Goal: Task Accomplishment & Management: Use online tool/utility

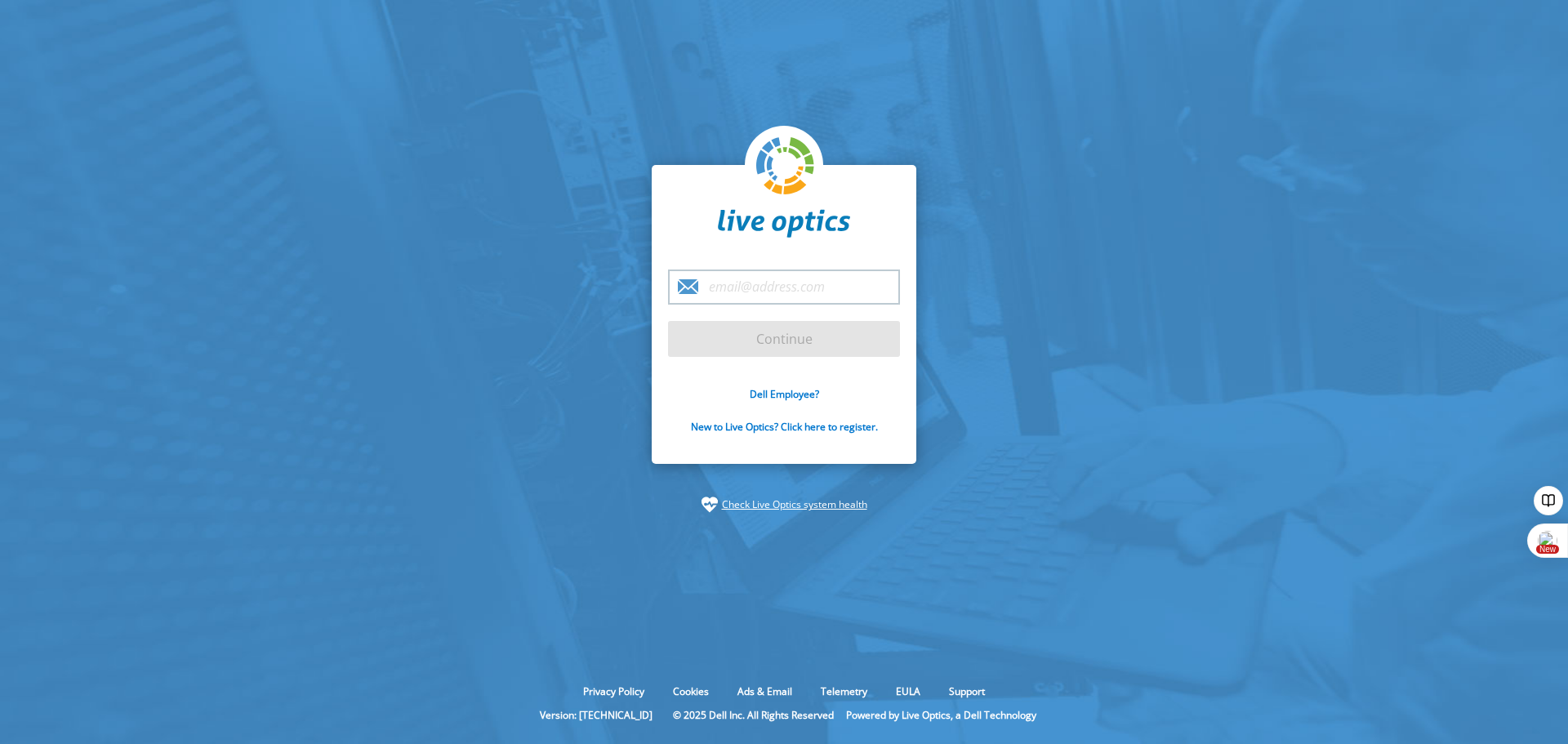
click at [818, 293] on input "email" at bounding box center [784, 287] width 232 height 35
paste input "[EMAIL_ADDRESS][DOMAIN_NAME]"
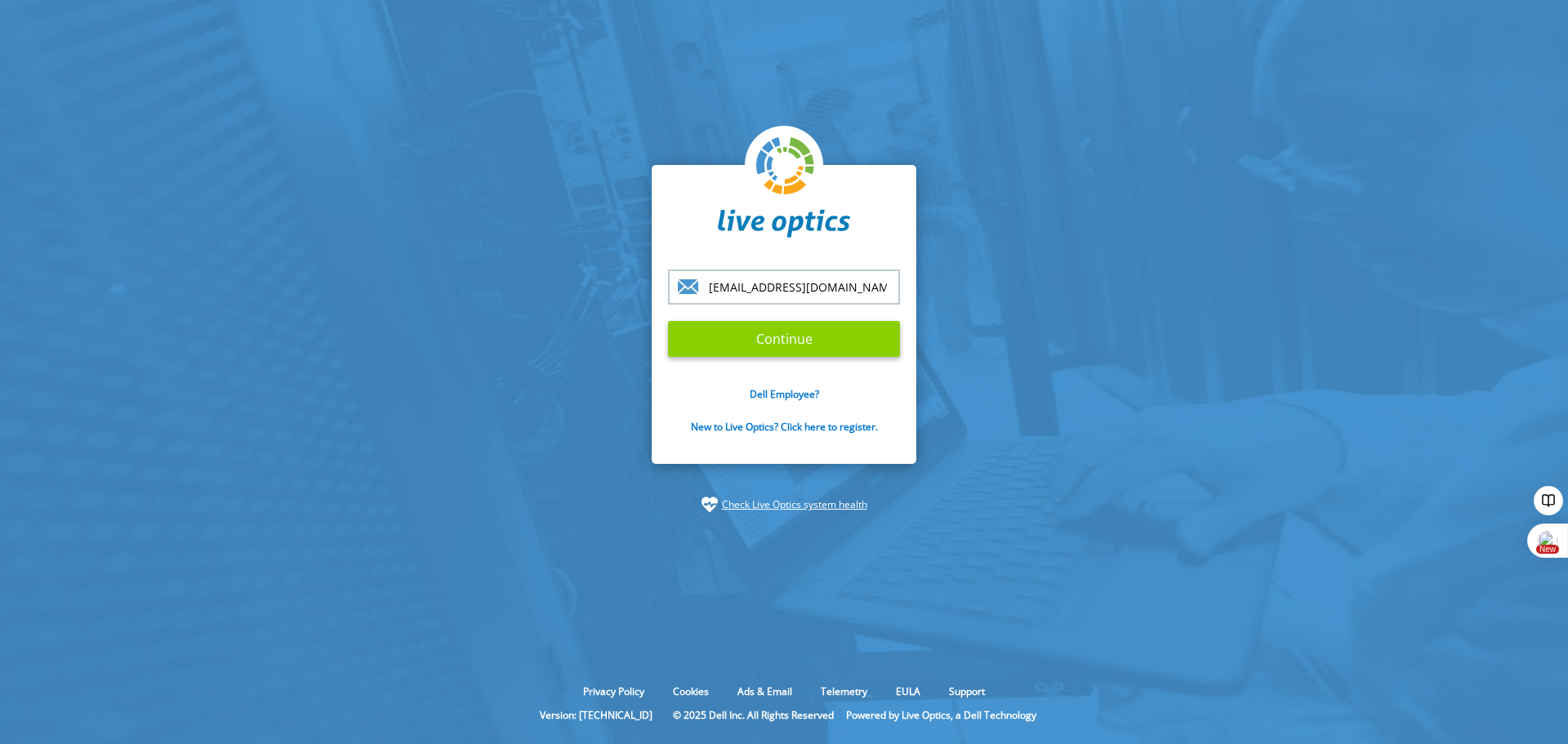
type input "[EMAIL_ADDRESS][DOMAIN_NAME]"
click at [793, 336] on input "Continue" at bounding box center [784, 339] width 232 height 36
click at [817, 323] on input "Continue" at bounding box center [784, 339] width 232 height 36
click at [853, 334] on input "Continue" at bounding box center [784, 339] width 232 height 36
click at [781, 345] on input "Continue" at bounding box center [784, 339] width 232 height 36
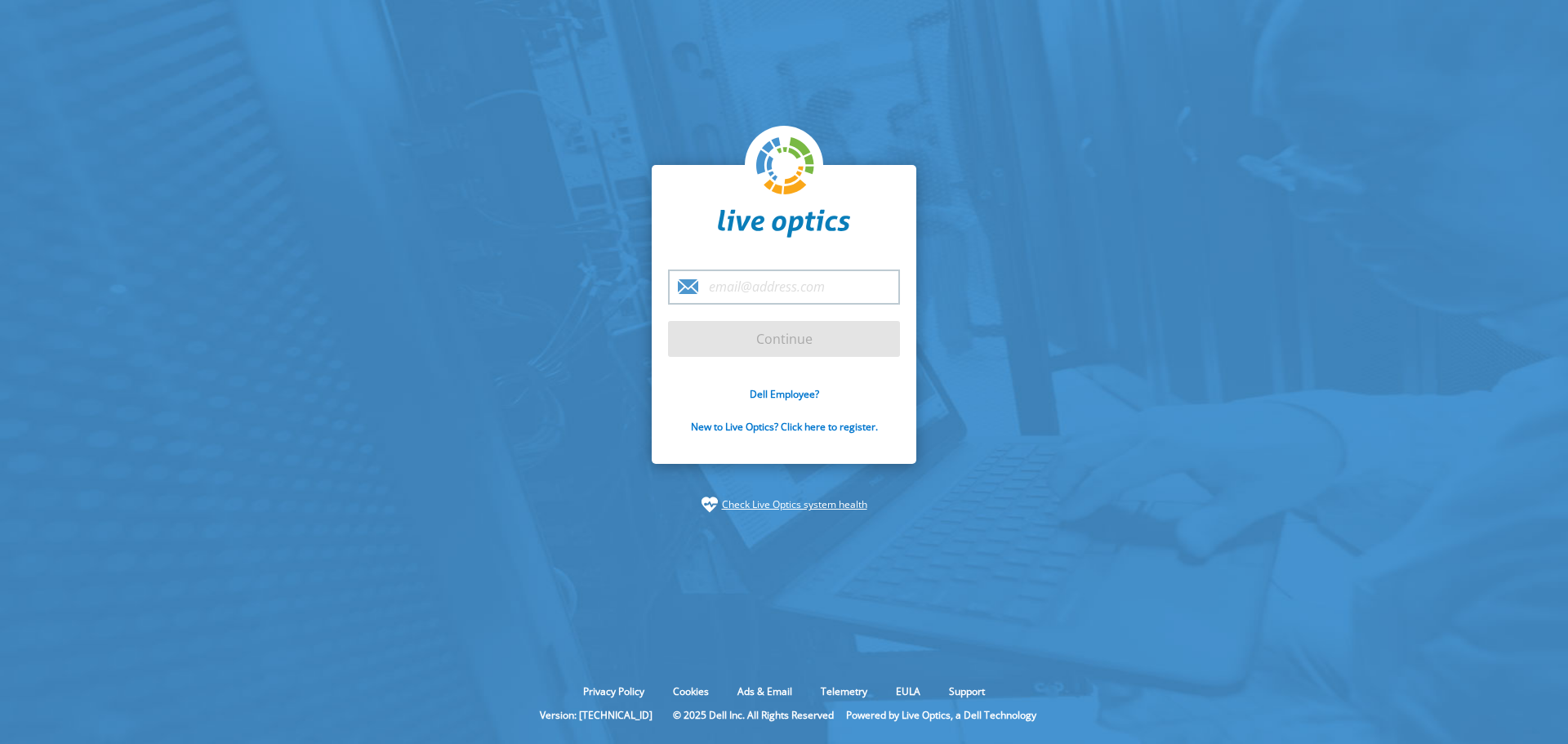
click at [736, 290] on input "email" at bounding box center [784, 287] width 232 height 35
click at [751, 290] on input "email" at bounding box center [784, 287] width 232 height 35
paste input "[EMAIL_ADDRESS][DOMAIN_NAME]"
type input "[EMAIL_ADDRESS][DOMAIN_NAME]"
click at [730, 332] on form "itio@ytlcement.com.my Continue Dell Employee? New to Live Optics? Click here to…" at bounding box center [784, 361] width 232 height 183
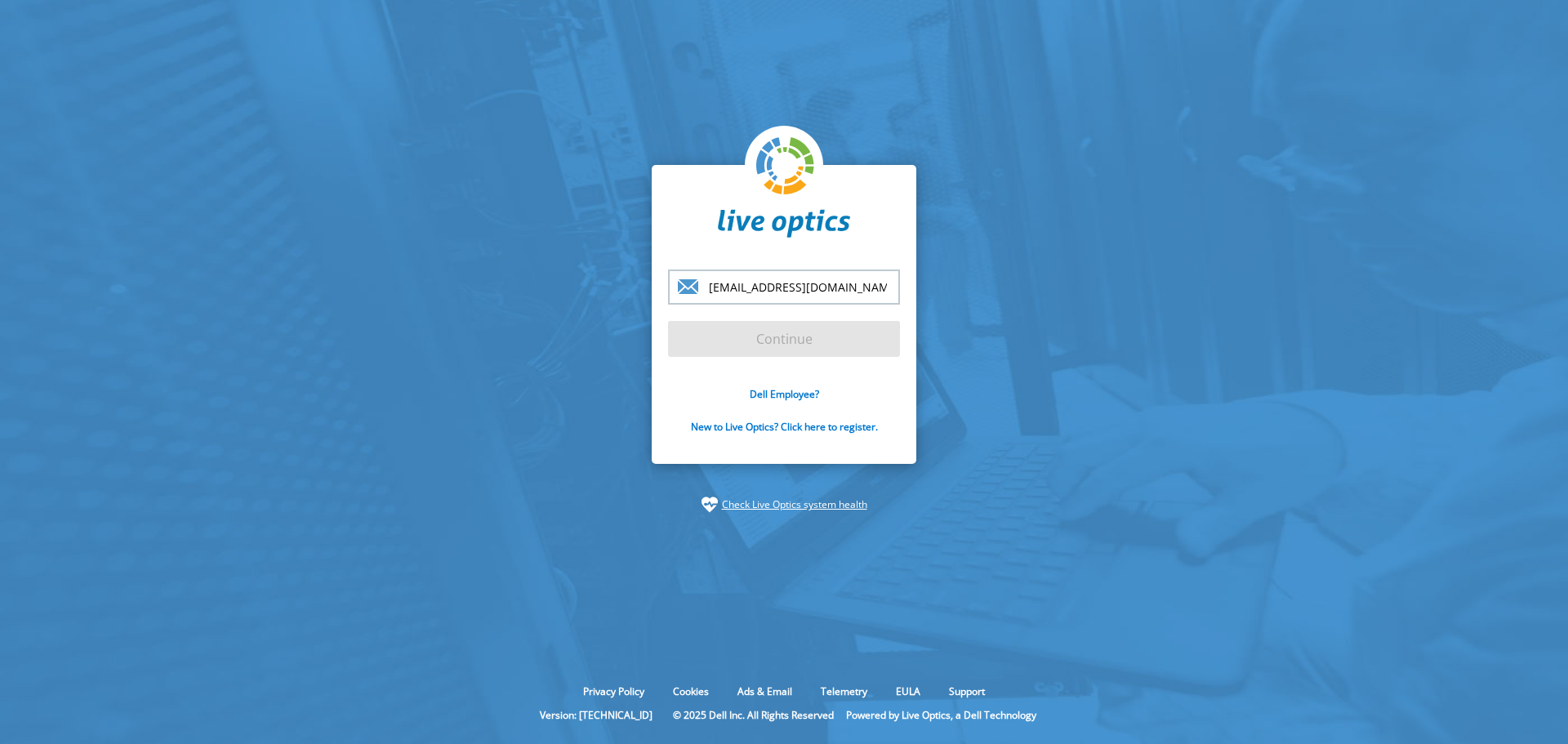
click at [734, 342] on form "itio@ytlcement.com.my Continue Dell Employee? New to Live Optics? Click here to…" at bounding box center [784, 361] width 232 height 183
click at [844, 286] on input "[EMAIL_ADDRESS][DOMAIN_NAME]" at bounding box center [784, 287] width 232 height 35
click at [797, 345] on form "itio@ytlcement.com.my Continue Dell Employee? New to Live Optics? Click here to…" at bounding box center [784, 361] width 232 height 183
click at [798, 345] on form "itio@ytlcement.com.my Continue Dell Employee? New to Live Optics? Click here to…" at bounding box center [784, 361] width 232 height 183
click at [799, 345] on form "itio@ytlcement.com.my Continue Dell Employee? New to Live Optics? Click here to…" at bounding box center [784, 361] width 232 height 183
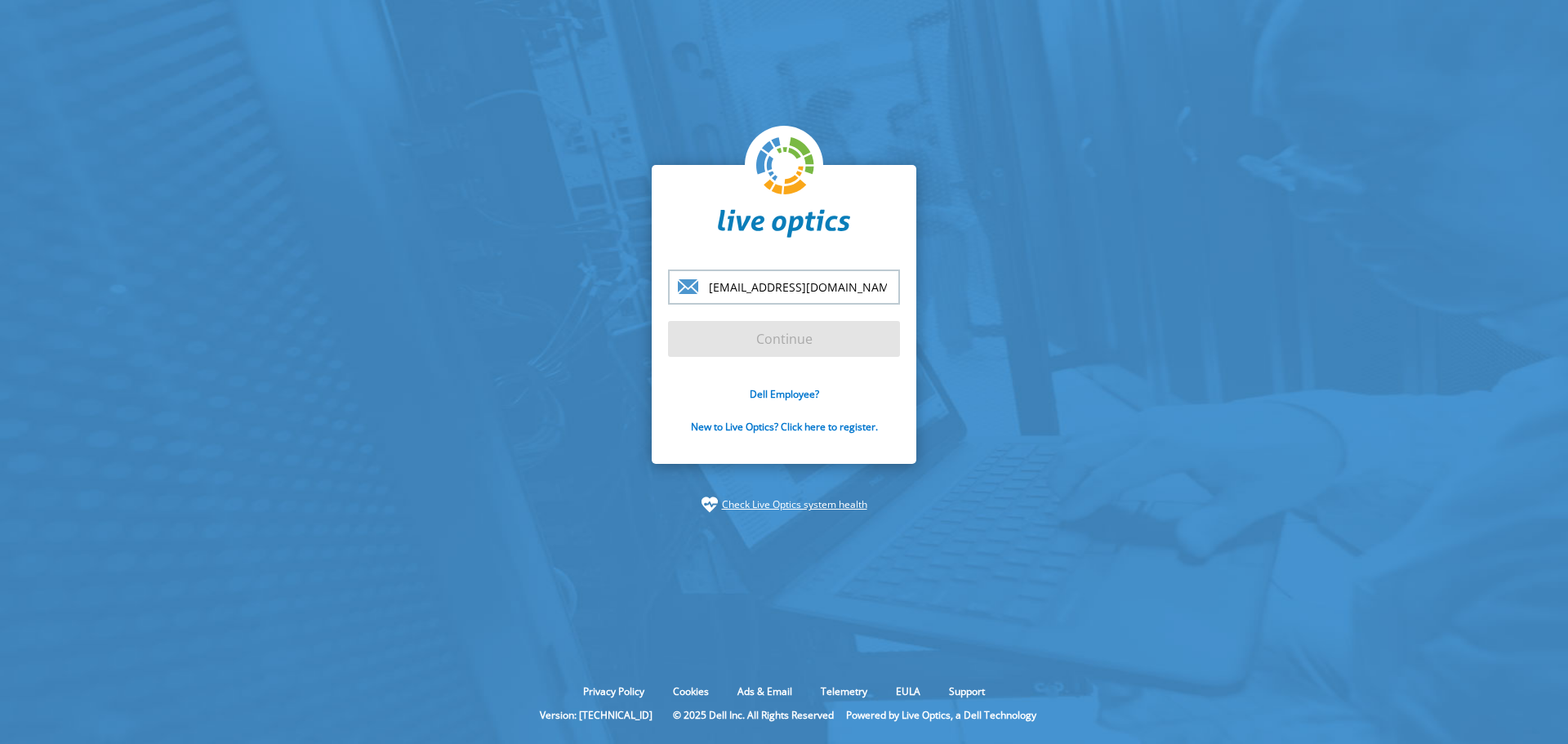
click at [809, 341] on form "itio@ytlcement.com.my Continue Dell Employee? New to Live Optics? Click here to…" at bounding box center [784, 361] width 232 height 183
click at [599, 380] on section "itio@ytlcement.com.my Continue Dell Employee? New to Live Optics? Click here to…" at bounding box center [784, 339] width 1568 height 677
click at [602, 376] on section "itio@ytlcement.com.my Continue Dell Employee? New to Live Optics? Click here to…" at bounding box center [784, 339] width 1568 height 677
click at [456, 424] on section "itio@ytlcement.com.my Continue Dell Employee? New to Live Optics? Click here to…" at bounding box center [784, 339] width 1568 height 677
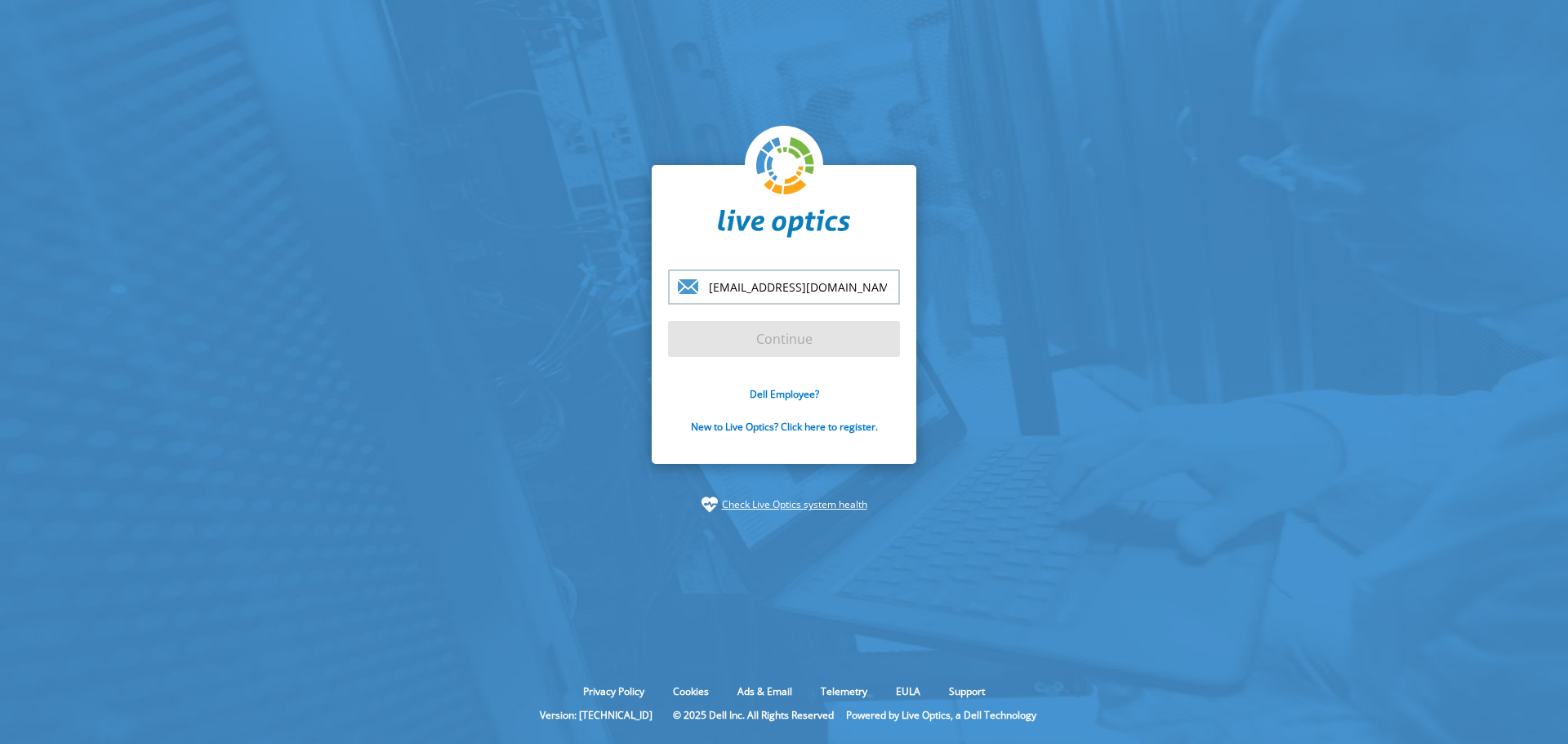
click at [762, 500] on link "Check Live Optics system health" at bounding box center [795, 505] width 145 height 17
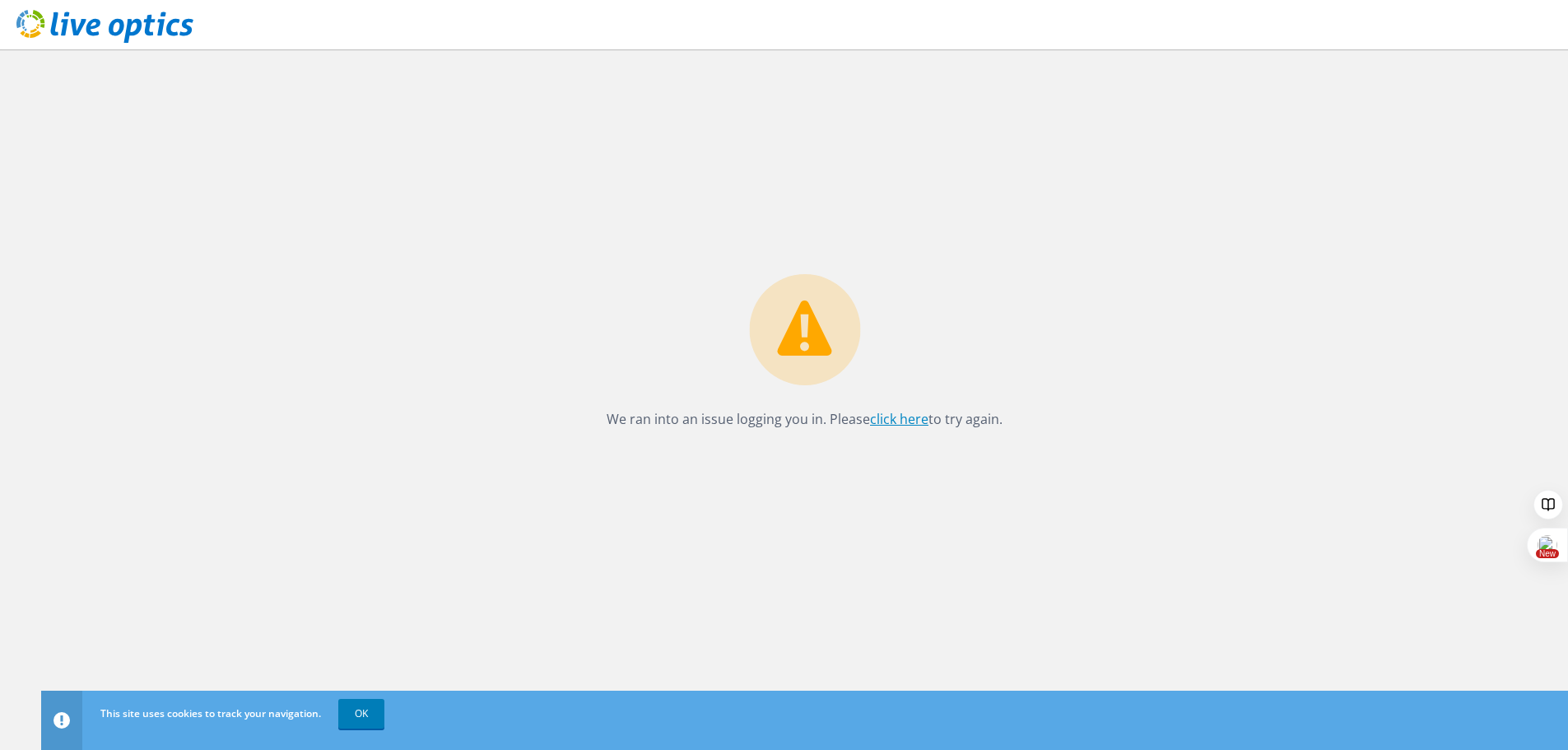
click at [912, 415] on link "click here" at bounding box center [899, 418] width 58 height 18
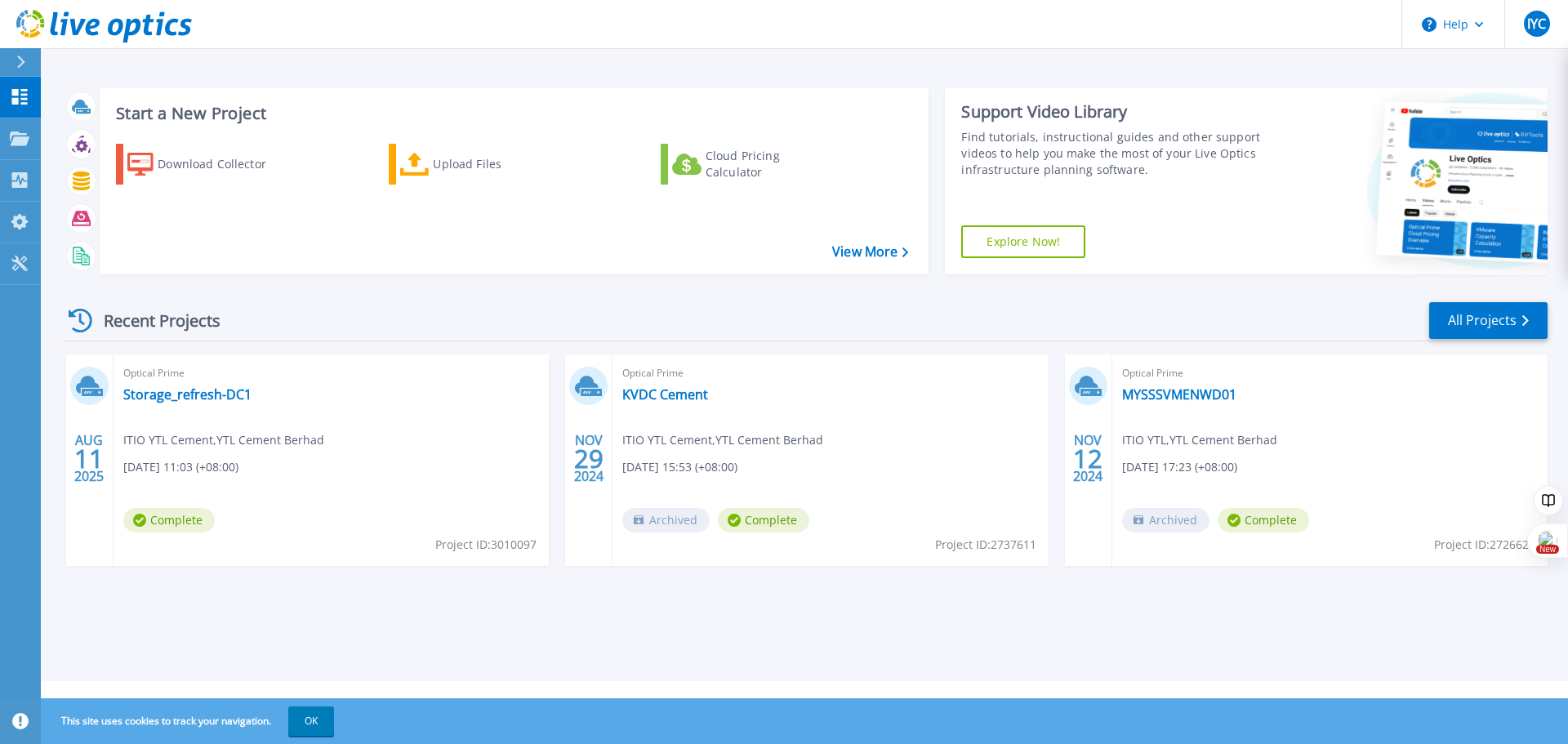
click at [337, 516] on div "Optical Prime Storage_refresh-DC1 ITIO YTL Cement , YTL Cement Berhad 08/11/202…" at bounding box center [331, 459] width 436 height 211
click at [1467, 321] on link "All Projects" at bounding box center [1488, 320] width 118 height 36
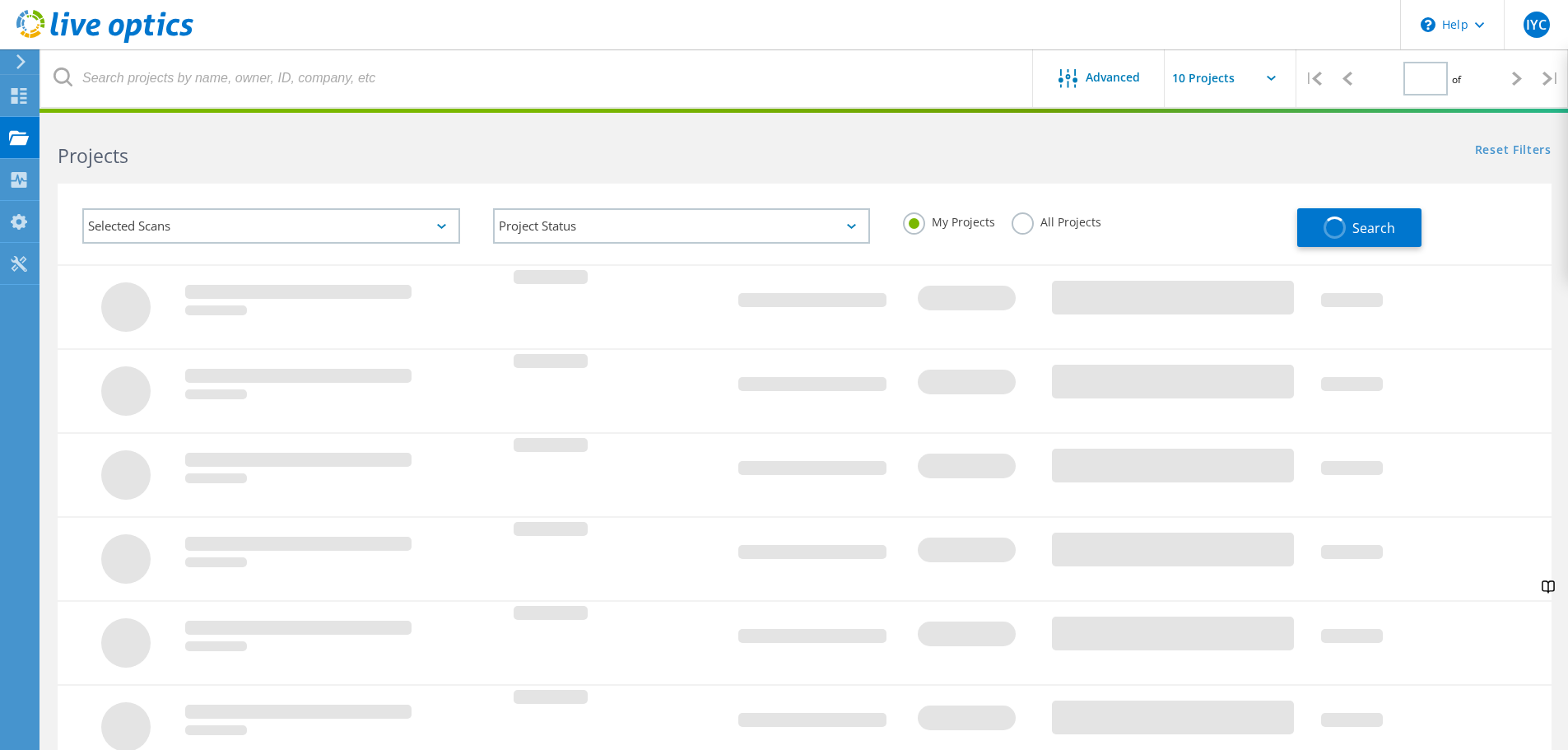
type input "1"
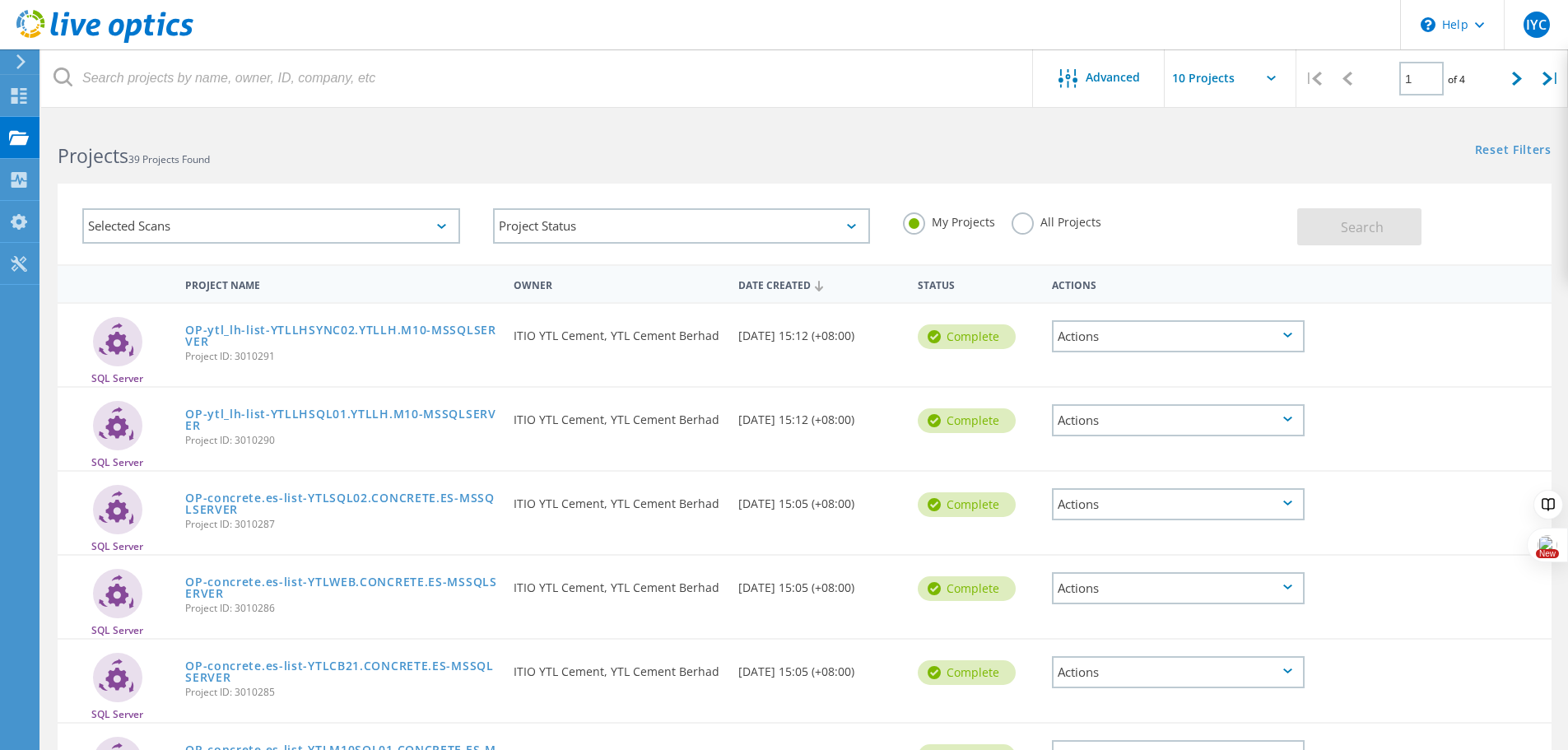
click at [1258, 82] on input "text" at bounding box center [1247, 78] width 165 height 57
click at [1276, 198] on div "Show 40 Projects" at bounding box center [1247, 202] width 163 height 27
type input "Show 40 Projects"
click at [805, 286] on div "Date Created" at bounding box center [820, 283] width 179 height 31
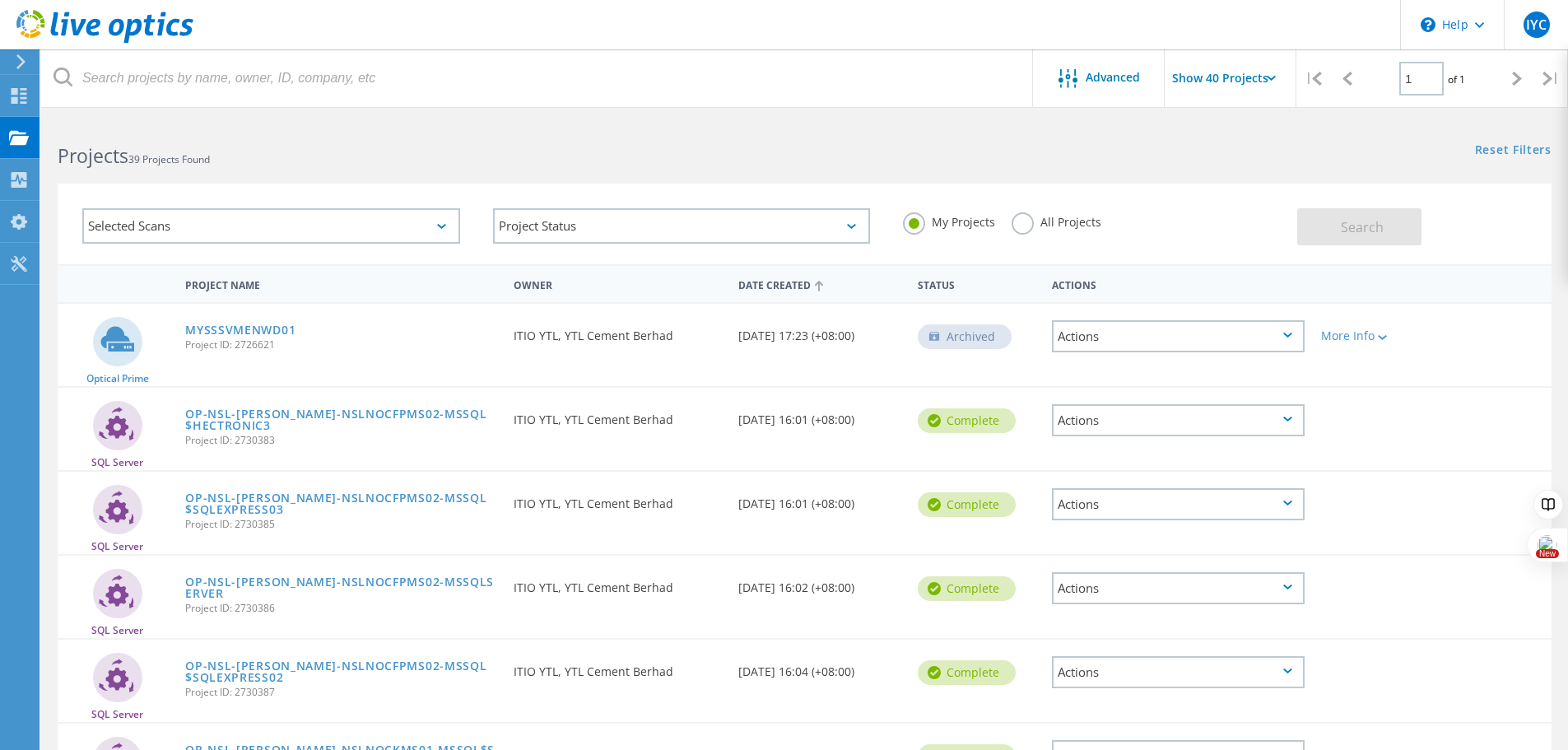
click at [823, 289] on icon at bounding box center [819, 285] width 8 height 10
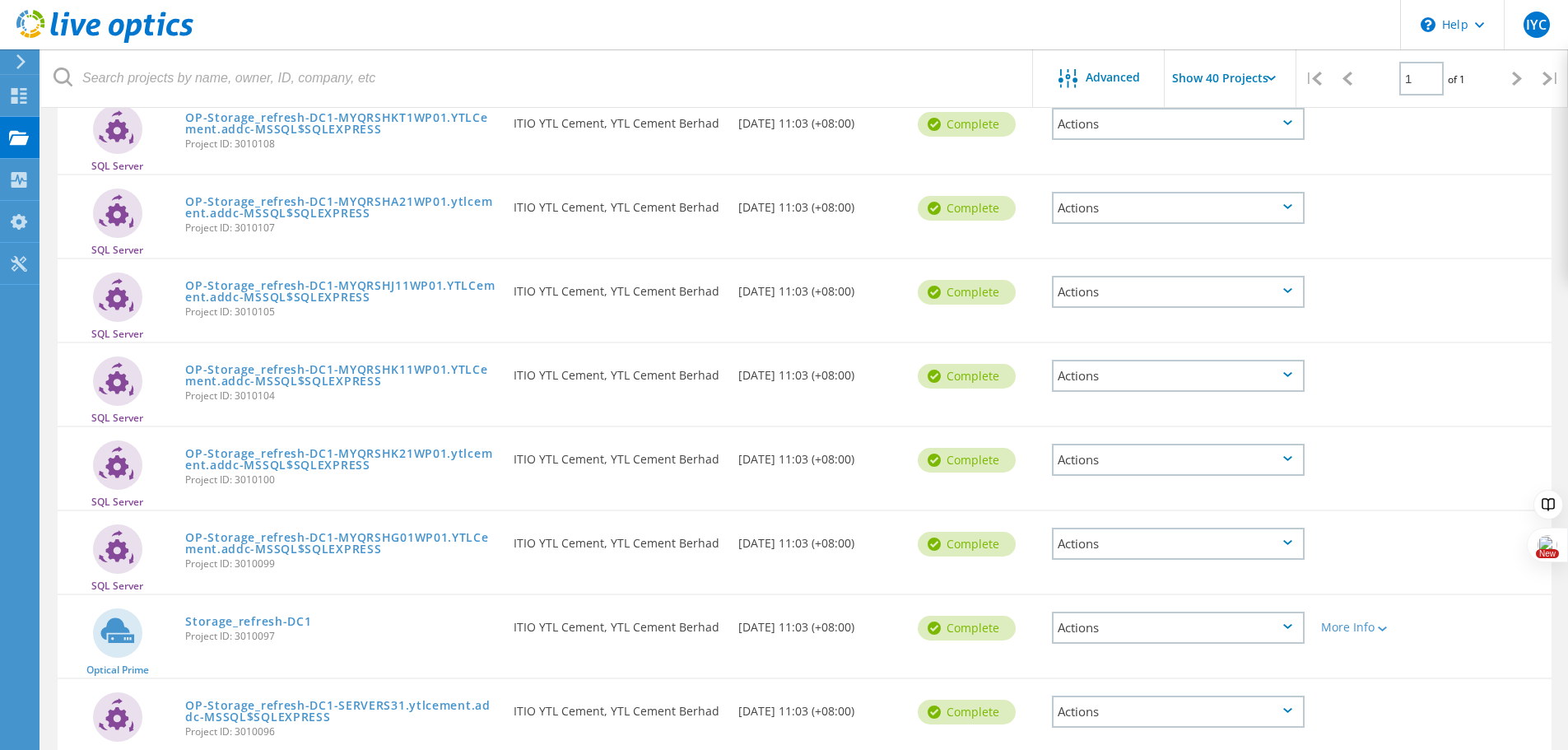
scroll to position [1152, 0]
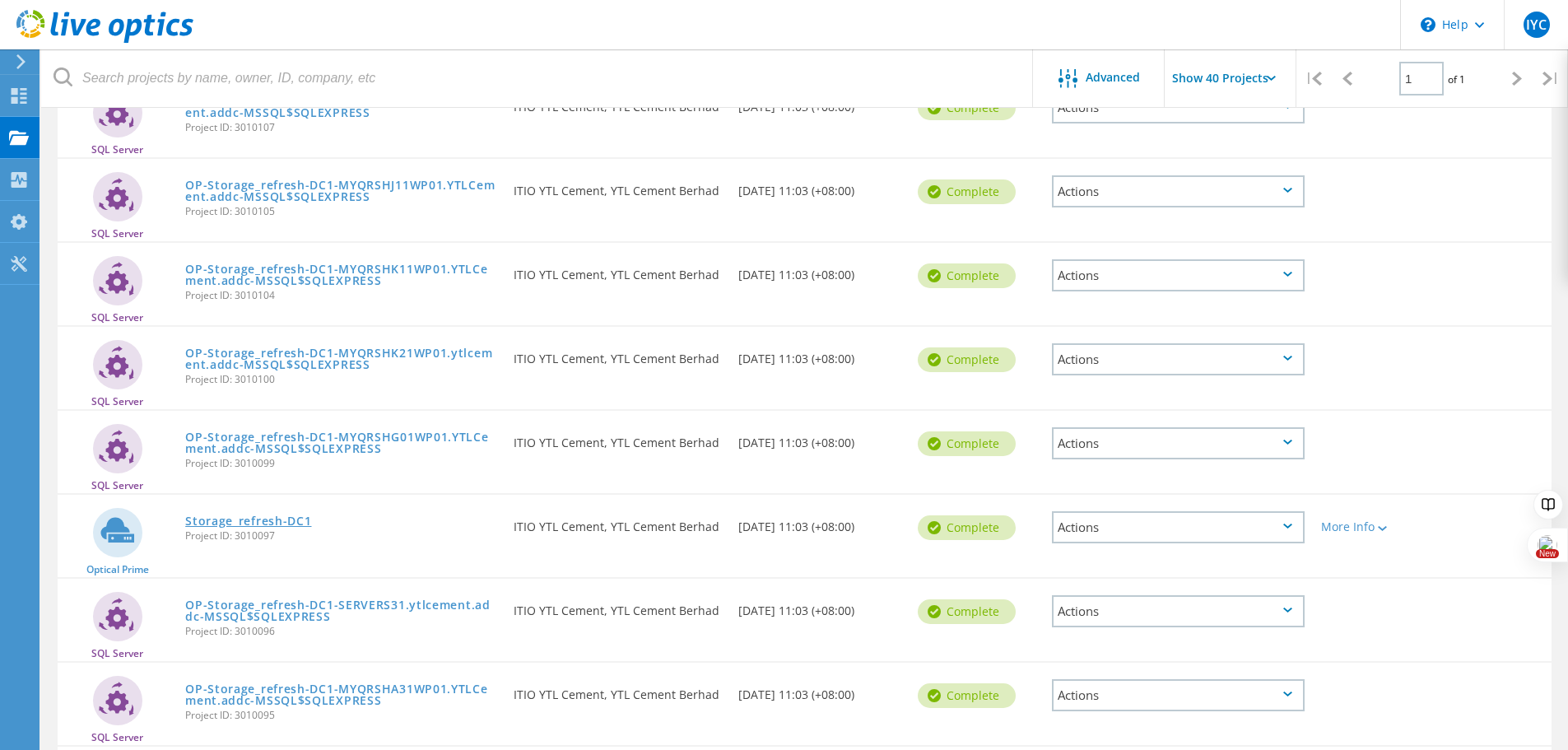
click at [289, 520] on link "Storage_refresh-DC1" at bounding box center [248, 520] width 126 height 11
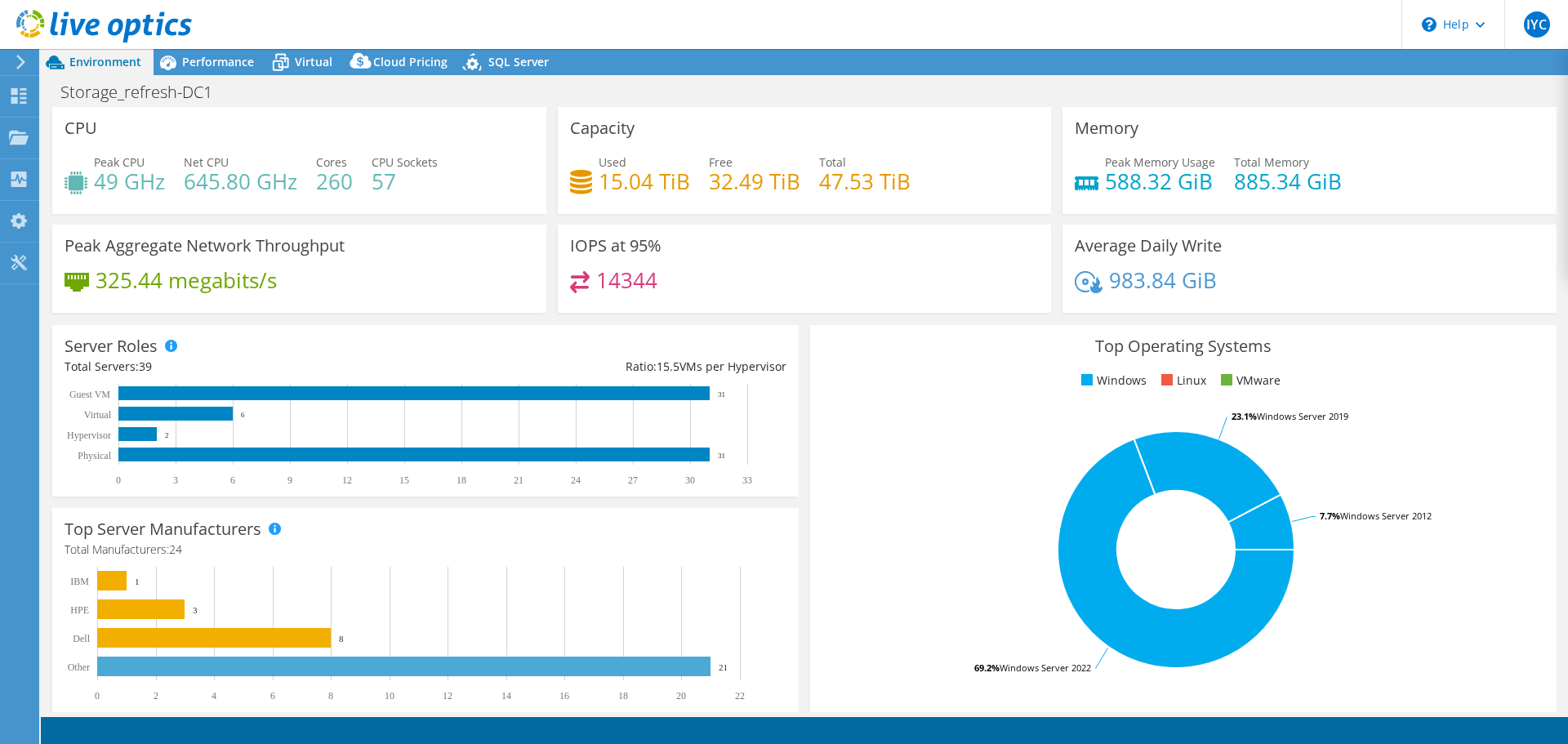
select select "USD"
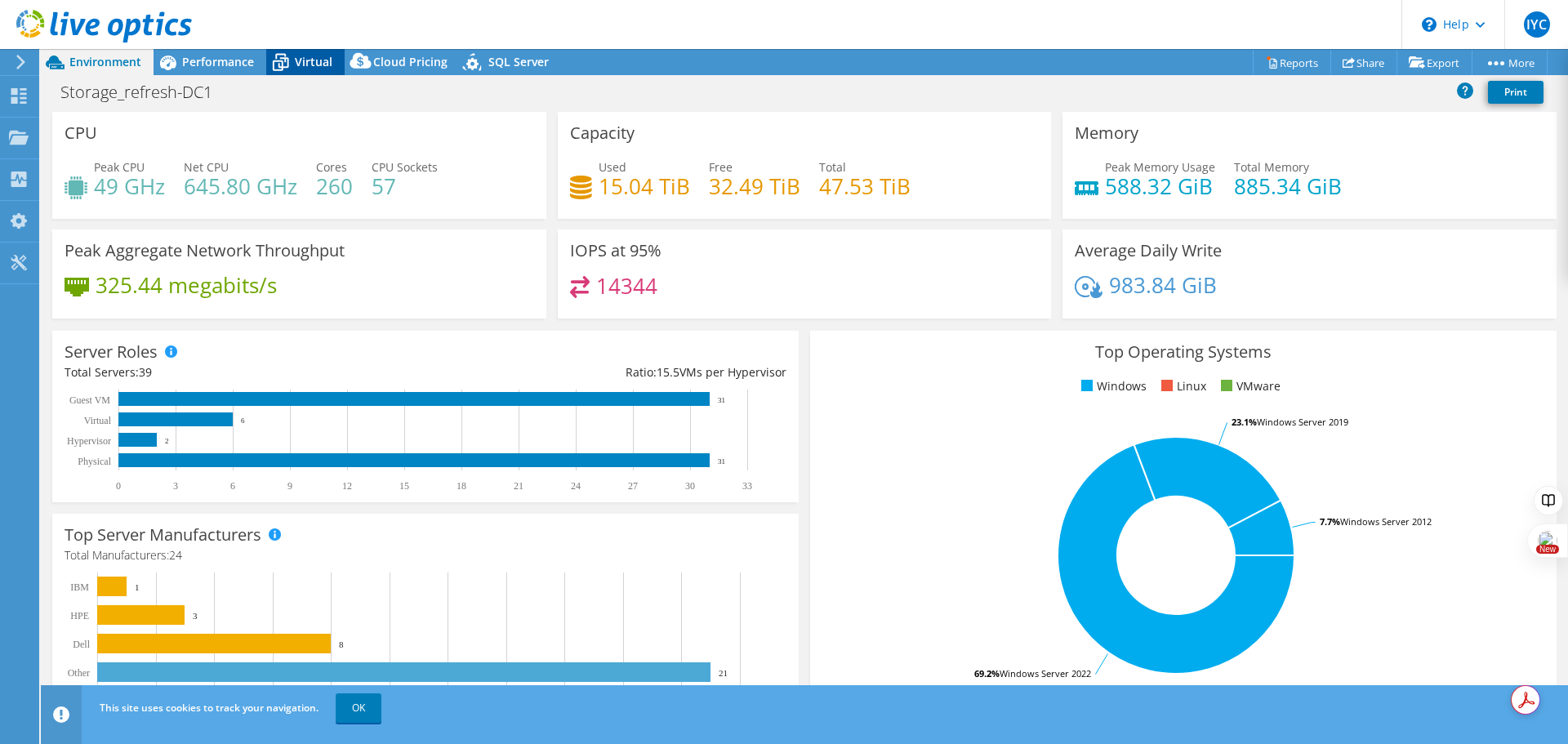
click at [291, 60] on icon at bounding box center [280, 62] width 29 height 29
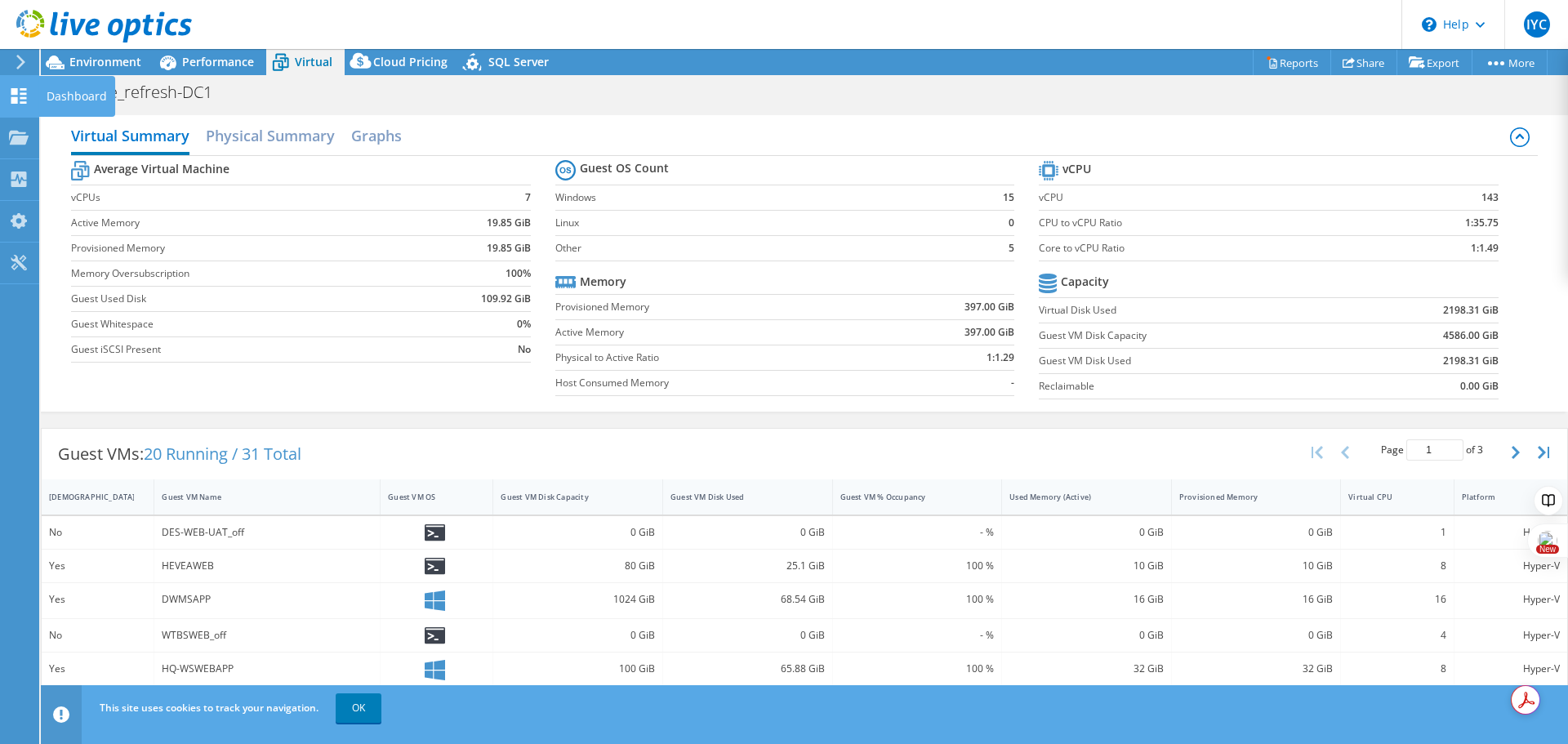
click at [41, 90] on div "Dashboard" at bounding box center [76, 97] width 77 height 41
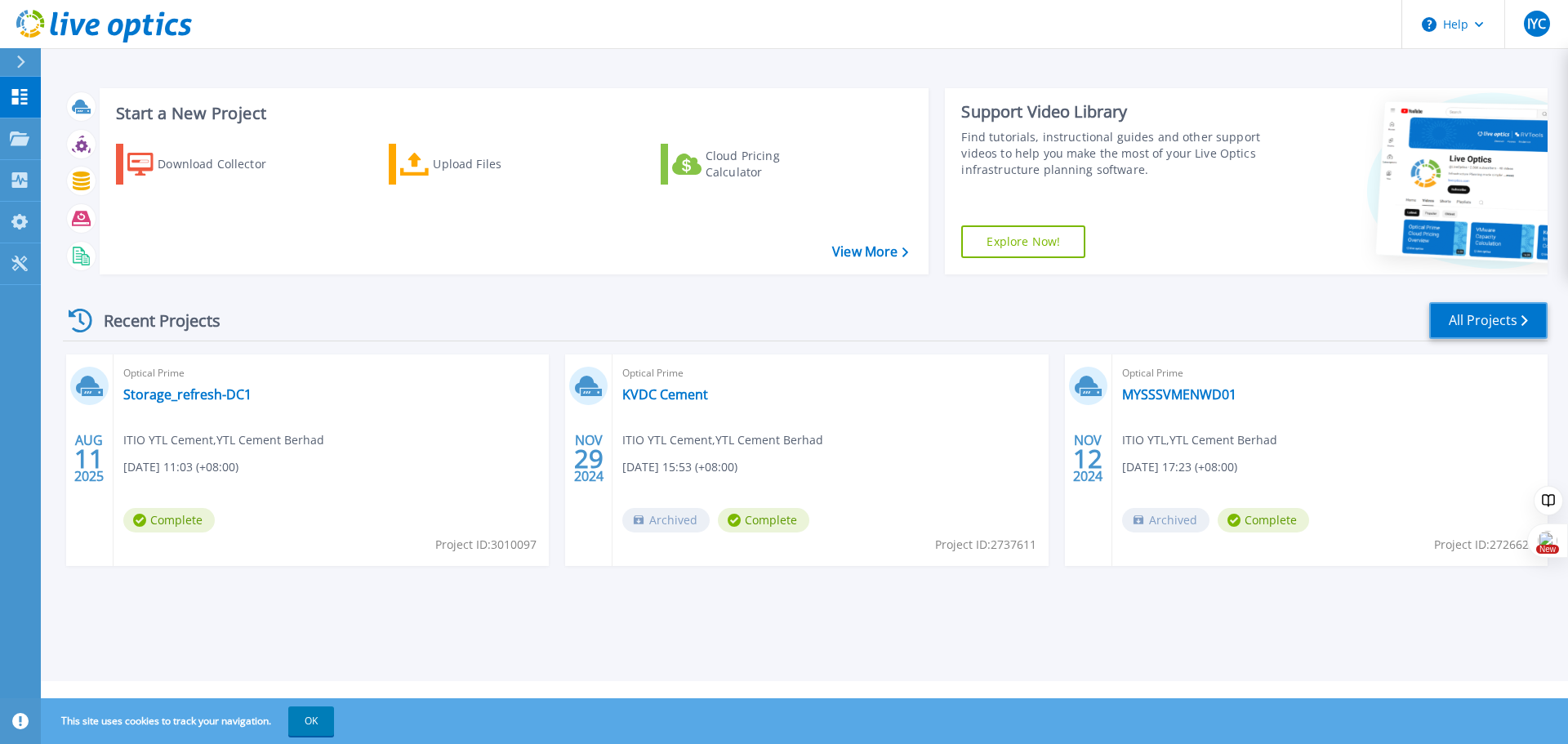
click at [1468, 324] on link "All Projects" at bounding box center [1488, 320] width 118 height 36
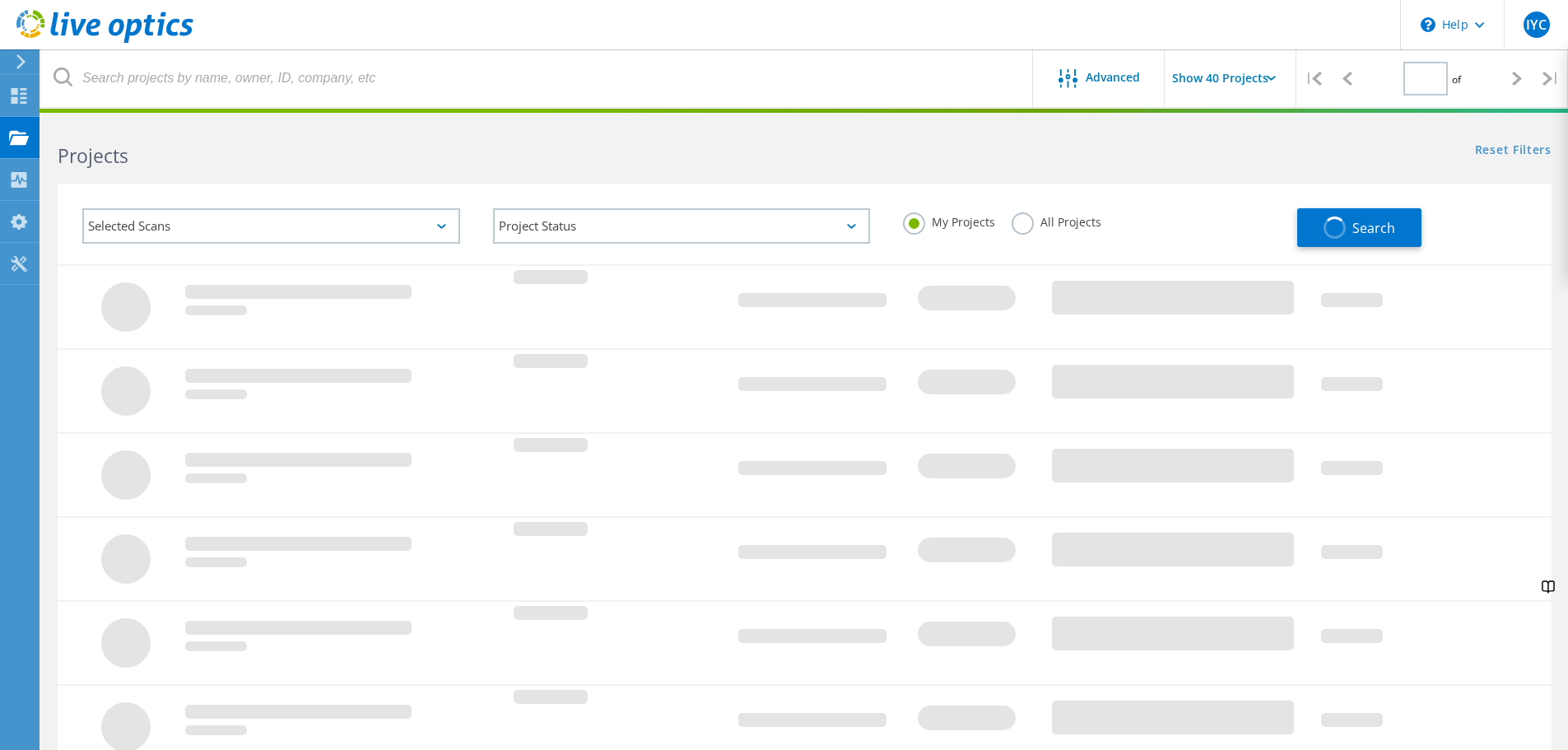
type input "1"
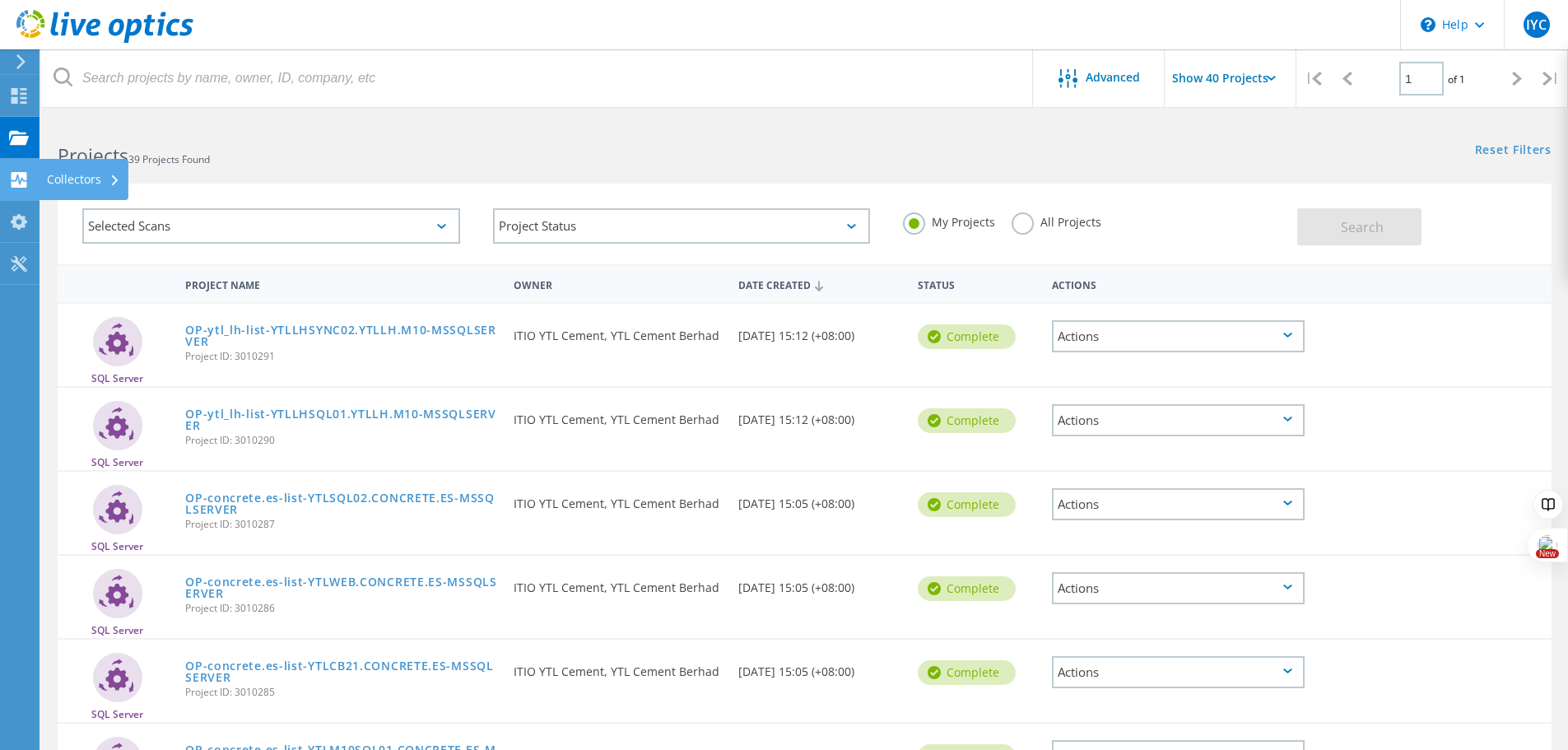
click at [53, 178] on div "Collectors" at bounding box center [83, 179] width 73 height 11
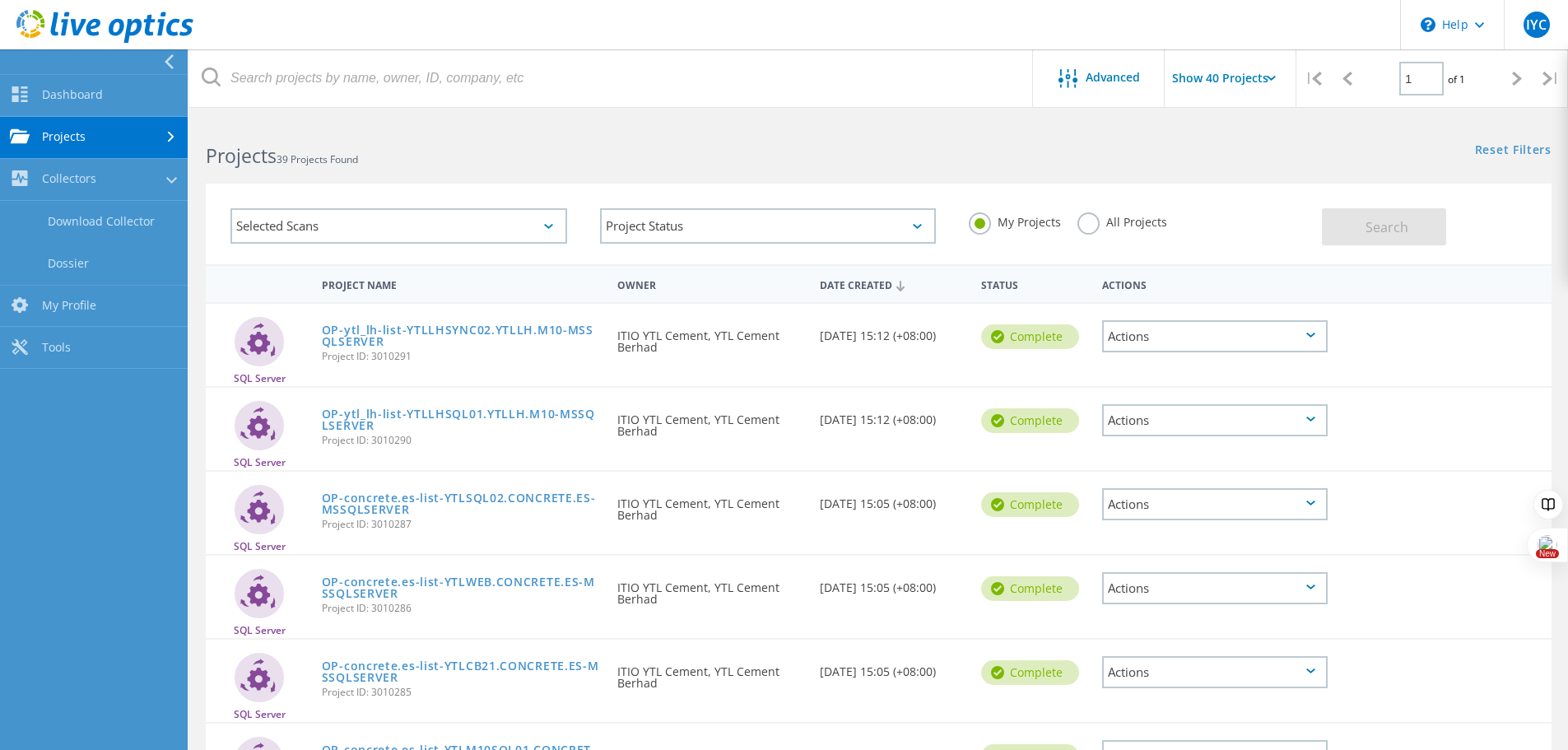
click at [99, 142] on link "Projects" at bounding box center [94, 138] width 188 height 42
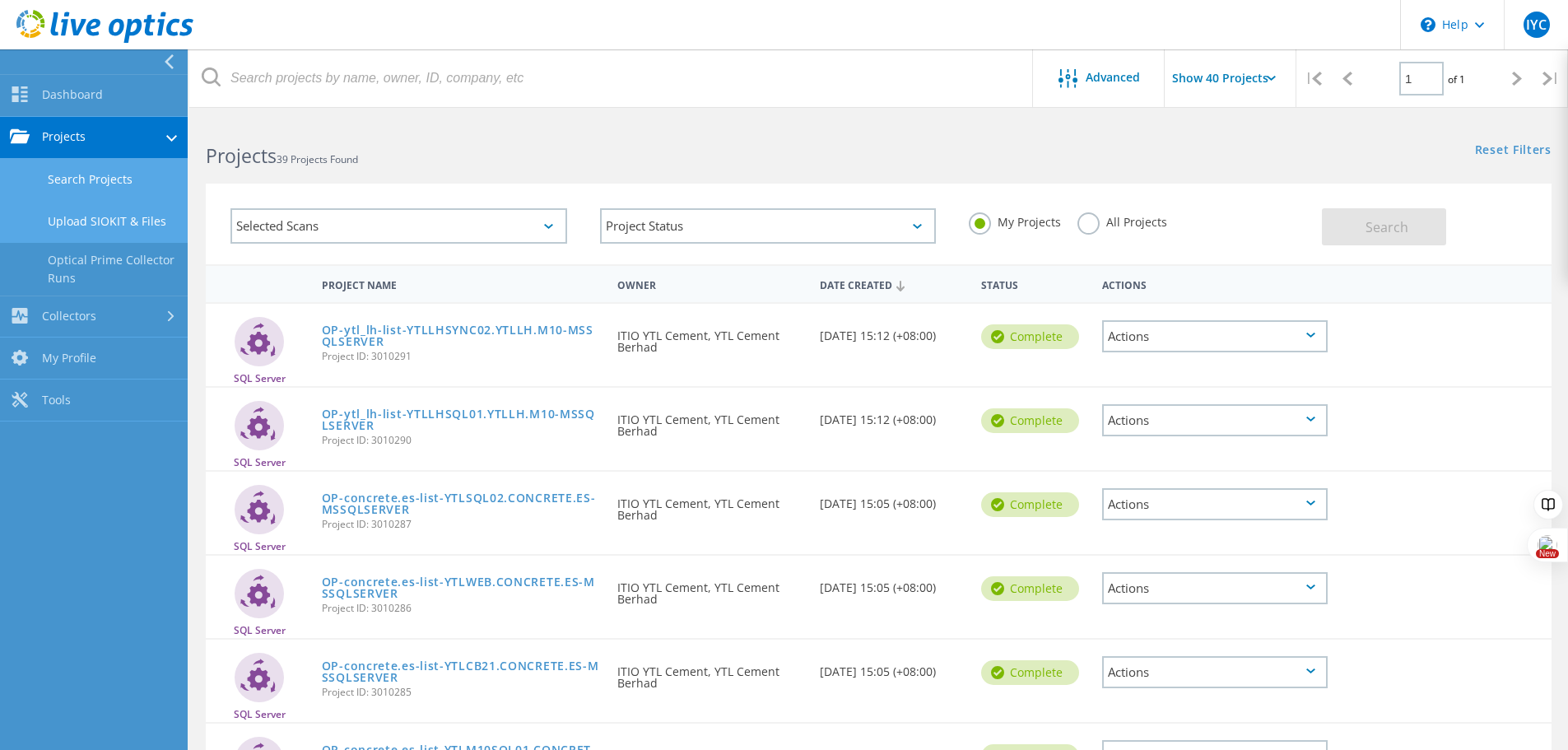
click at [96, 218] on link "Upload SIOKIT & Files" at bounding box center [94, 221] width 188 height 42
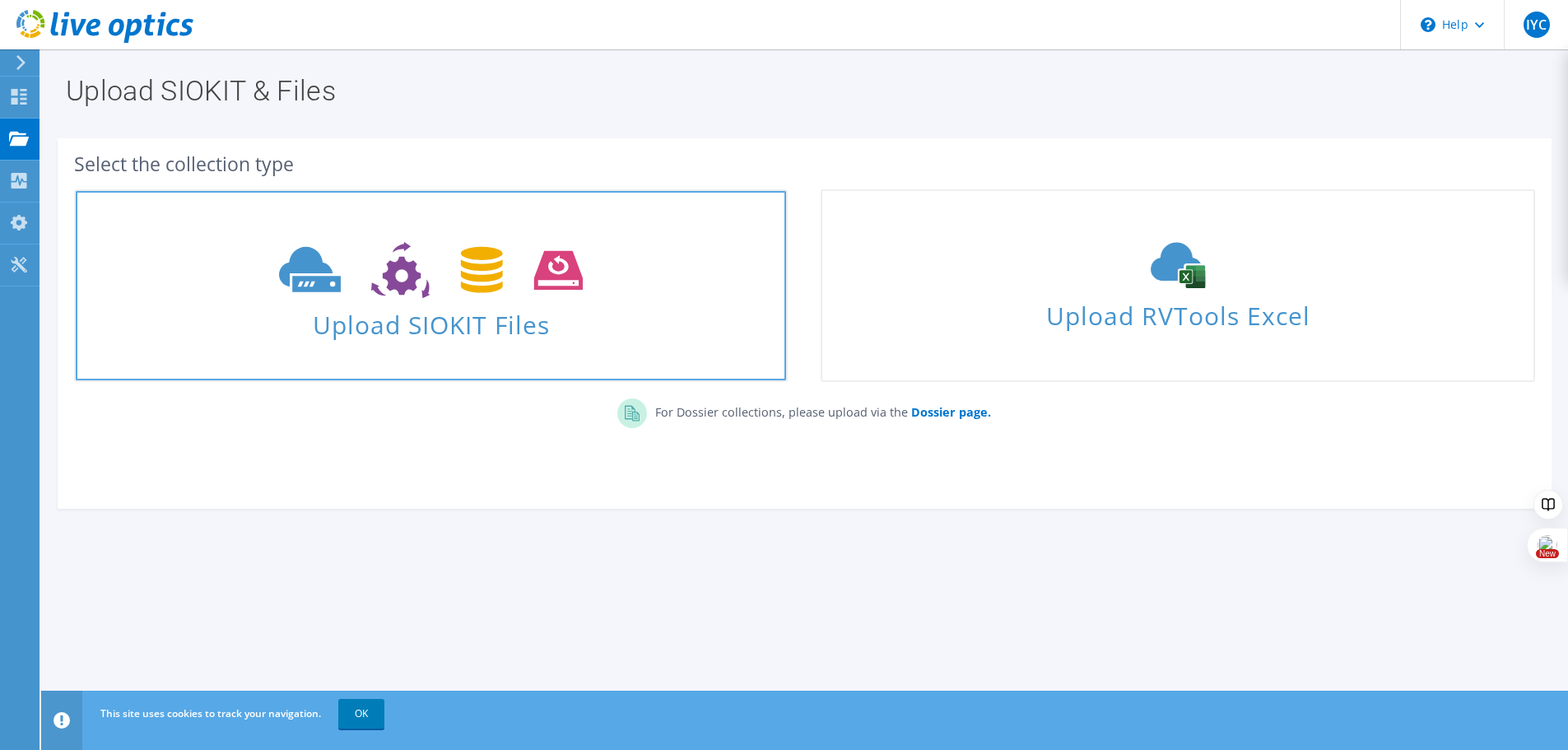
click at [458, 338] on span "Upload SIOKIT Files" at bounding box center [430, 320] width 710 height 36
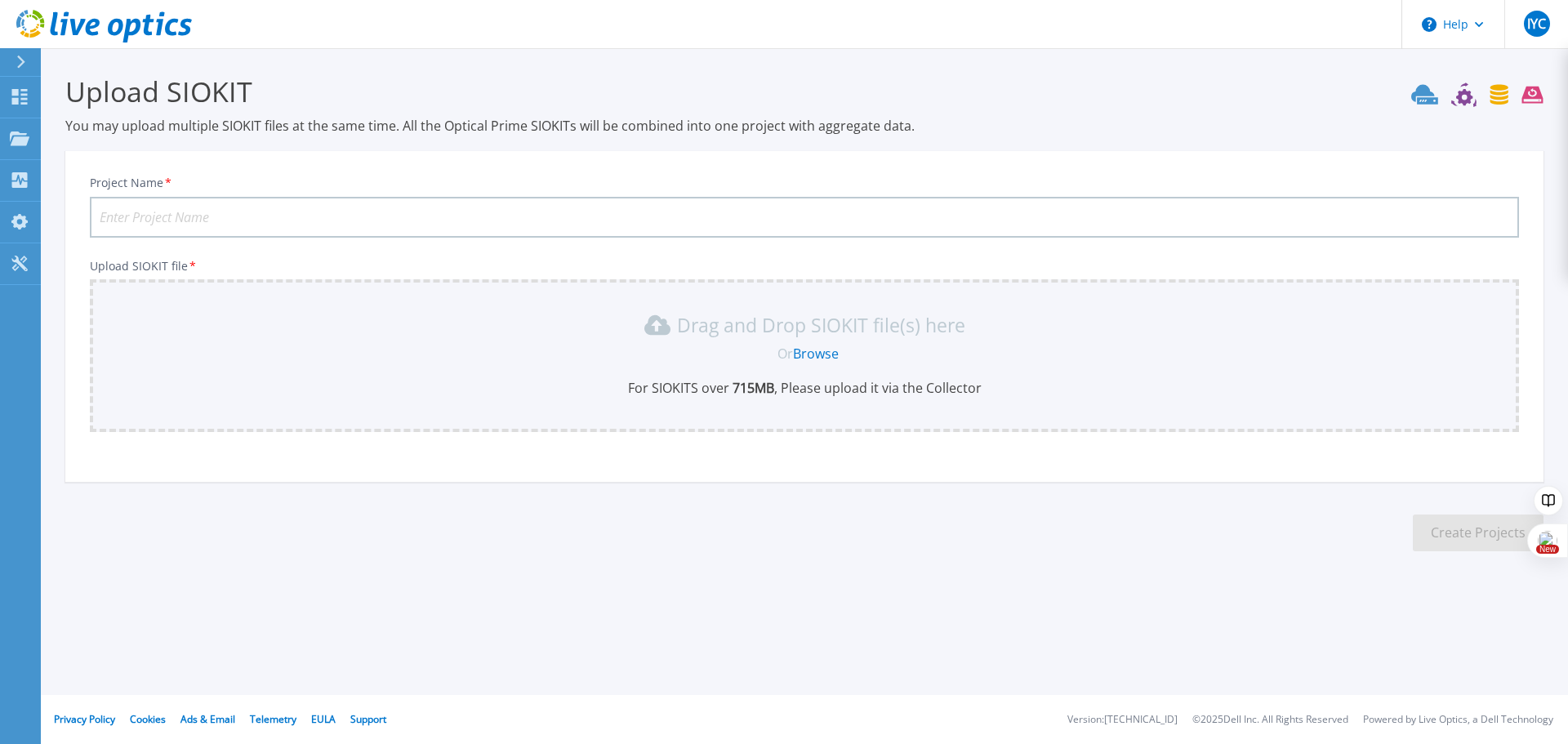
click at [426, 225] on input "Project Name *" at bounding box center [805, 218] width 1429 height 41
click at [415, 217] on input "Project Name *" at bounding box center [805, 218] width 1429 height 41
type input "[DOMAIN_NAME]"
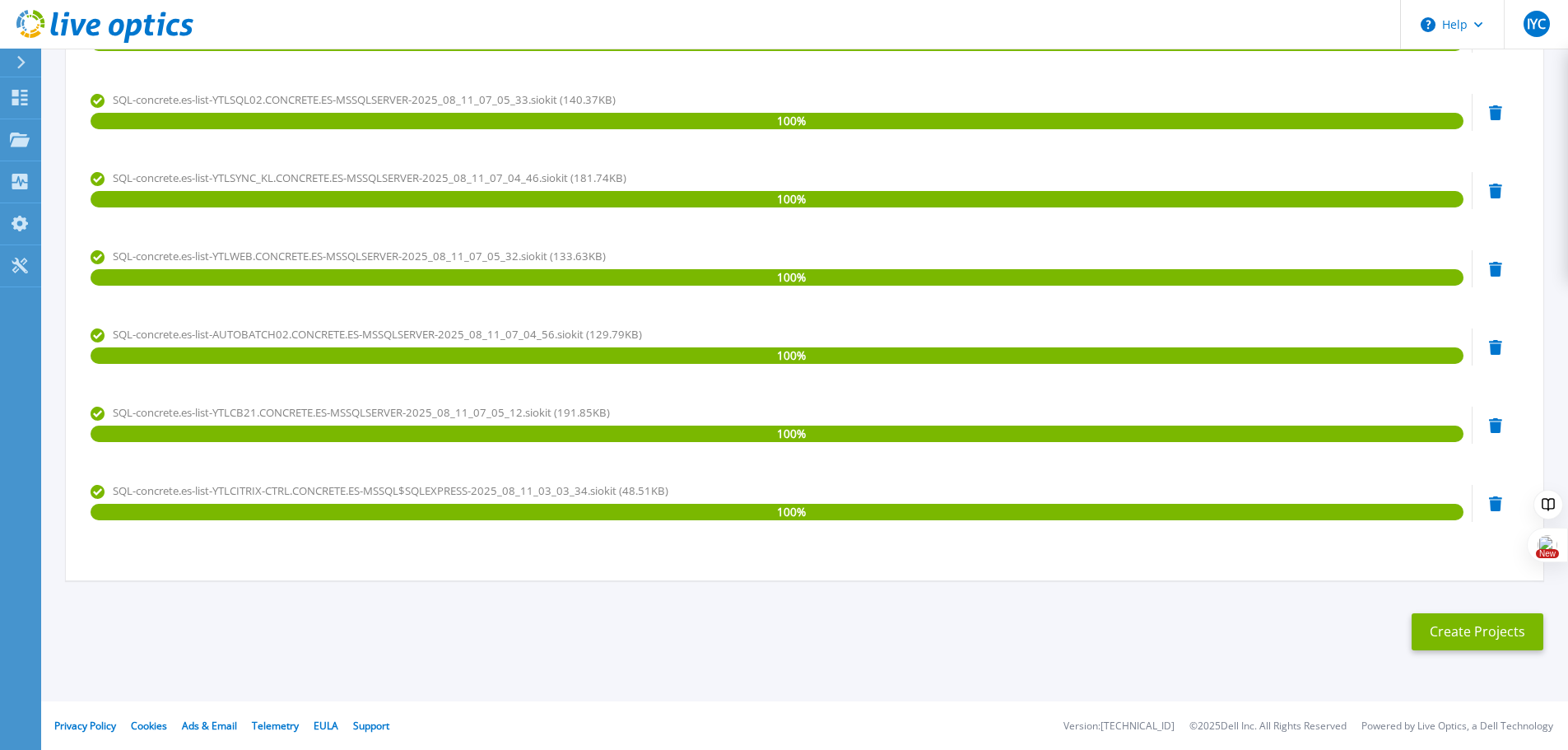
scroll to position [766, 0]
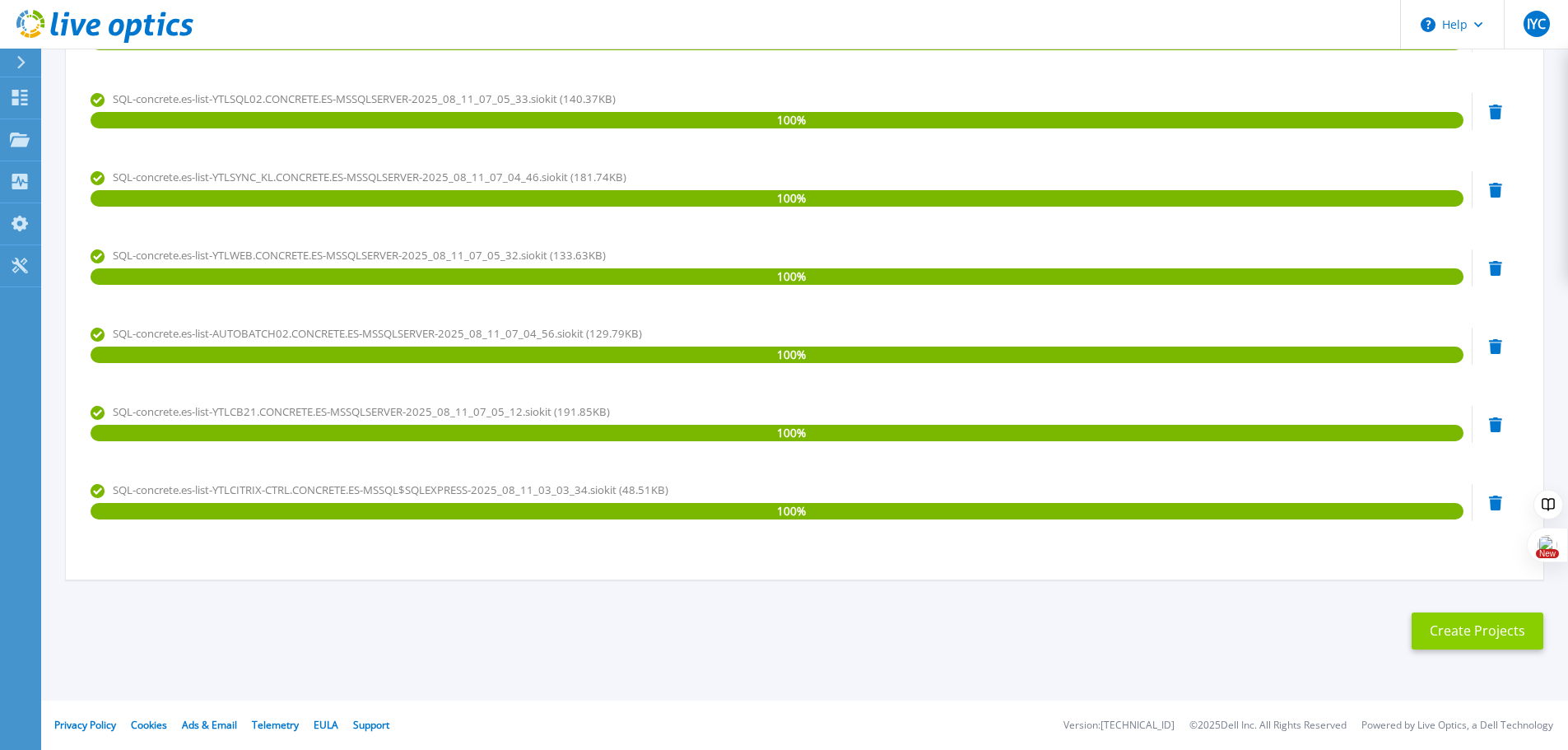
click at [1436, 639] on button "Create Projects" at bounding box center [1477, 630] width 131 height 37
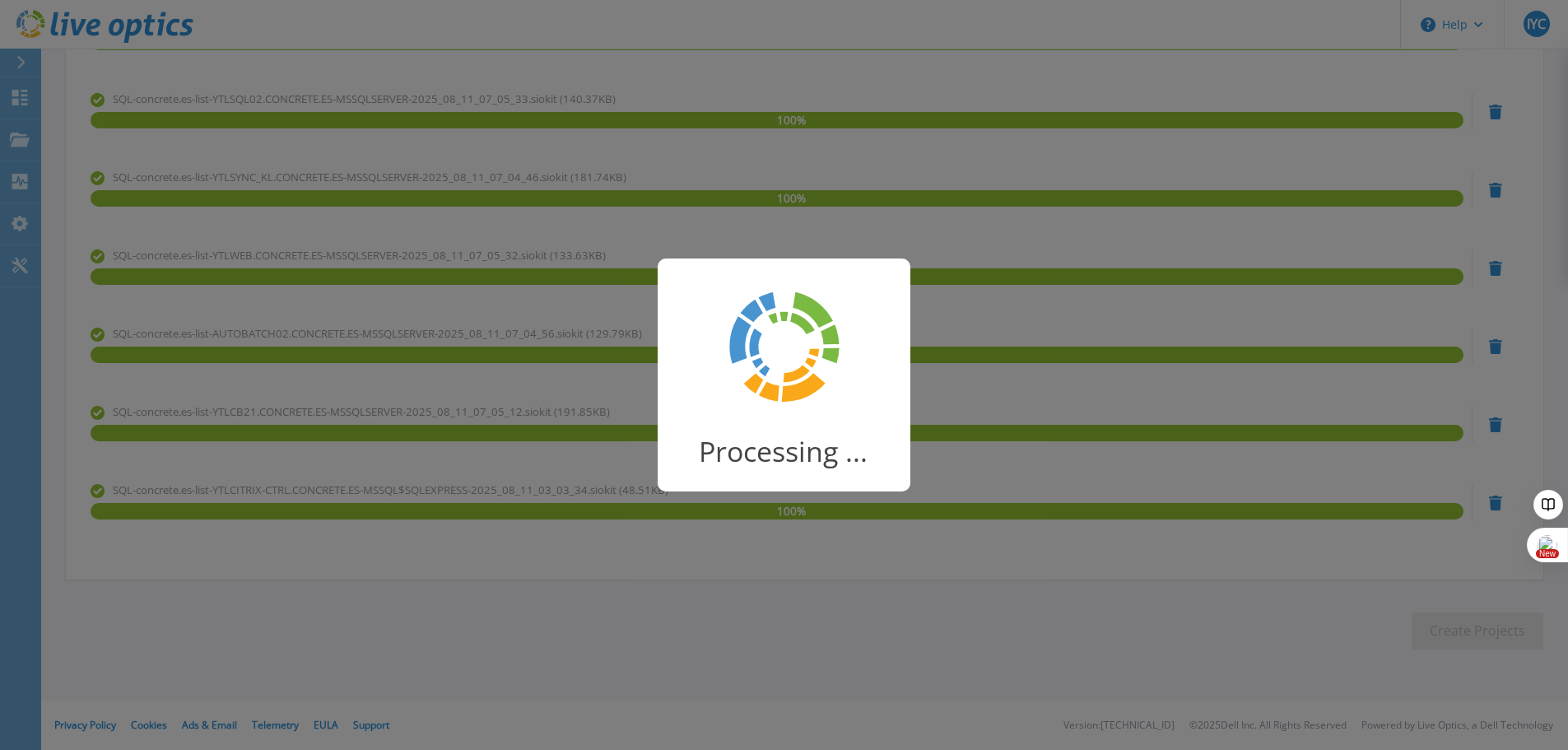
scroll to position [32, 0]
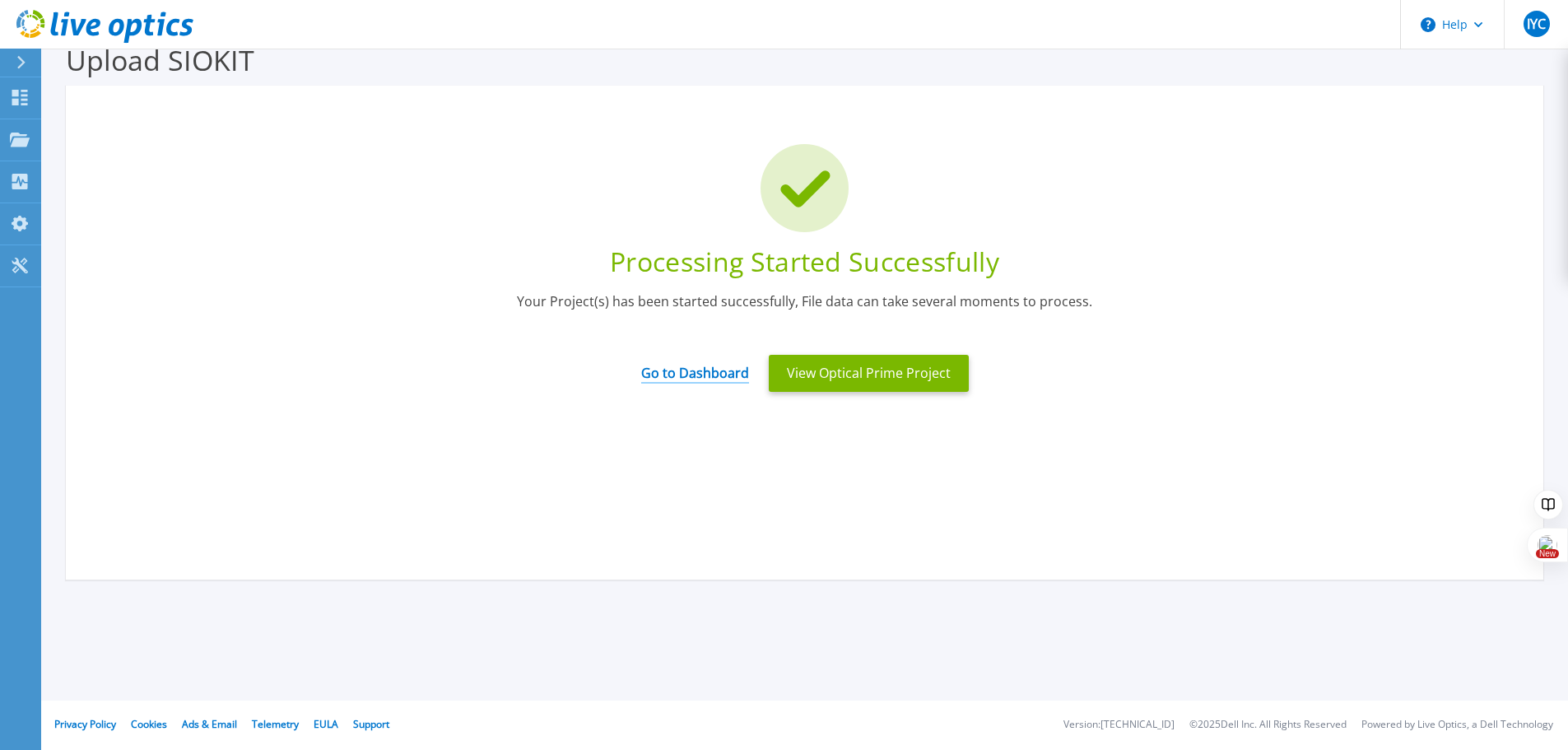
click at [664, 373] on link "Go to Dashboard" at bounding box center [695, 368] width 108 height 32
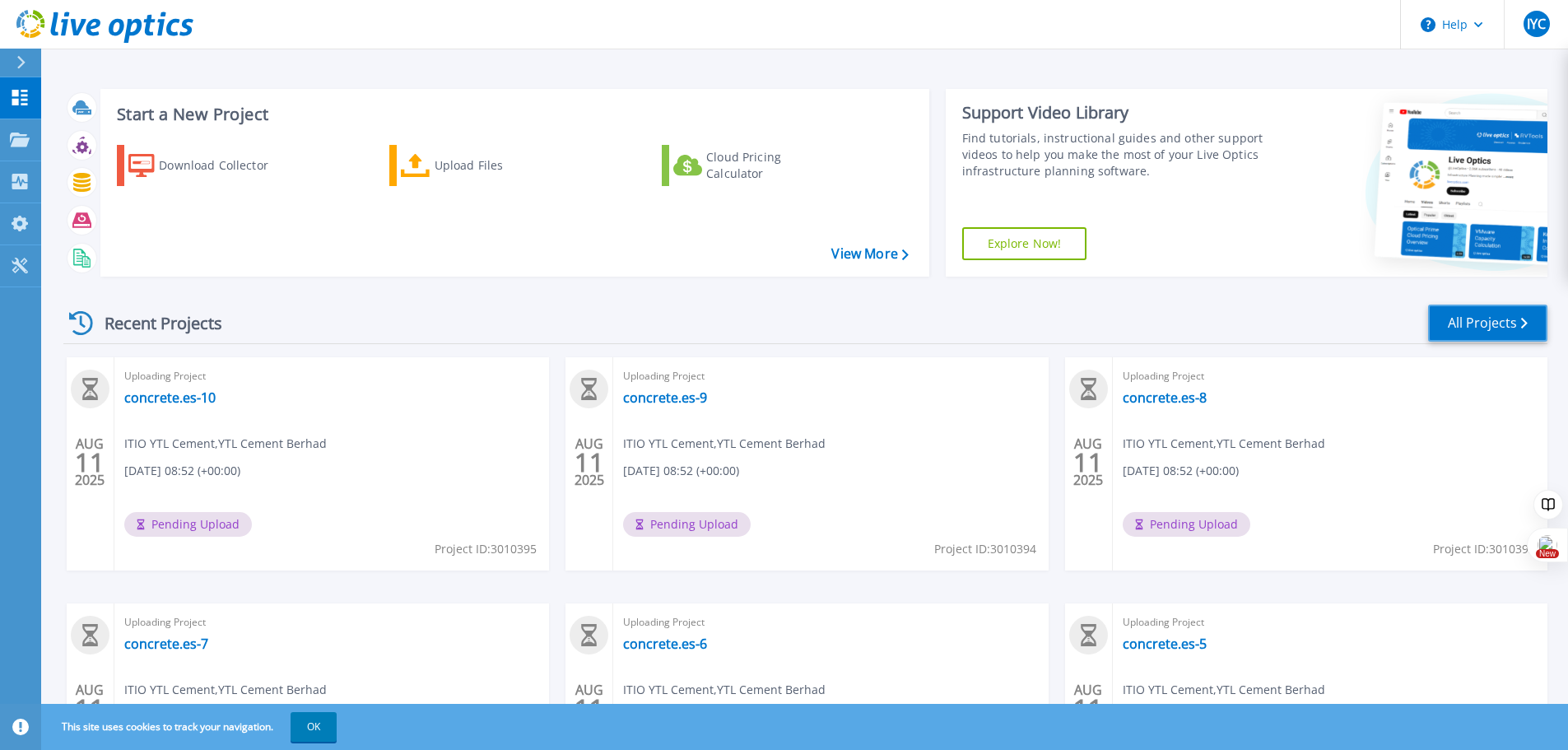
click at [1486, 323] on link "All Projects" at bounding box center [1487, 322] width 119 height 37
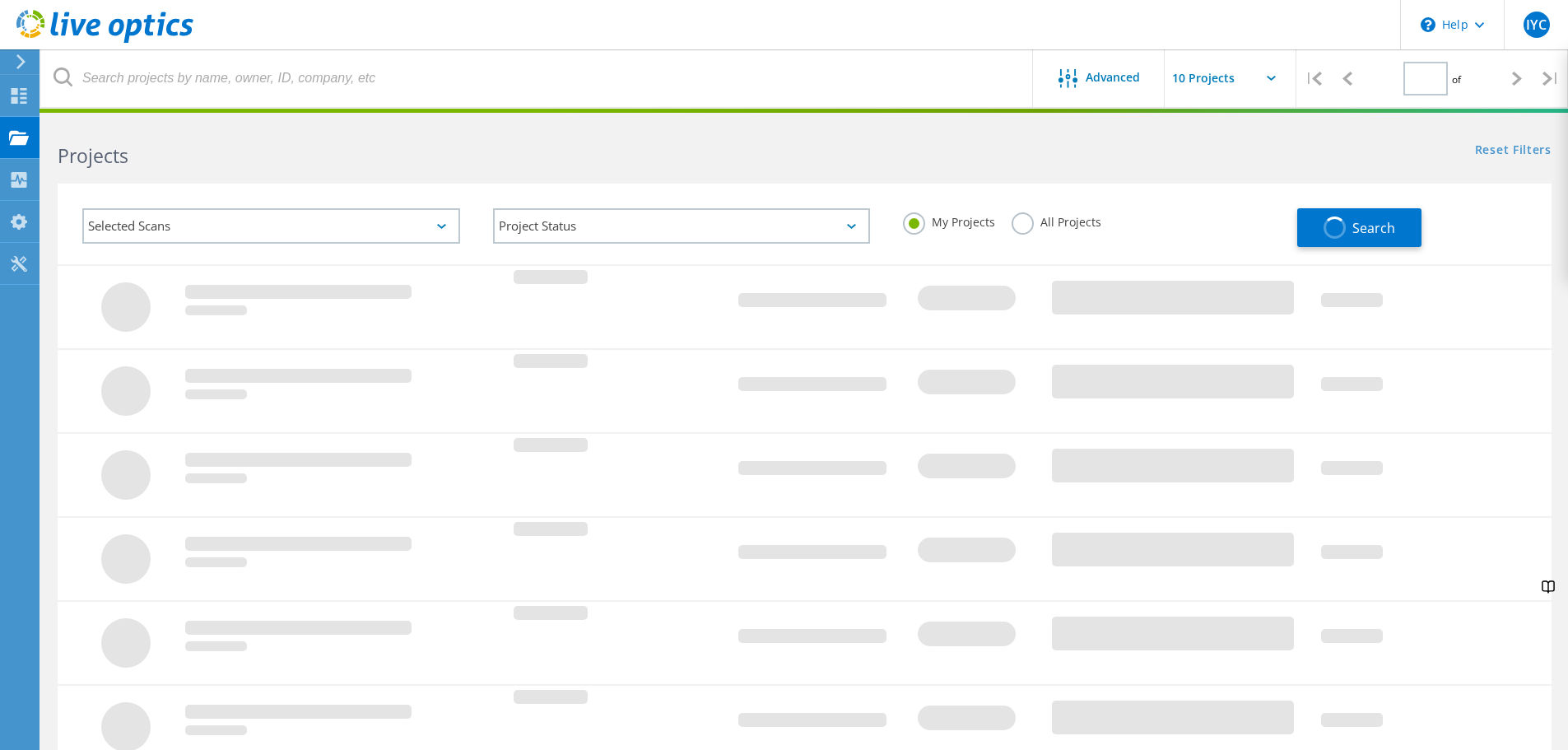
type input "1"
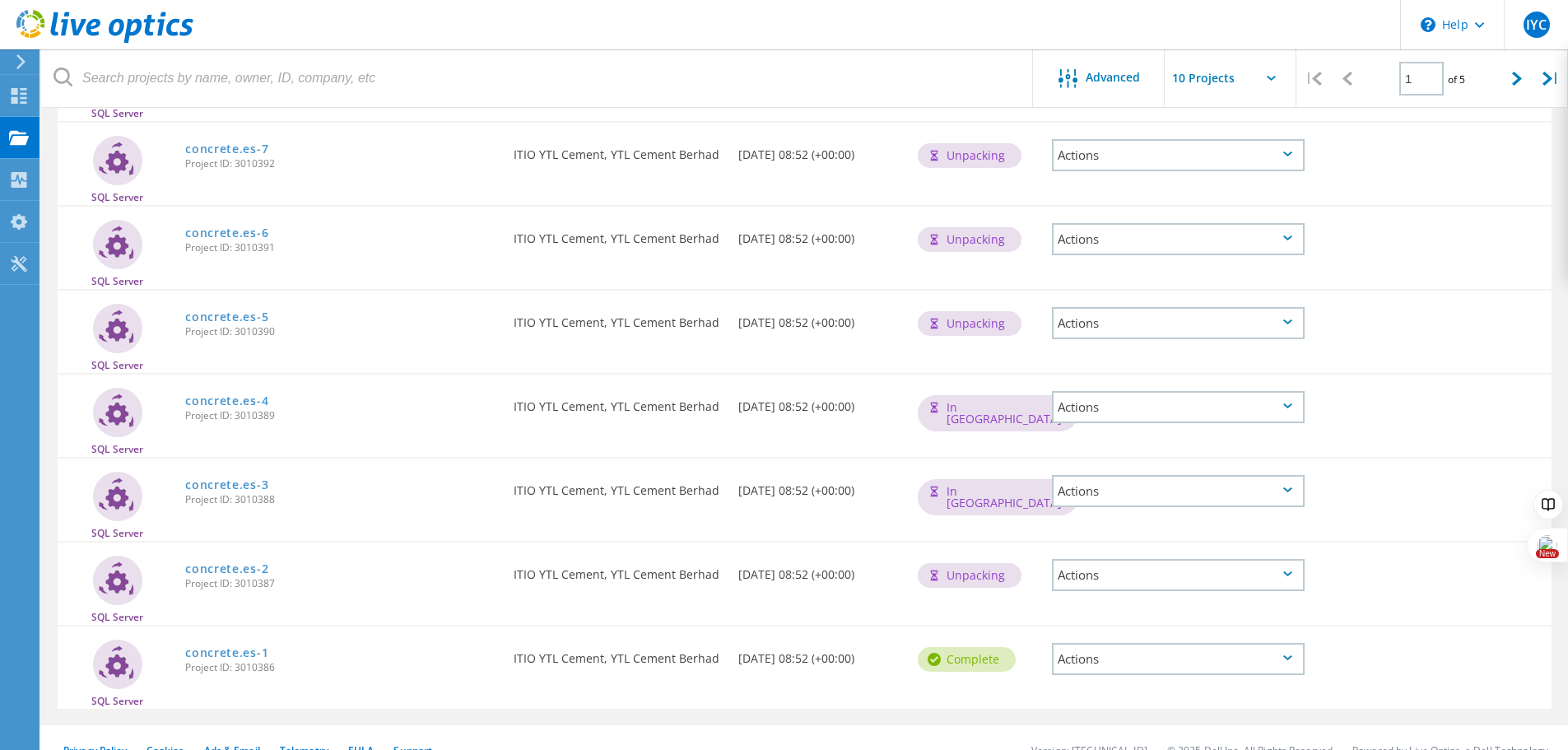
scroll to position [458, 0]
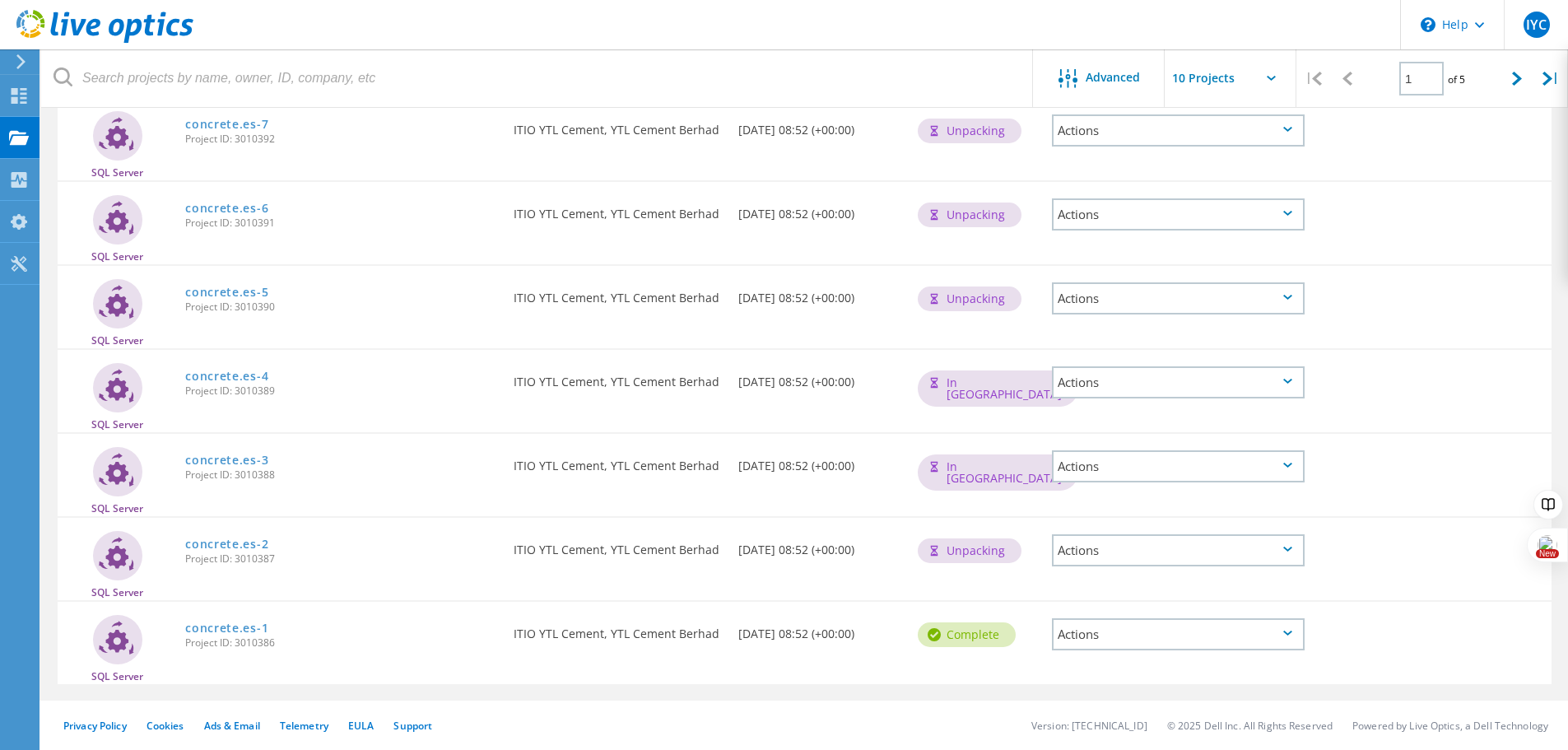
click at [1264, 72] on input "text" at bounding box center [1247, 78] width 165 height 57
click at [1255, 208] on div "Show 40 Projects" at bounding box center [1247, 202] width 163 height 27
type input "Show 40 Projects"
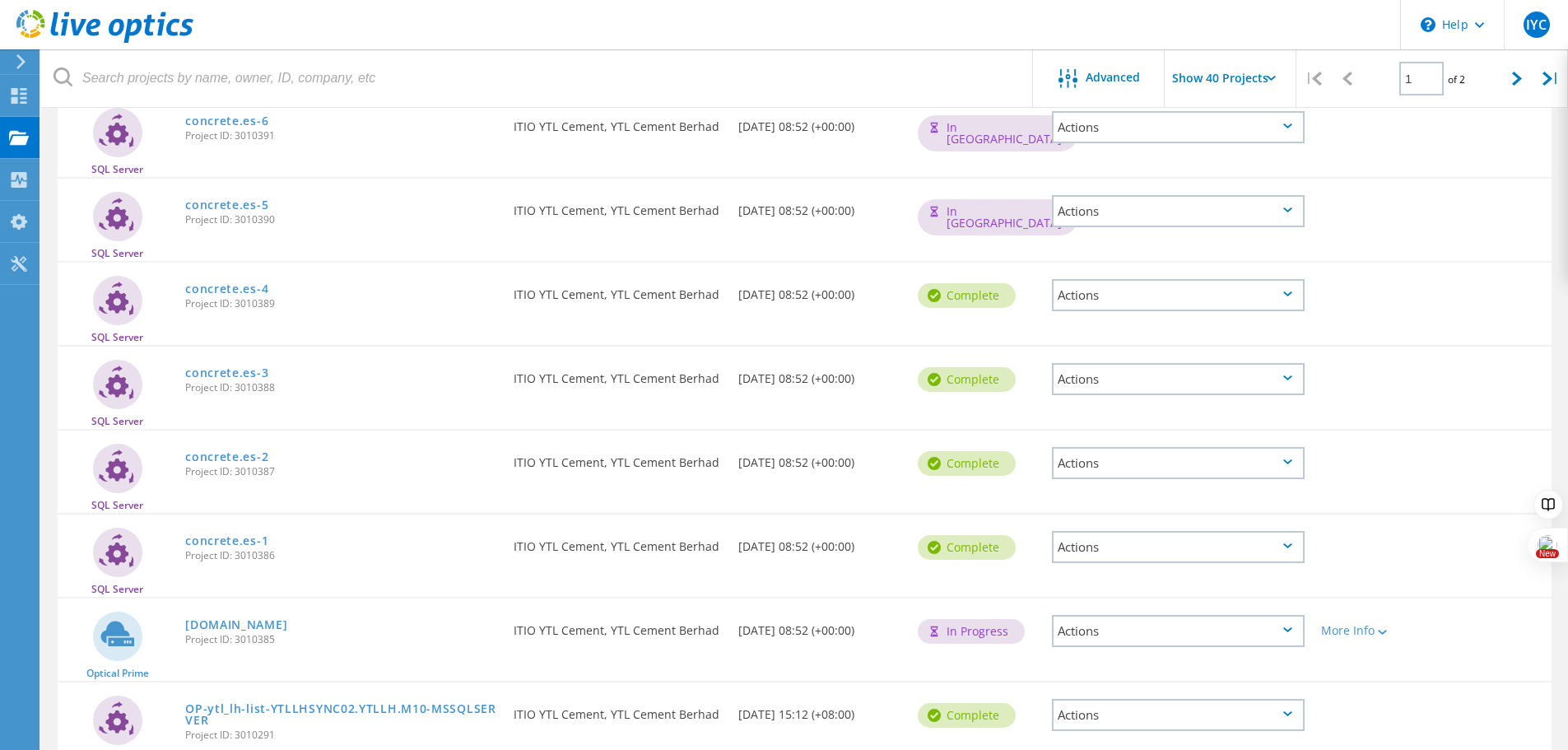
scroll to position [540, 0]
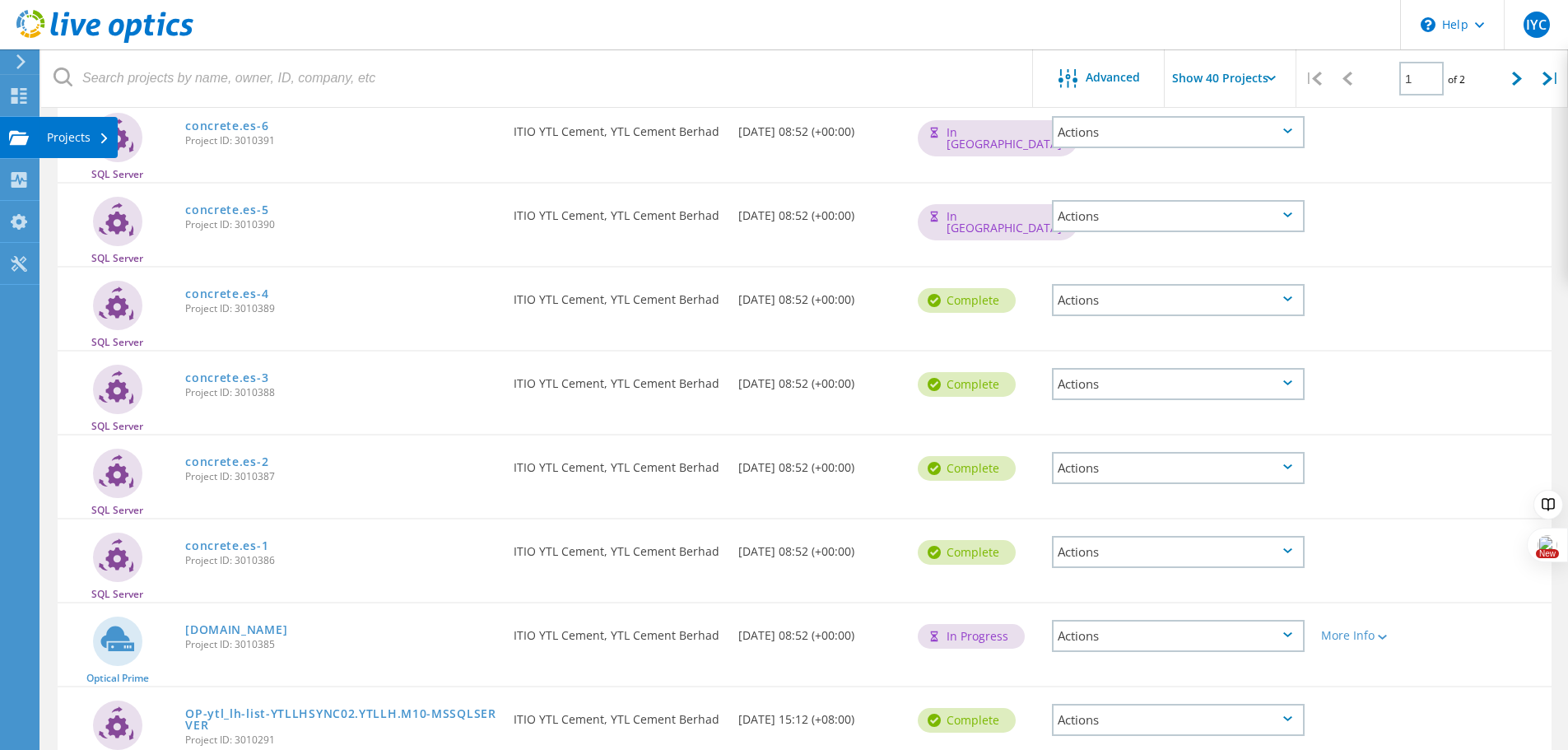
click at [58, 138] on div "Projects" at bounding box center [78, 137] width 63 height 11
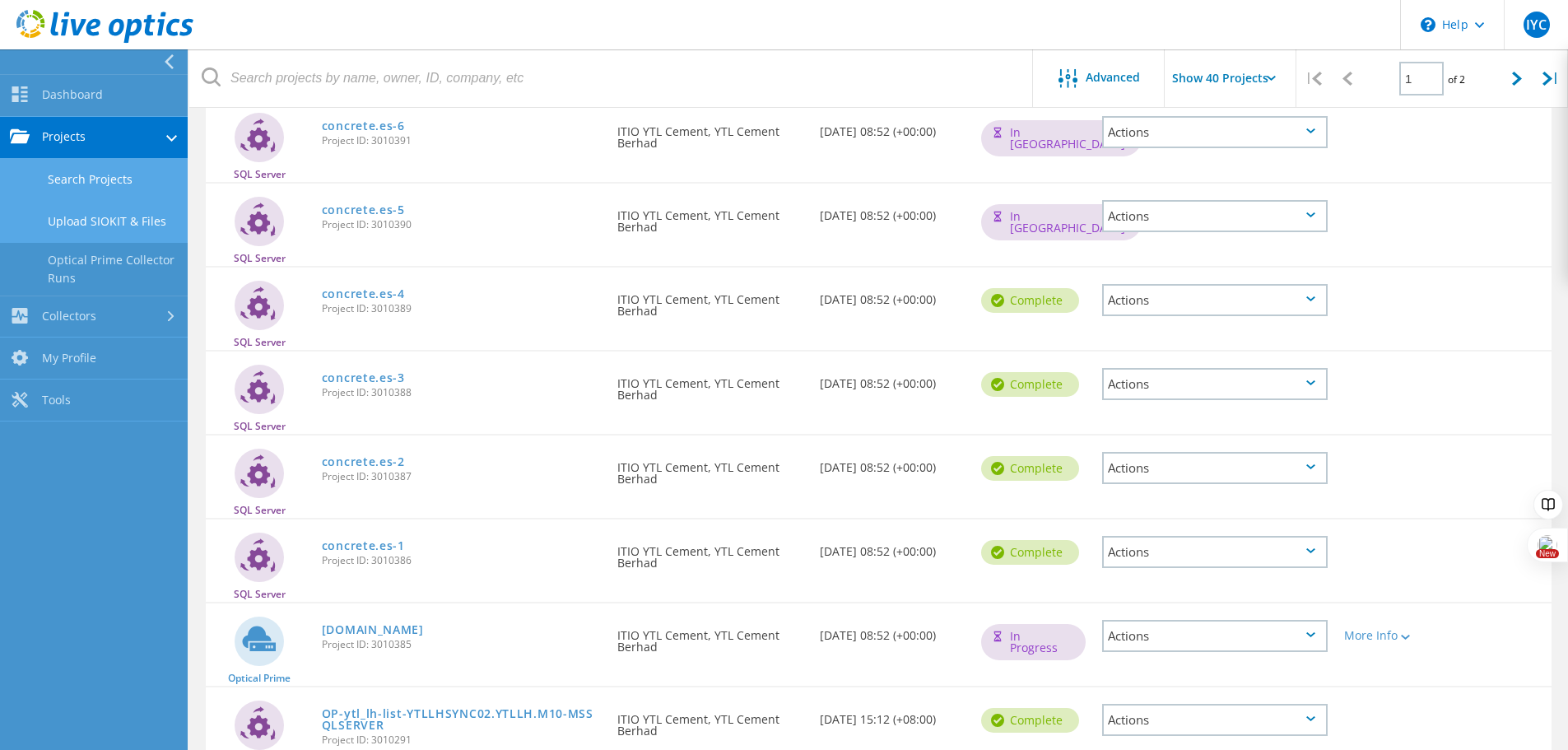
click at [91, 232] on link "Upload SIOKIT & Files" at bounding box center [94, 221] width 188 height 42
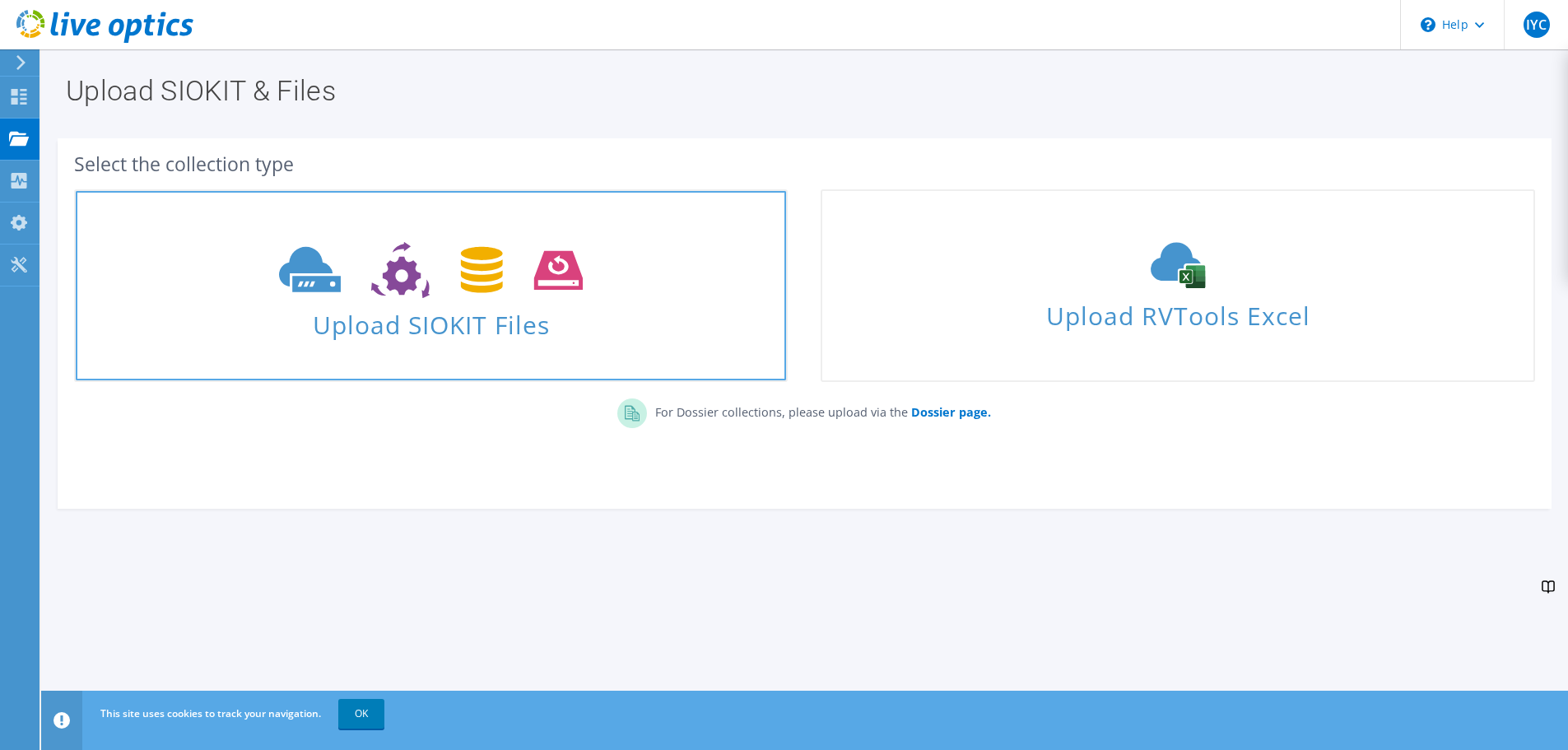
click at [626, 337] on span "Upload SIOKIT Files" at bounding box center [430, 320] width 710 height 36
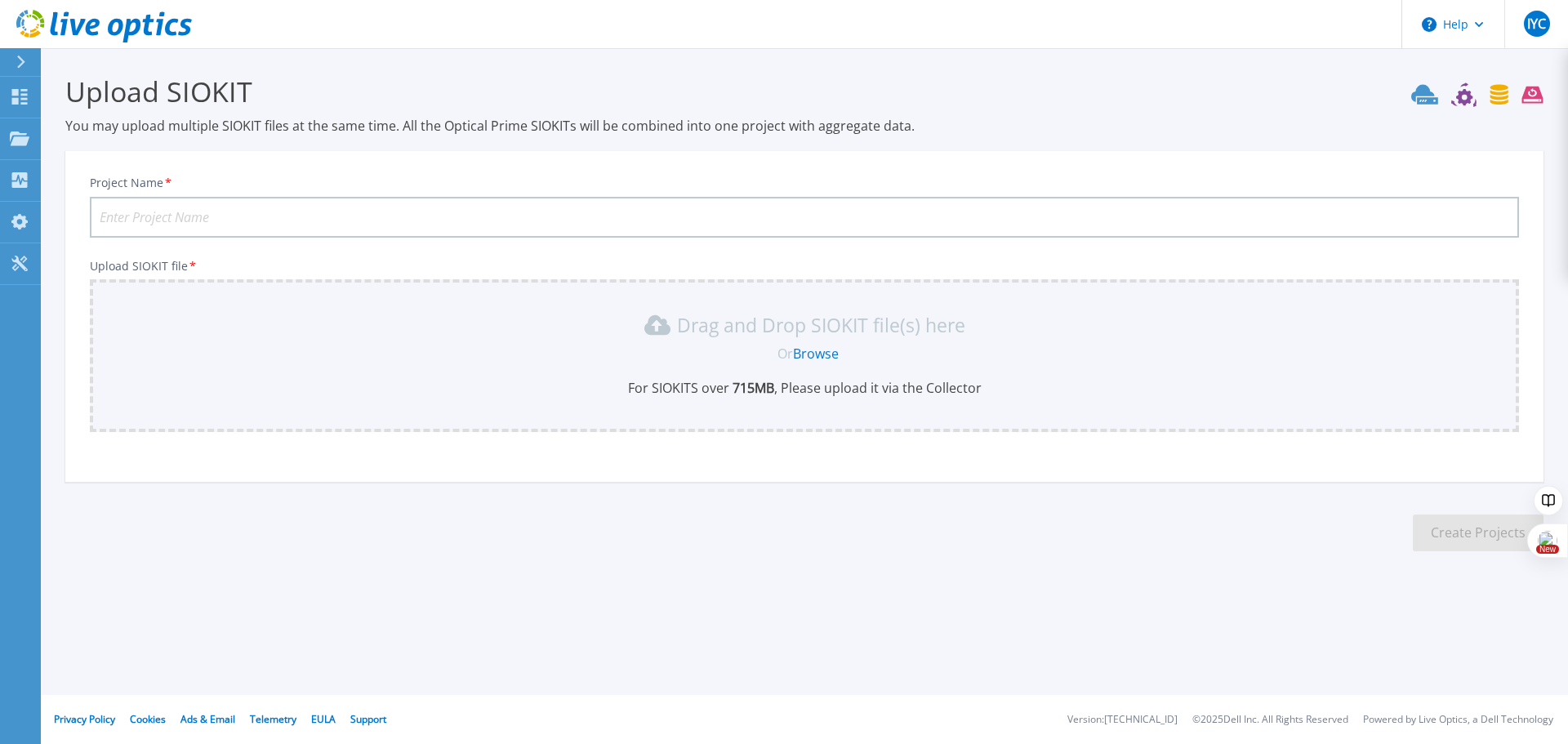
click at [170, 226] on input "Project Name *" at bounding box center [805, 218] width 1429 height 41
type input "ytl-lh"
click at [817, 352] on link "Browse" at bounding box center [815, 352] width 46 height 18
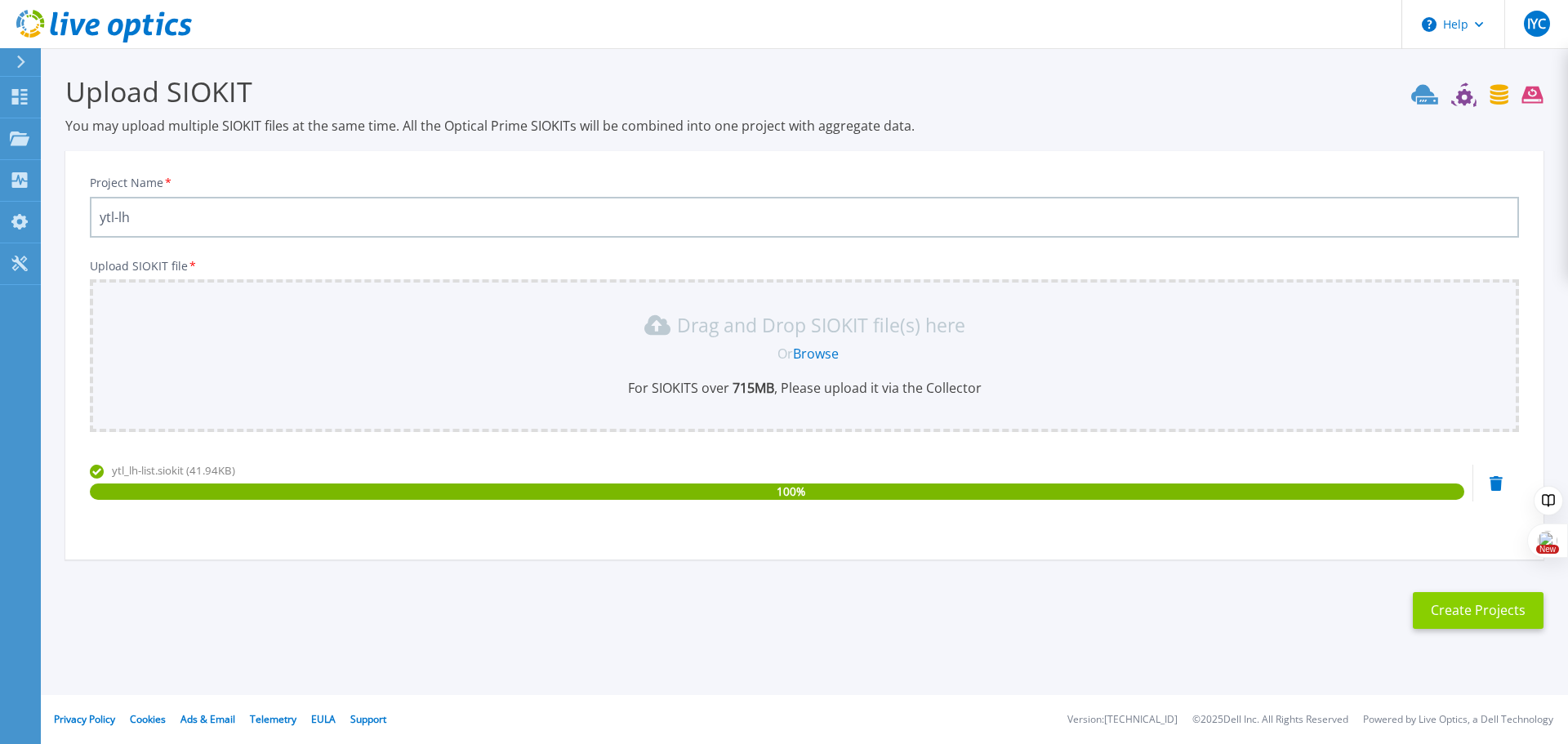
click at [1441, 609] on button "Create Projects" at bounding box center [1478, 609] width 130 height 36
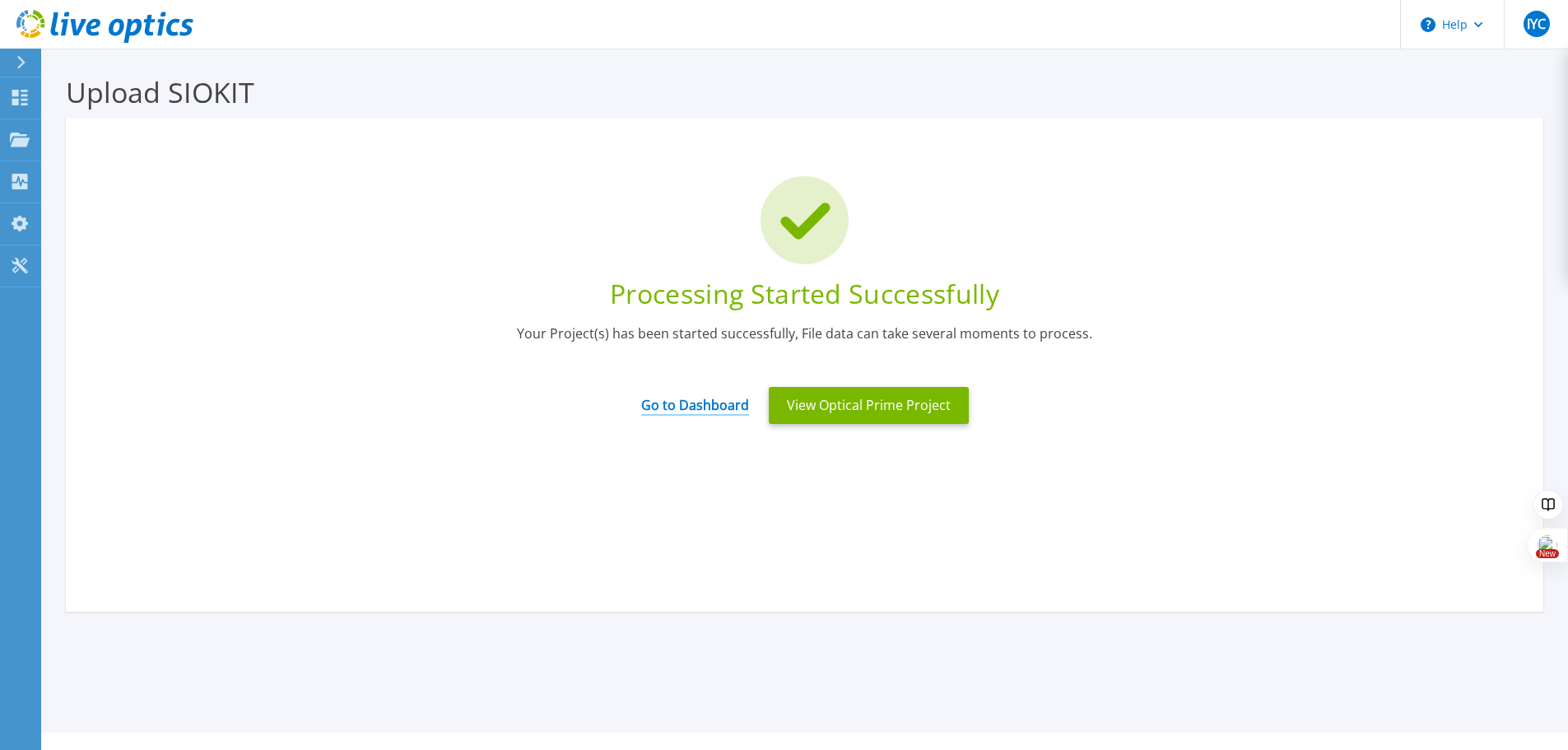
click at [710, 407] on link "Go to Dashboard" at bounding box center [695, 399] width 108 height 32
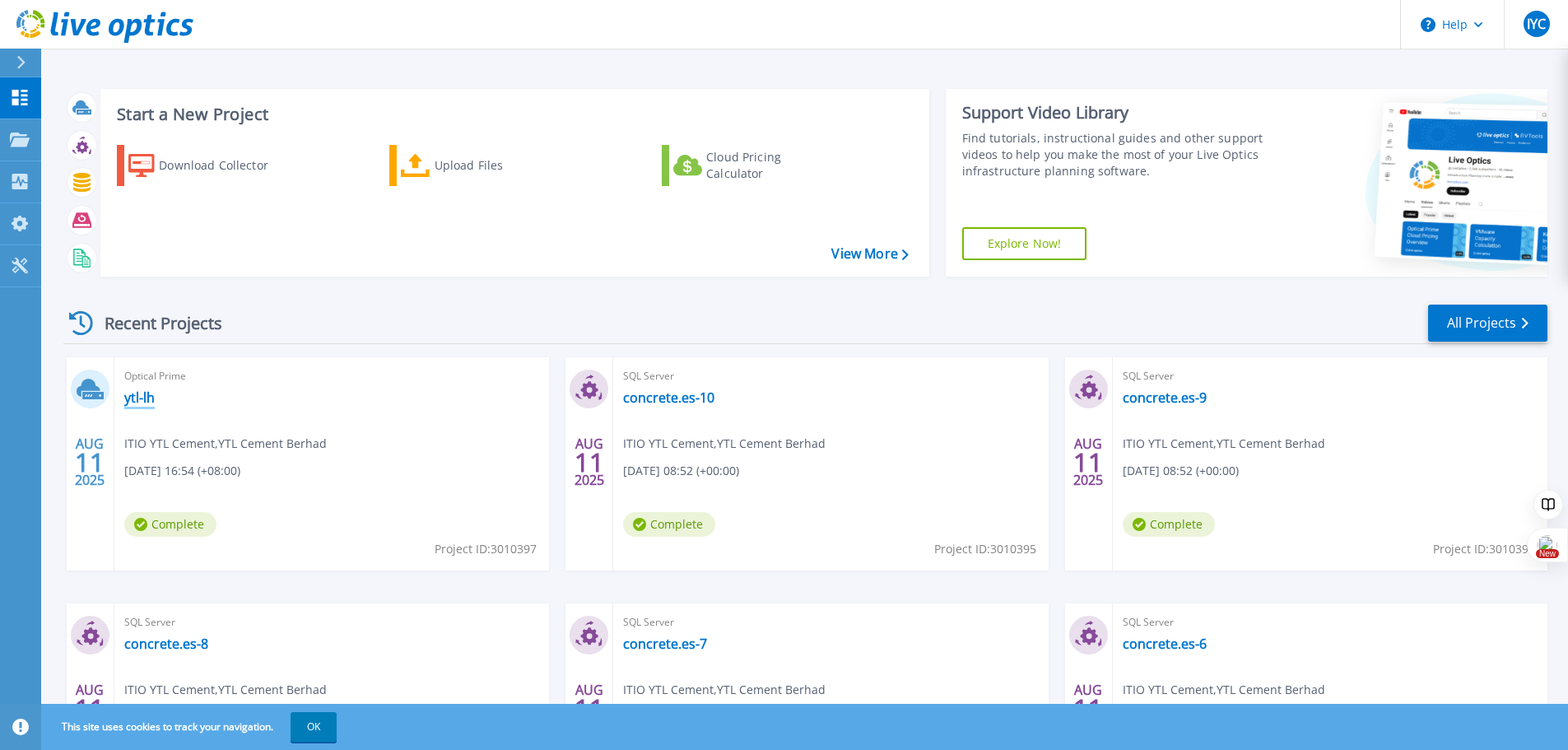
click at [129, 400] on link "ytl-lh" at bounding box center [140, 398] width 30 height 17
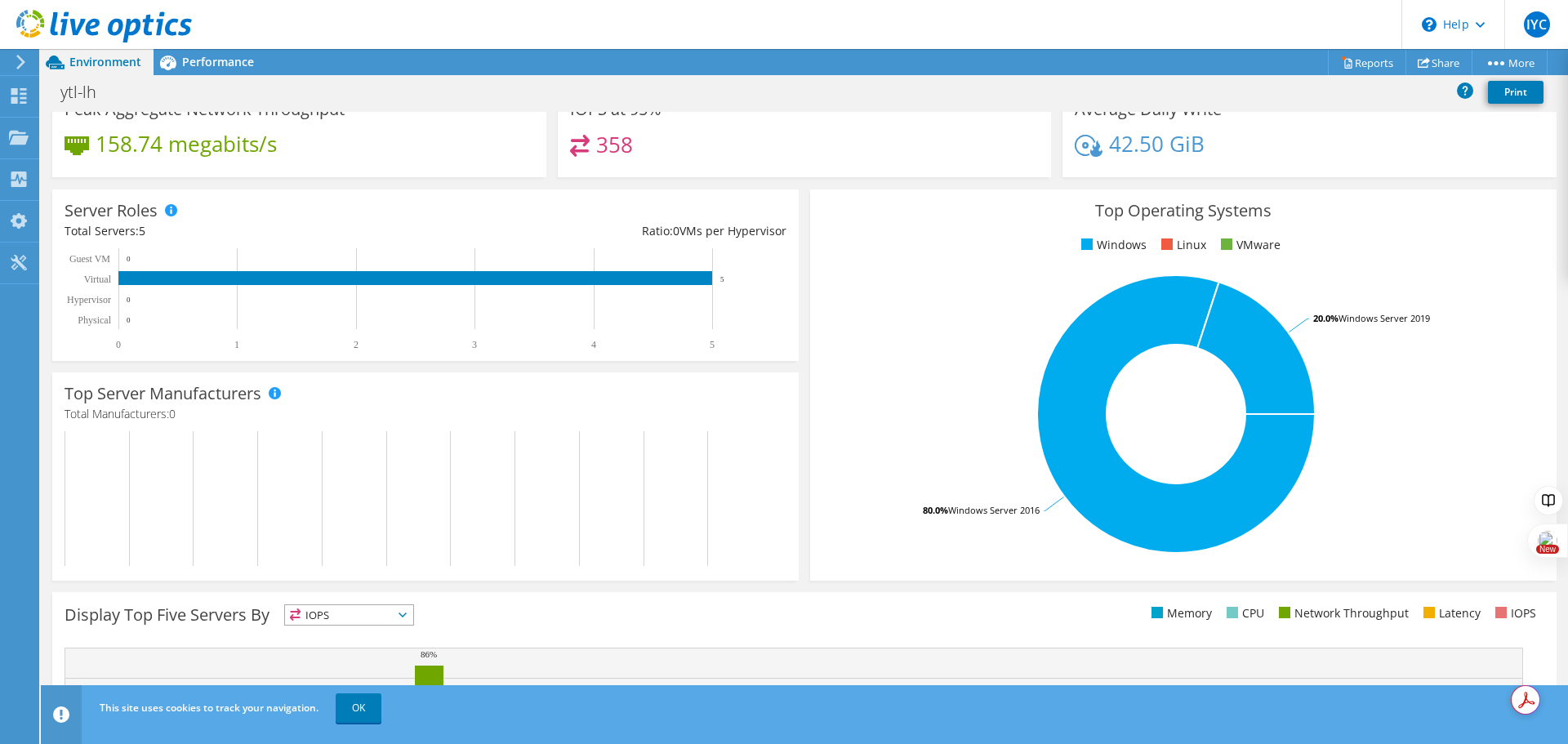
scroll to position [101, 0]
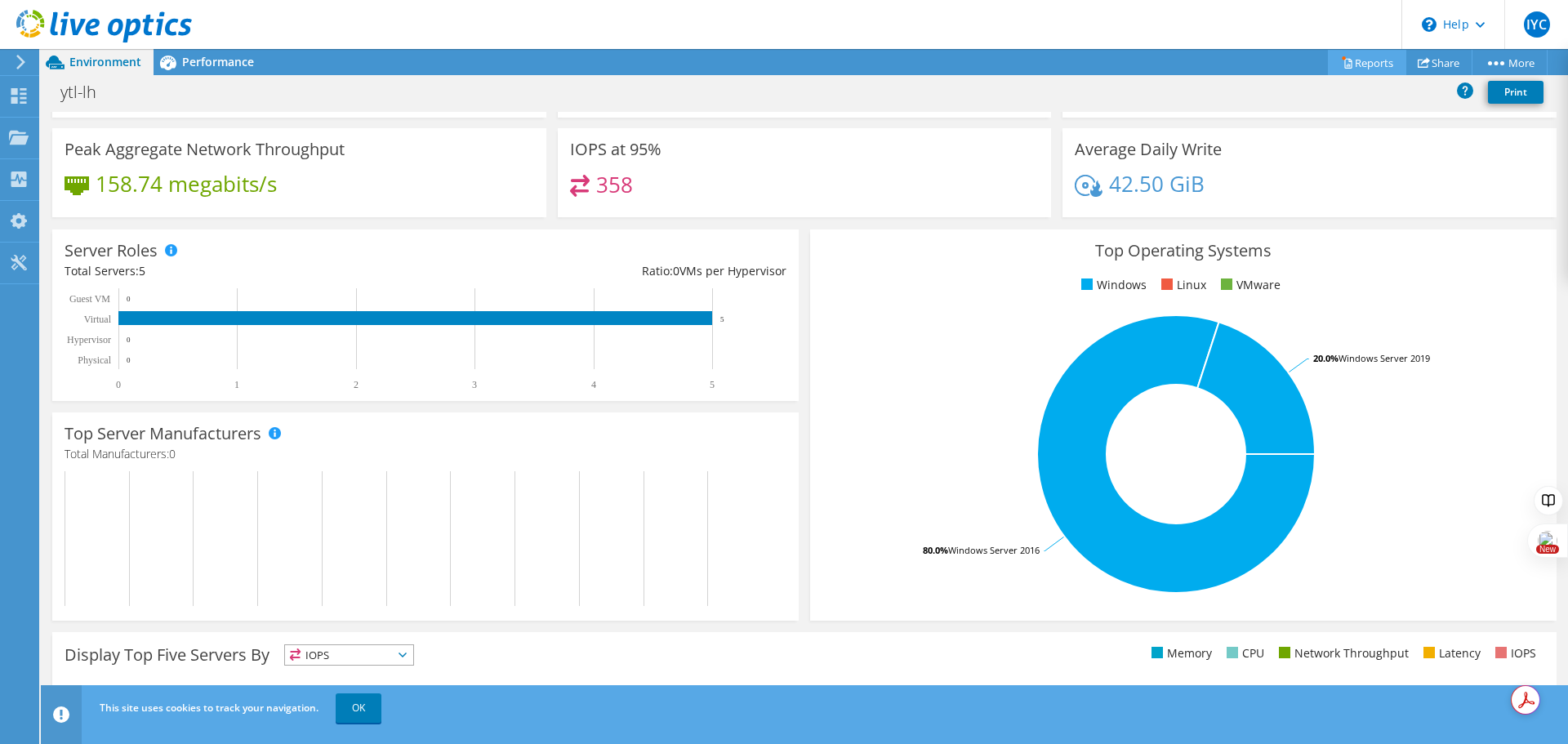
click at [1368, 57] on link "Reports" at bounding box center [1367, 62] width 78 height 25
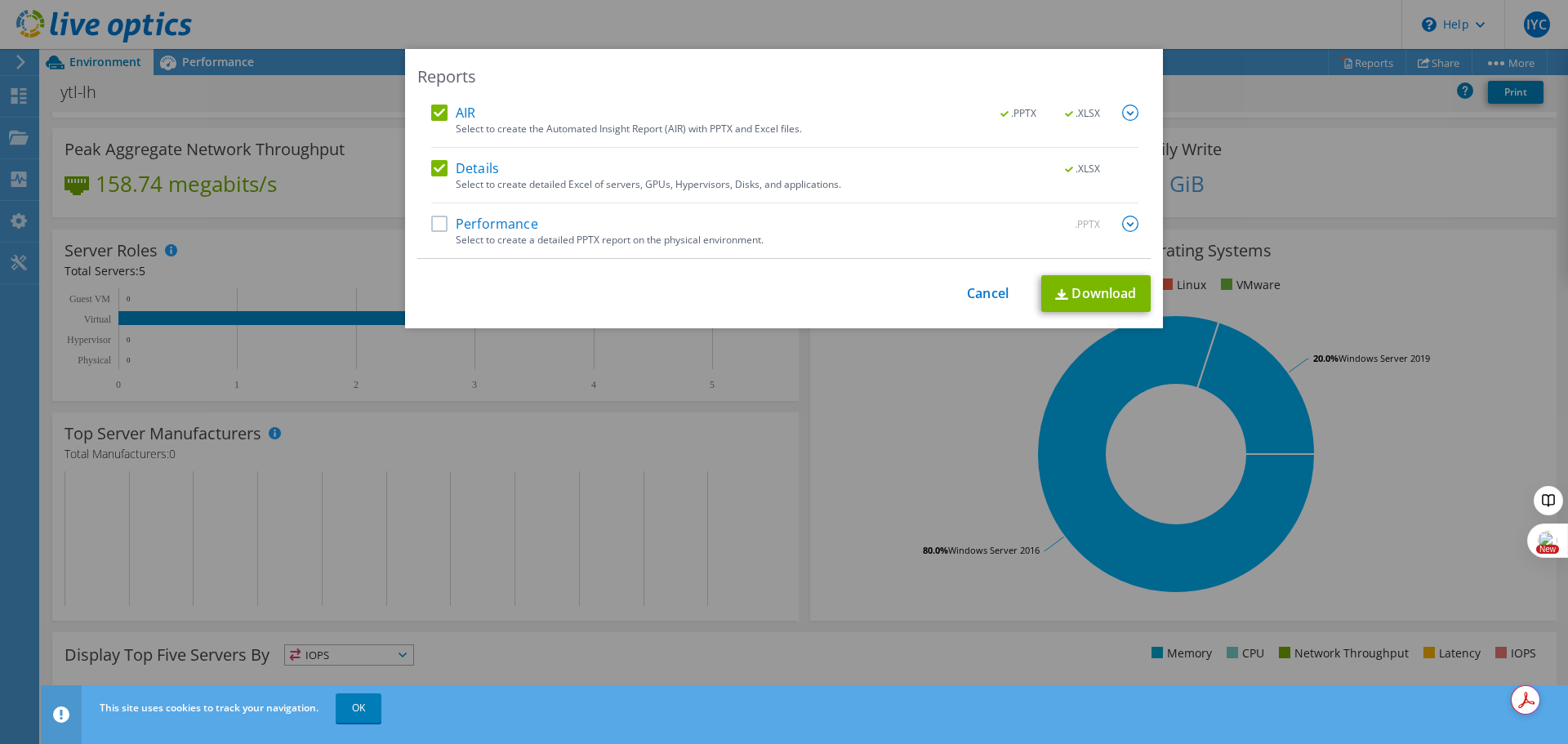
click at [431, 223] on label "Performance" at bounding box center [484, 224] width 107 height 17
click at [0, 0] on input "Performance" at bounding box center [0, 0] width 0 height 0
click at [1056, 299] on img at bounding box center [1062, 294] width 13 height 10
click at [978, 294] on link "Cancel" at bounding box center [987, 293] width 42 height 16
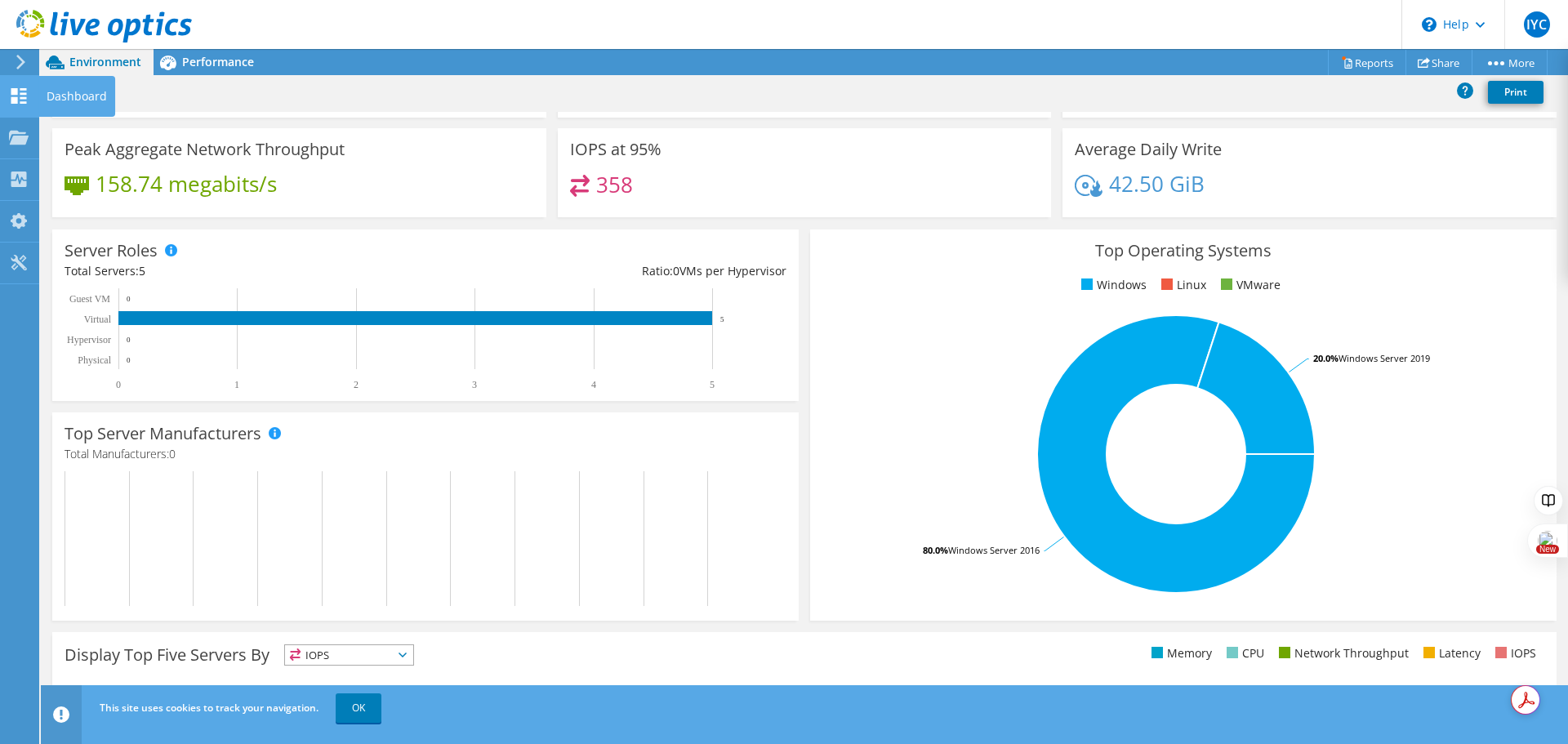
click at [84, 94] on div "Dashboard" at bounding box center [76, 97] width 77 height 41
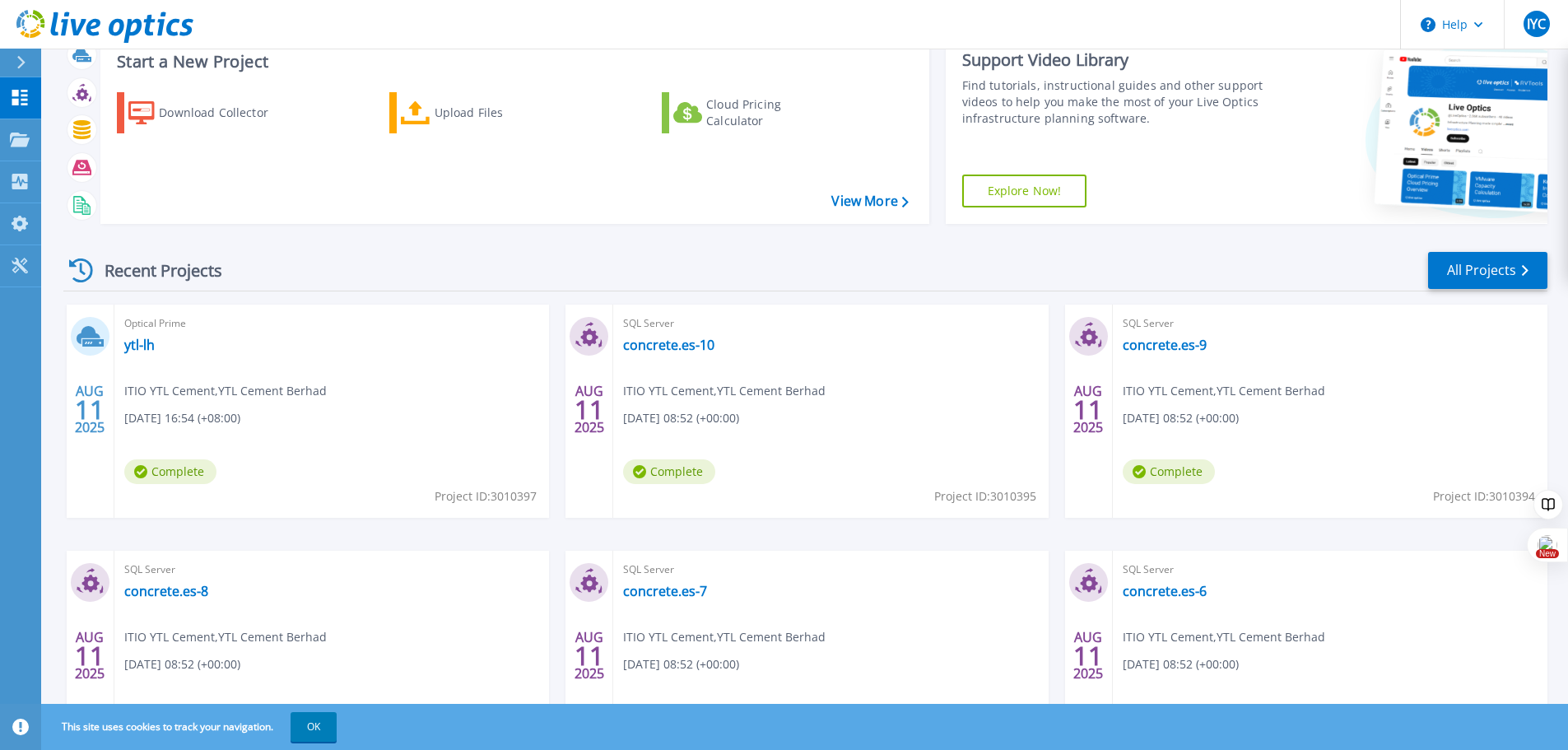
scroll to position [82, 0]
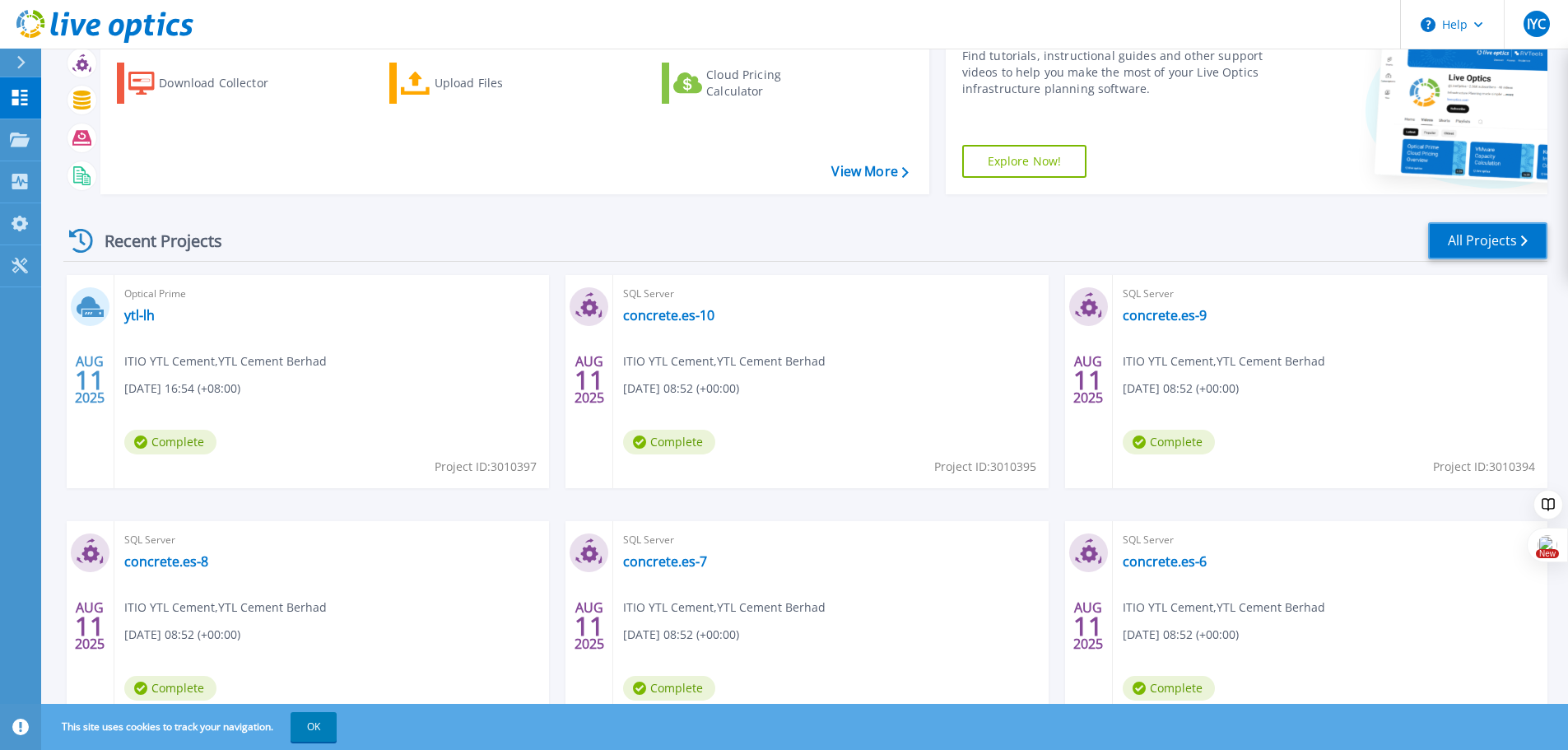
click at [1480, 248] on link "All Projects" at bounding box center [1487, 240] width 119 height 37
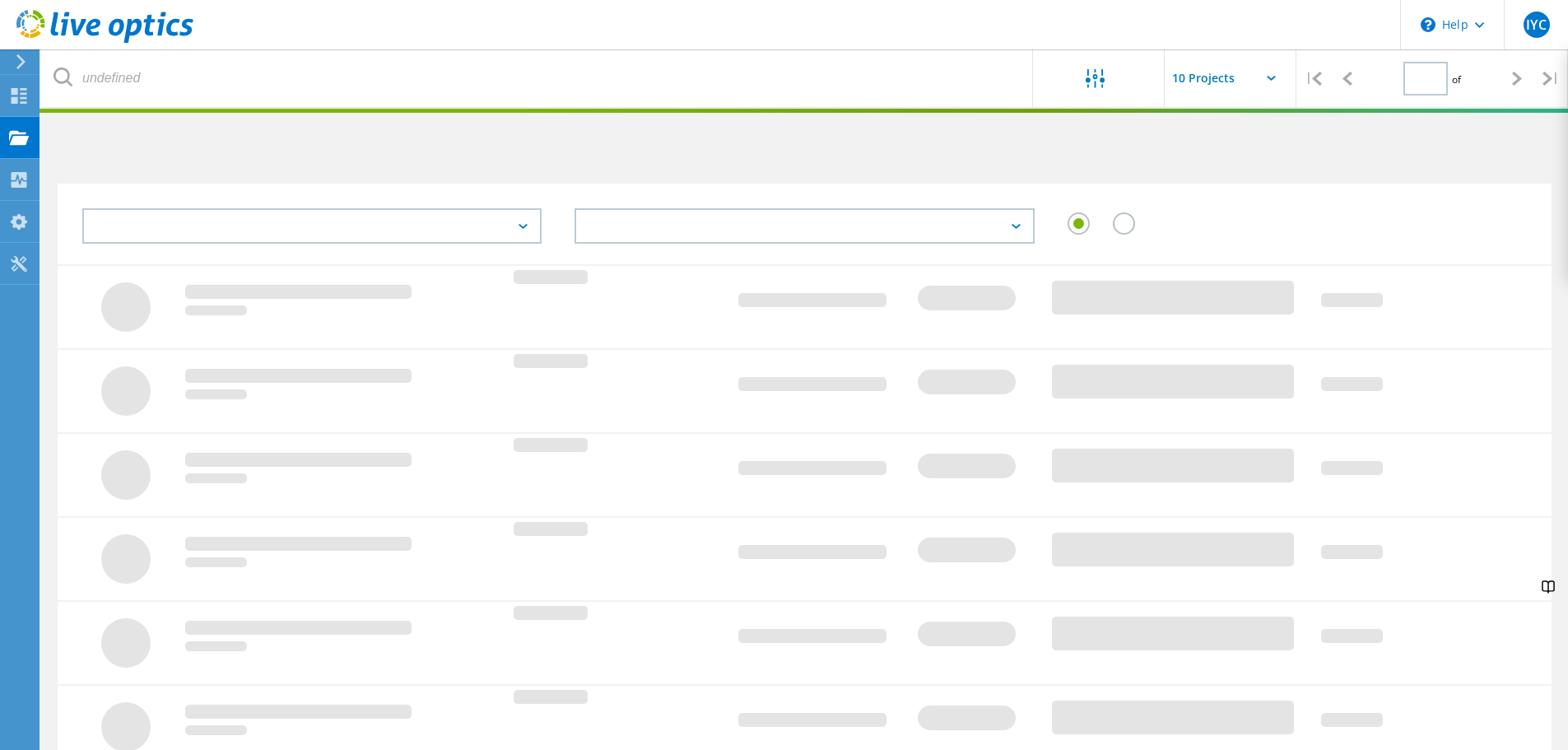
type input "1"
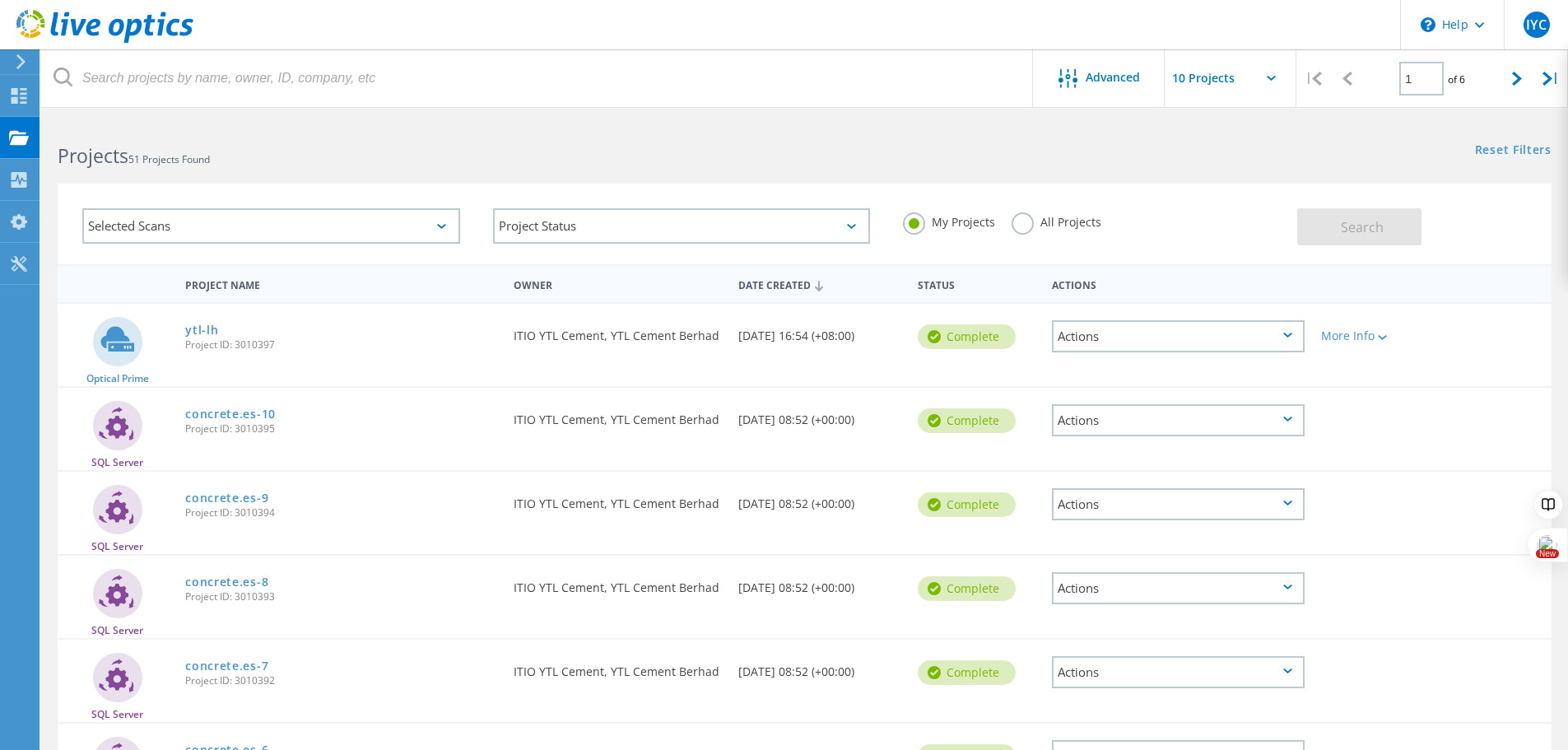
click at [1207, 94] on input "text" at bounding box center [1247, 78] width 165 height 57
click at [1209, 209] on div "Show 40 Projects" at bounding box center [1247, 202] width 163 height 27
type input "Show 40 Projects"
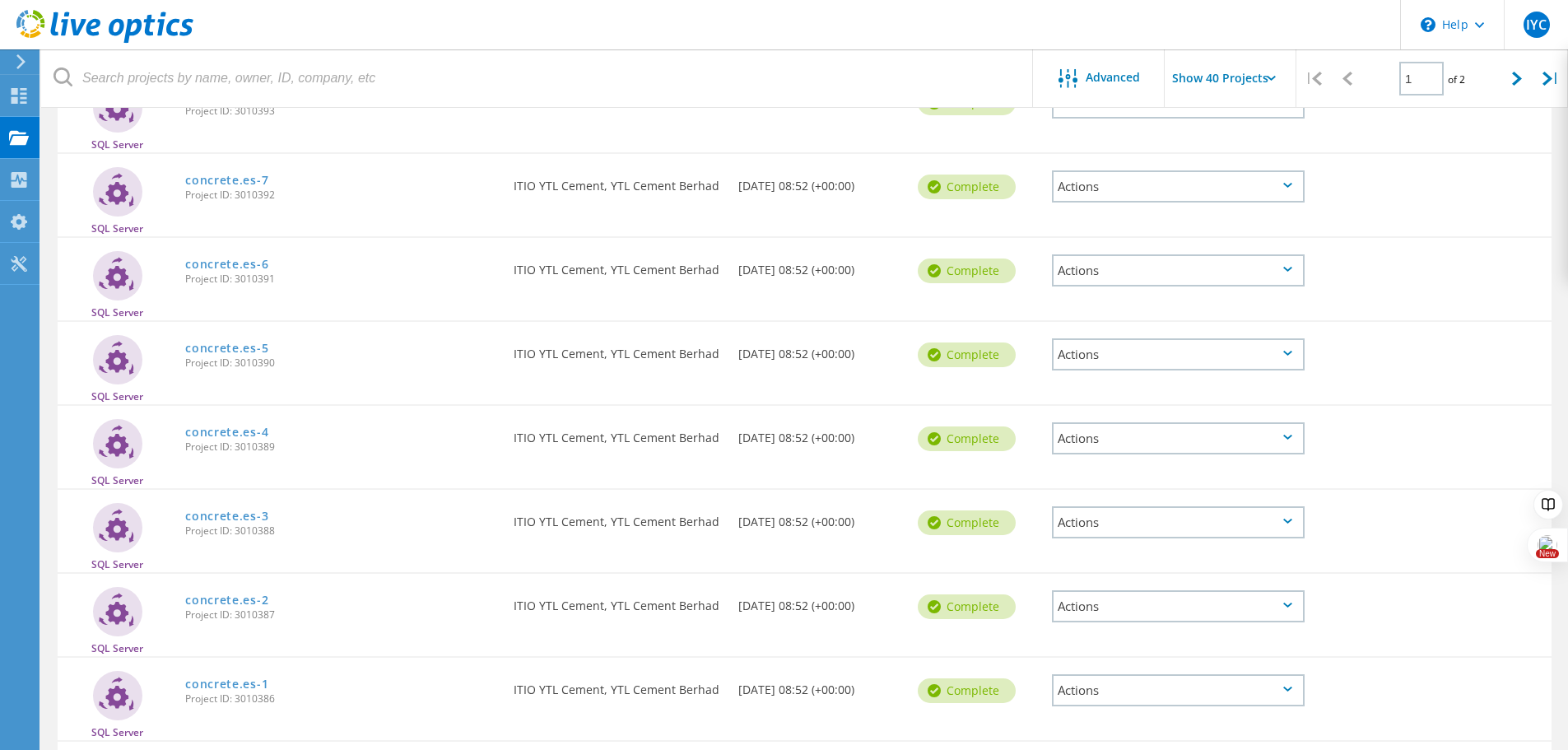
scroll to position [741, 0]
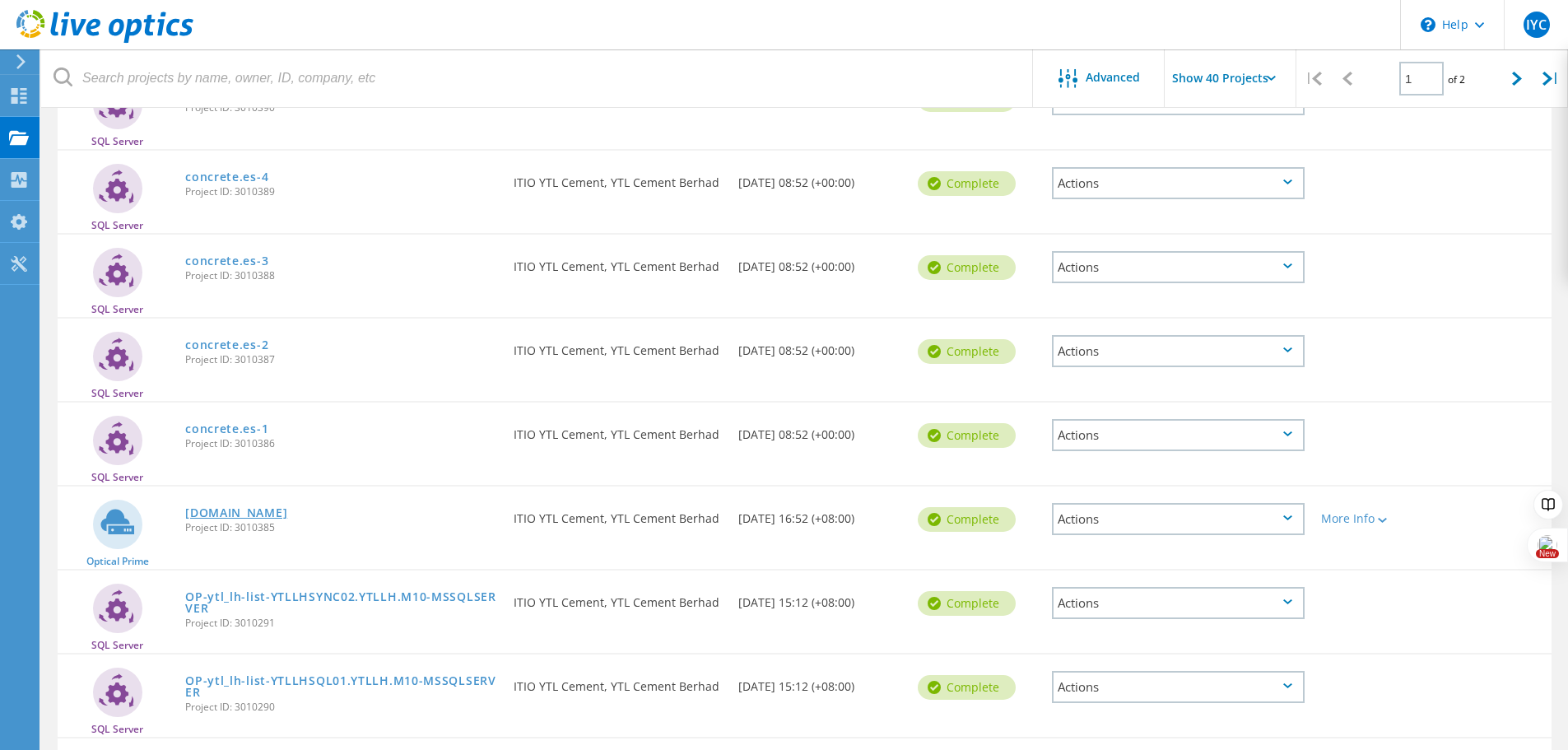
click at [234, 511] on link "concrete.es" at bounding box center [235, 513] width 102 height 11
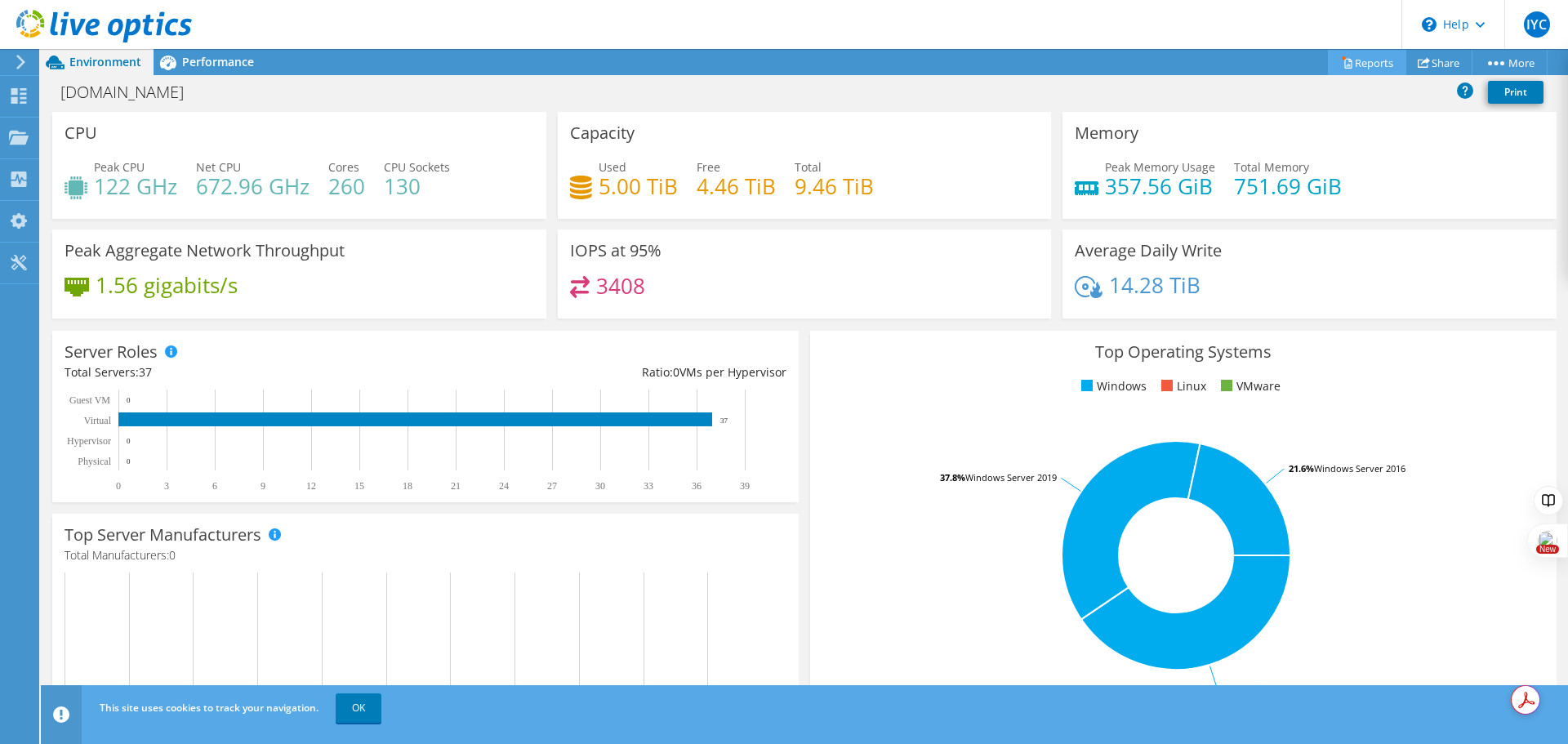
click at [1373, 70] on link "Reports" at bounding box center [1367, 62] width 78 height 25
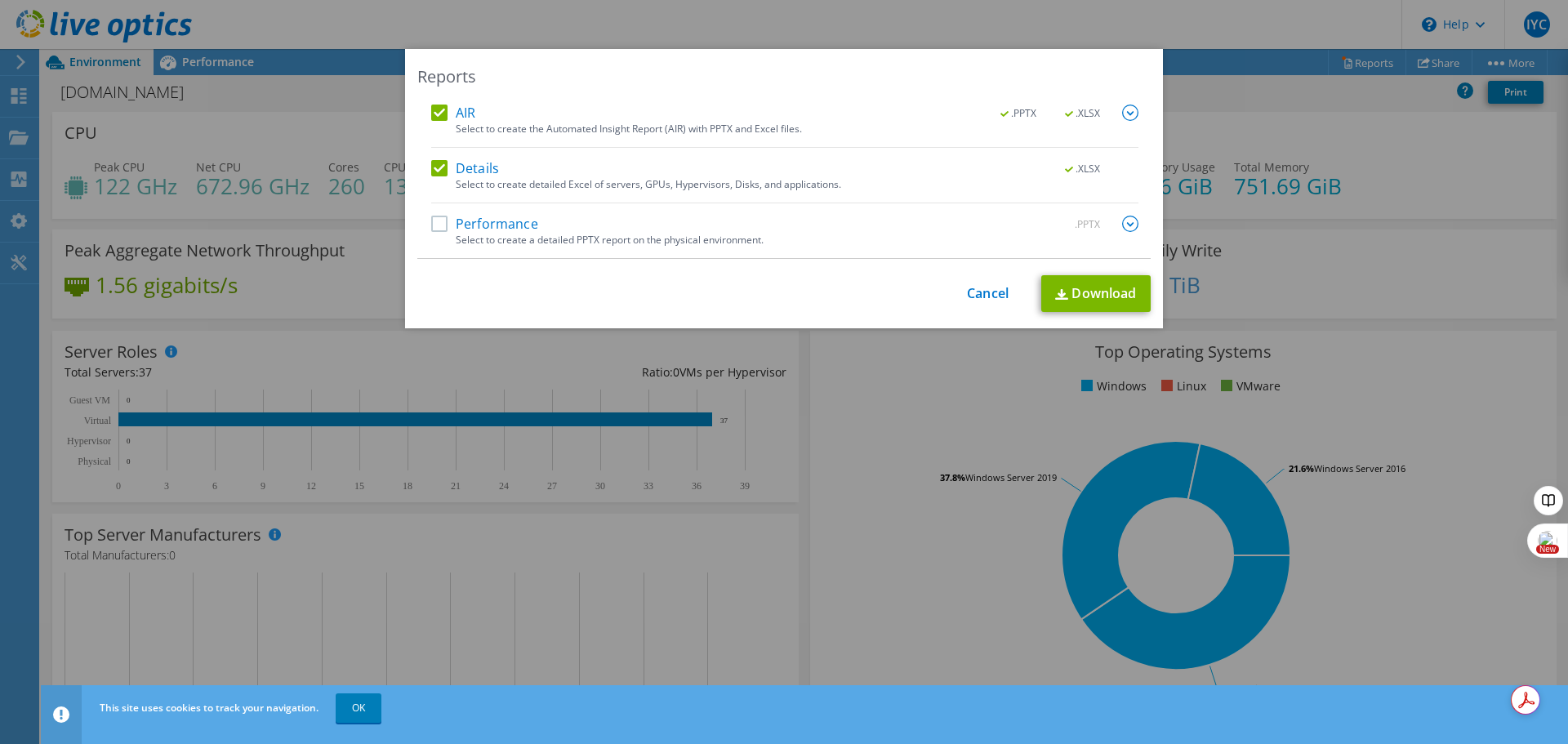
click at [431, 224] on label "Performance" at bounding box center [484, 224] width 107 height 17
click at [0, 0] on input "Performance" at bounding box center [0, 0] width 0 height 0
click at [1122, 228] on img at bounding box center [1131, 224] width 17 height 17
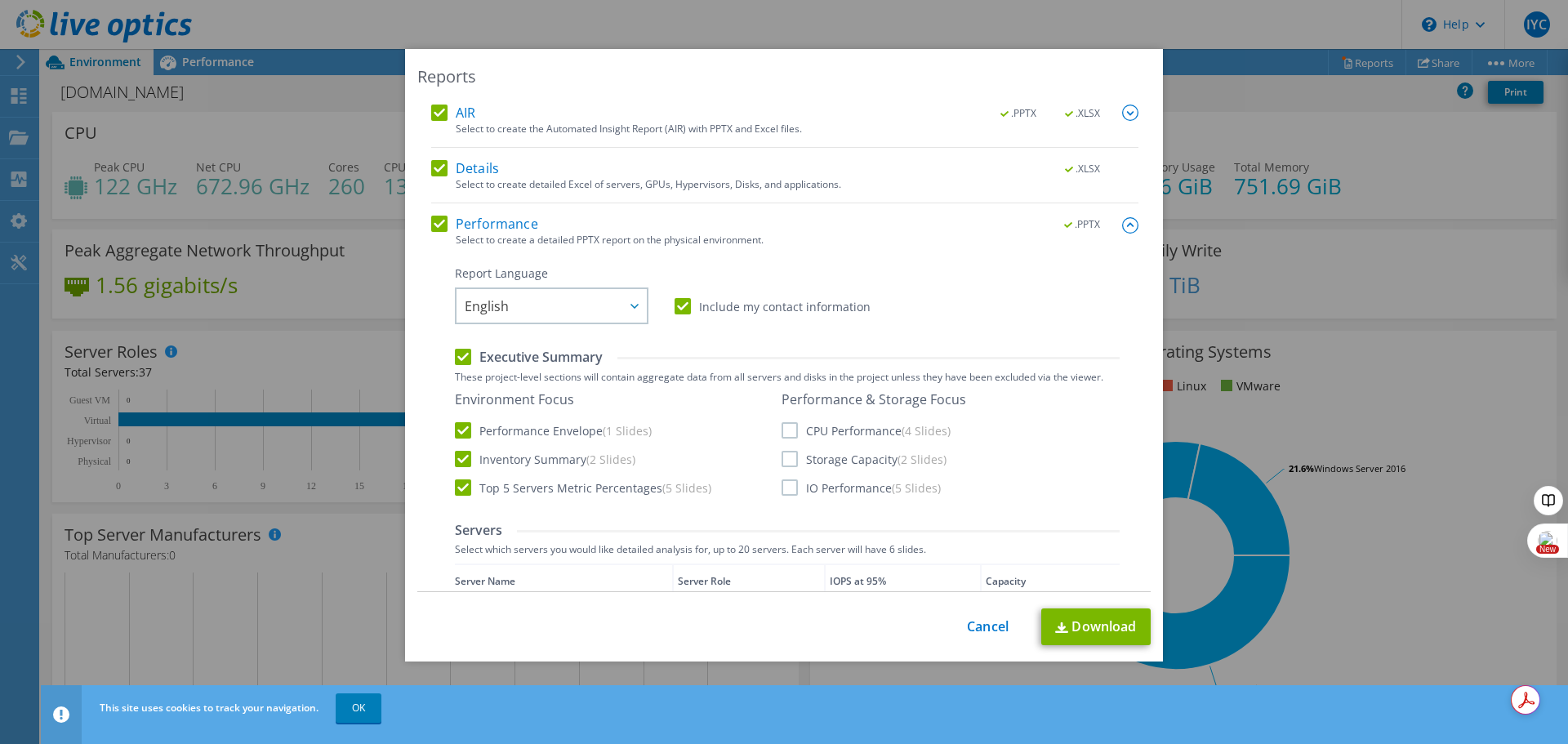
click at [1122, 228] on img at bounding box center [1131, 225] width 17 height 17
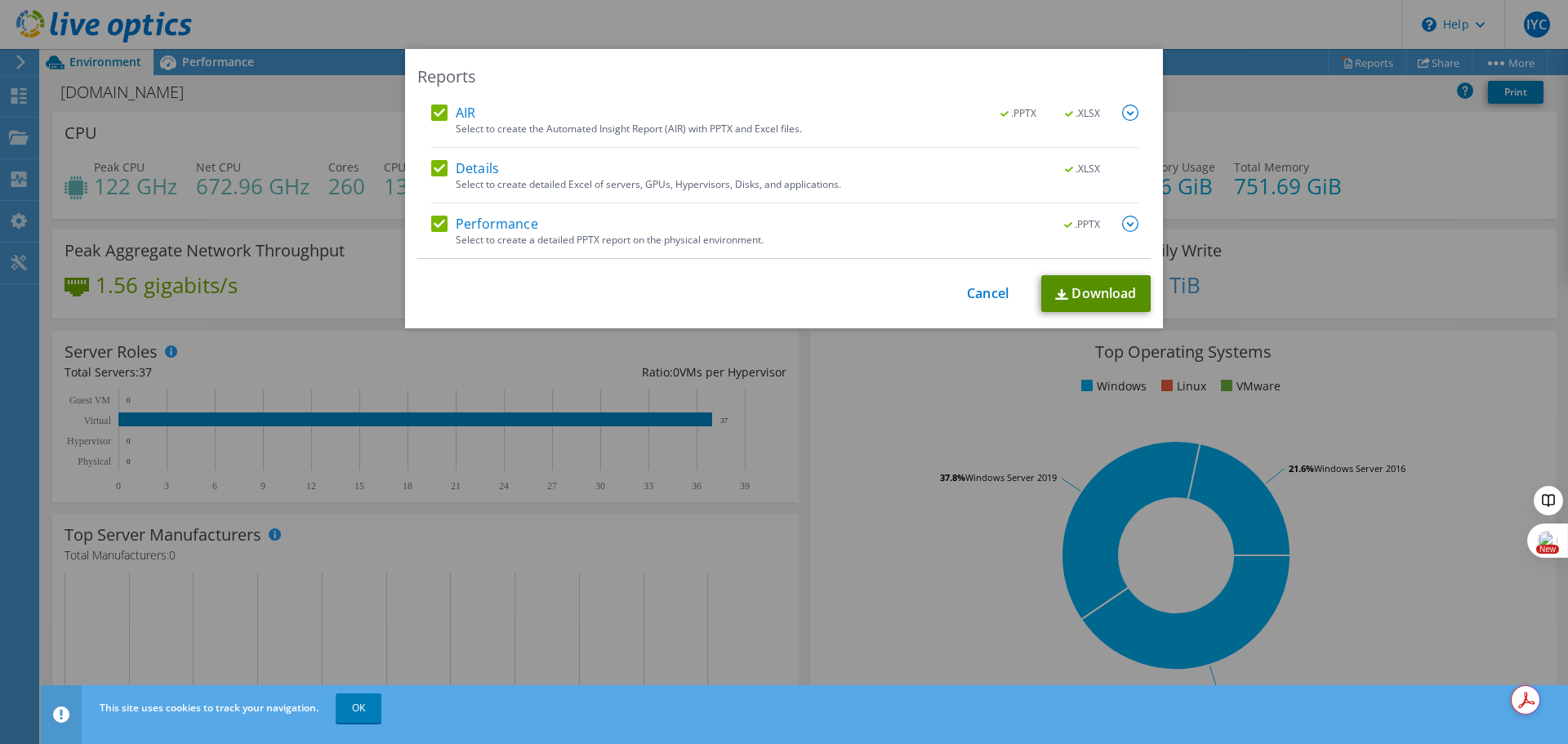
click at [1092, 294] on link "Download" at bounding box center [1096, 293] width 110 height 36
click at [967, 296] on link "Cancel" at bounding box center [987, 293] width 42 height 16
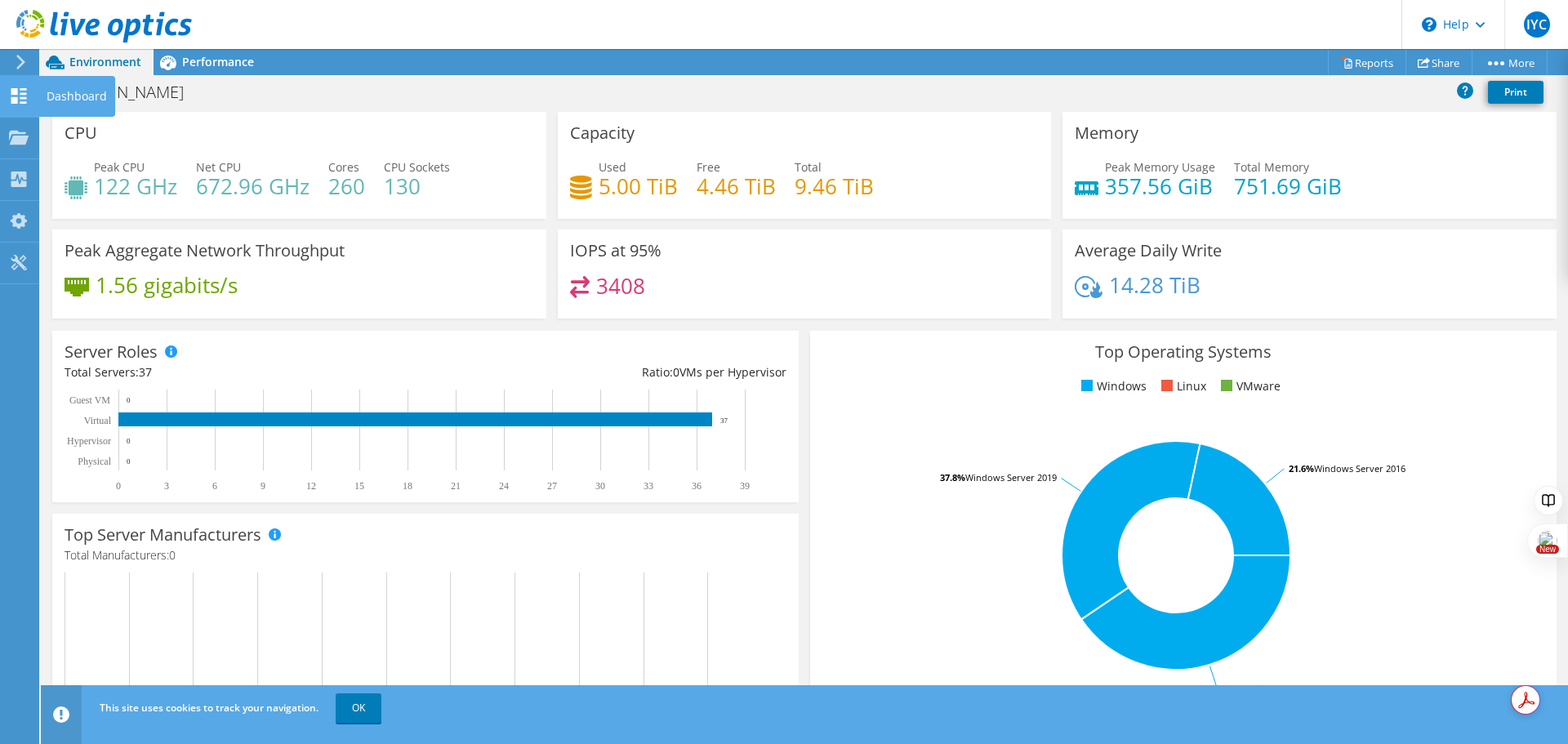
click at [55, 99] on div "Dashboard" at bounding box center [76, 97] width 77 height 41
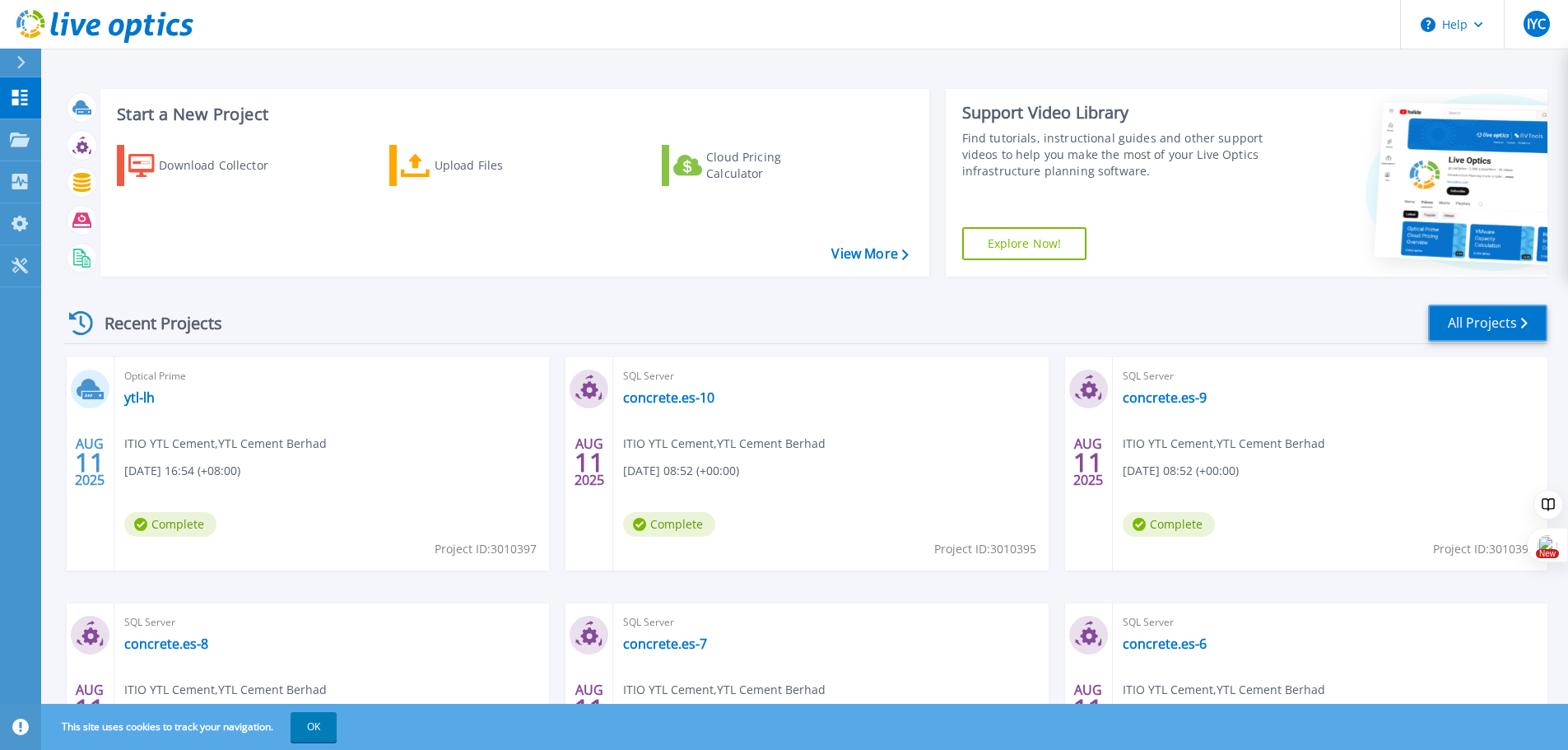
click at [1511, 320] on link "All Projects" at bounding box center [1487, 322] width 119 height 37
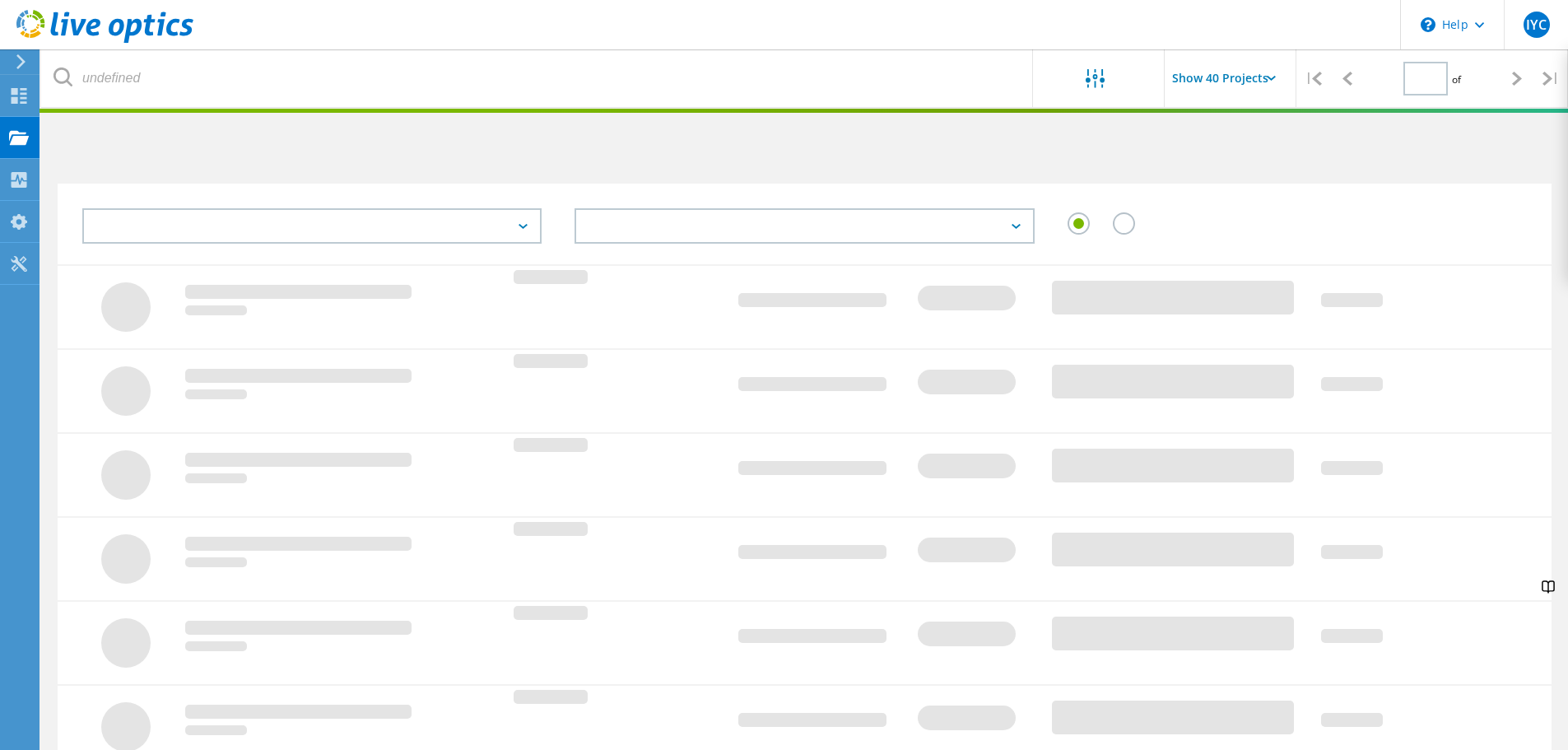
type input "1"
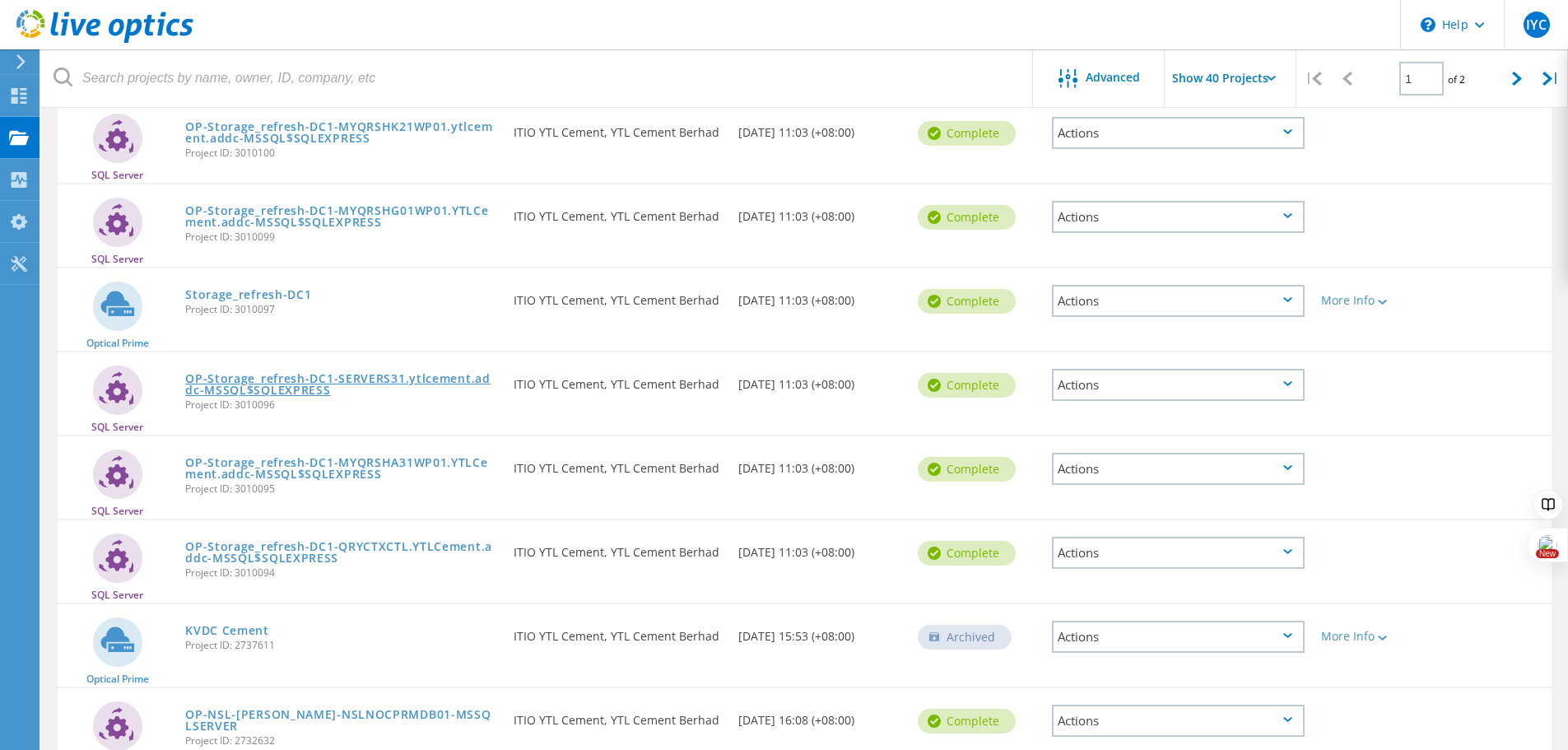
scroll to position [2386, 0]
click at [283, 296] on link "Storage_refresh-DC1" at bounding box center [248, 293] width 126 height 11
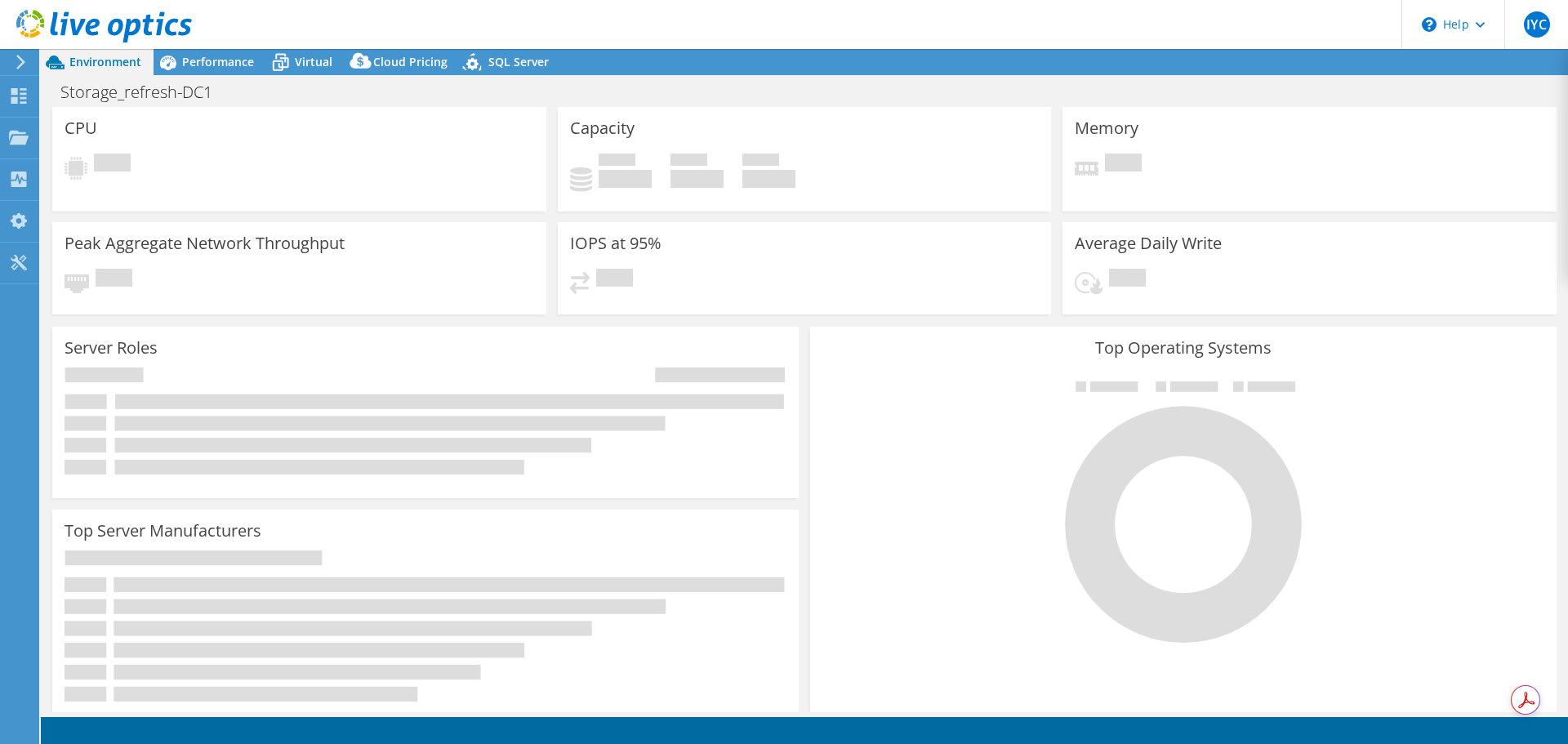
select select "USD"
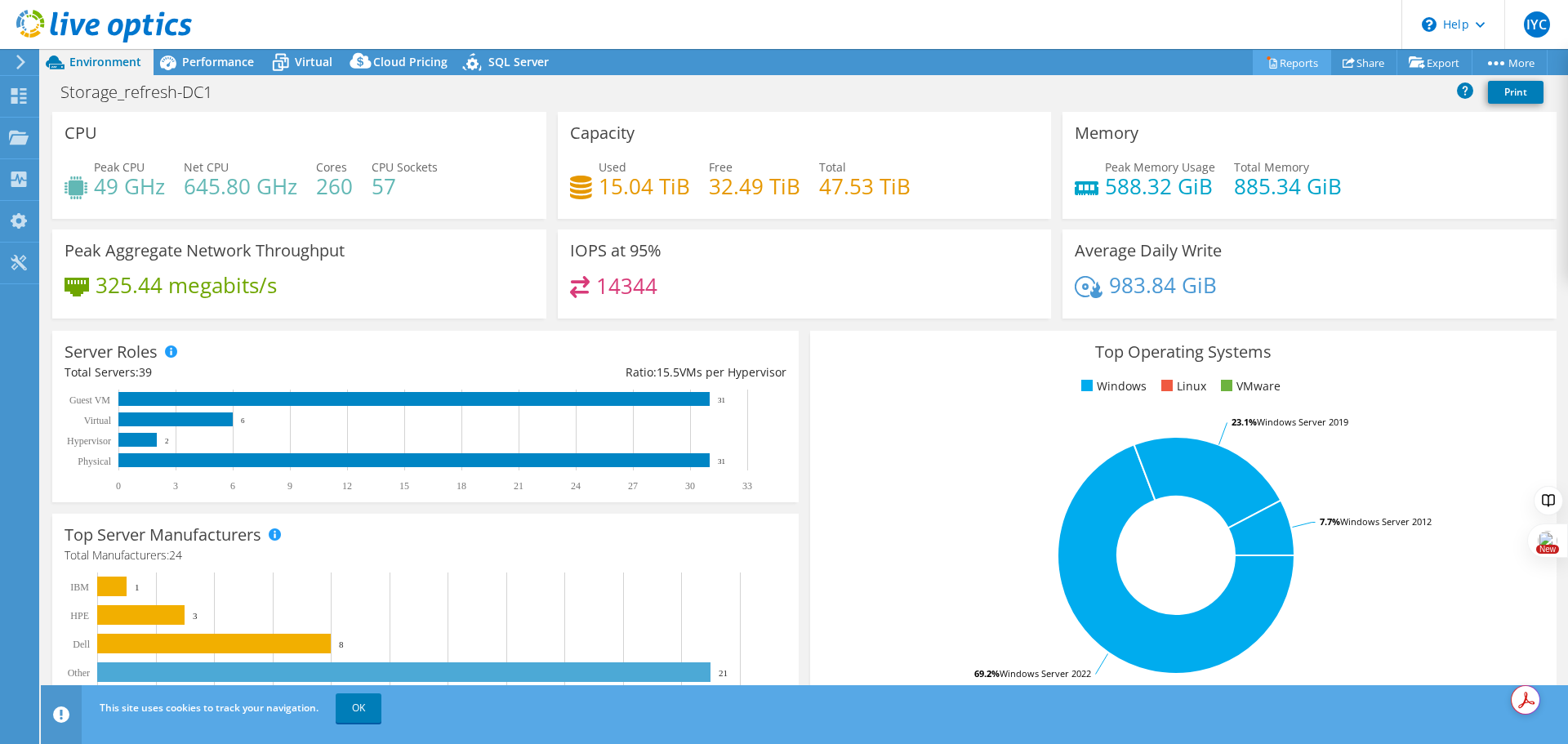
click at [1296, 61] on link "Reports" at bounding box center [1292, 62] width 78 height 25
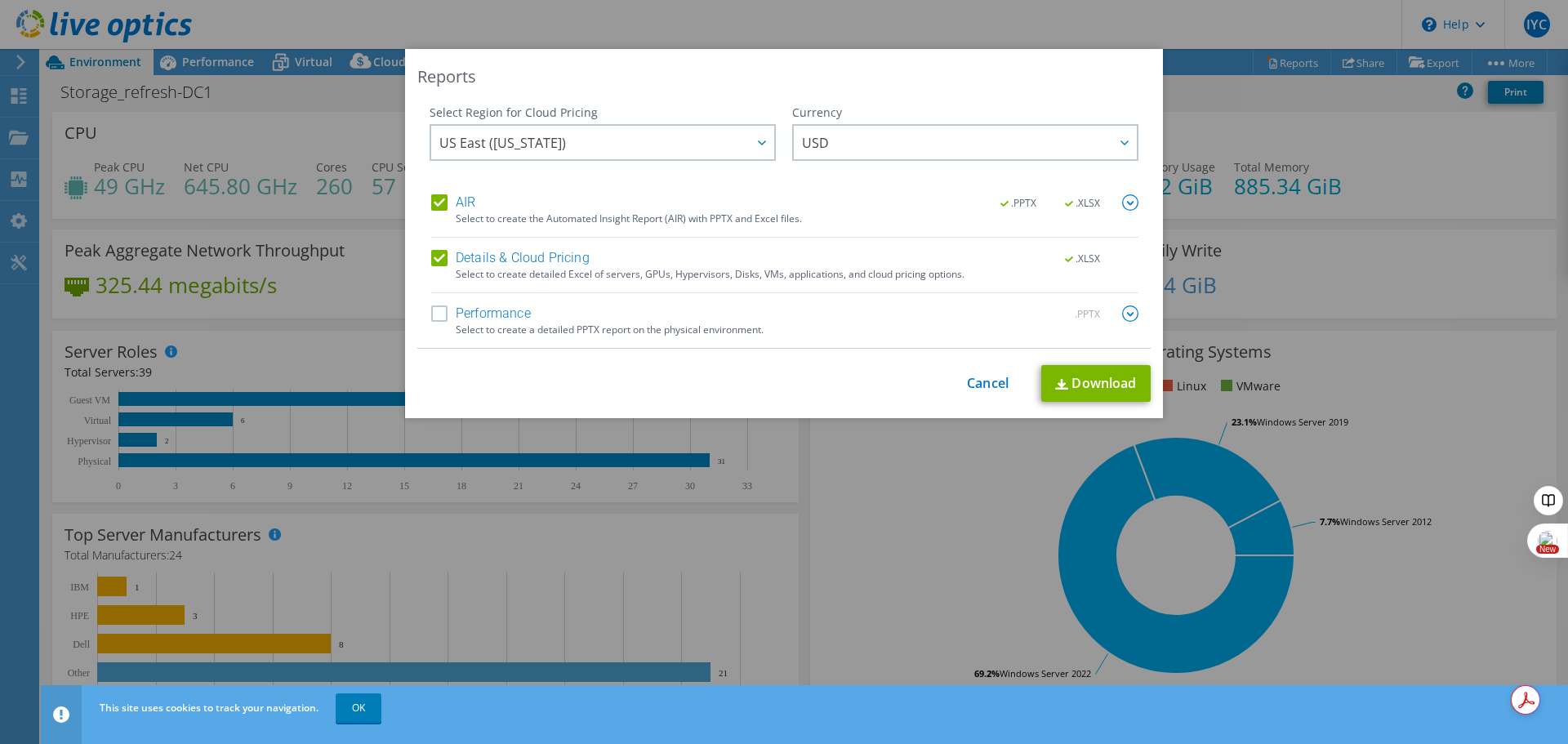
click at [436, 311] on label "Performance" at bounding box center [480, 313] width 100 height 17
click at [0, 0] on input "Performance" at bounding box center [0, 0] width 0 height 0
click at [1065, 146] on span "USD" at bounding box center [970, 142] width 335 height 33
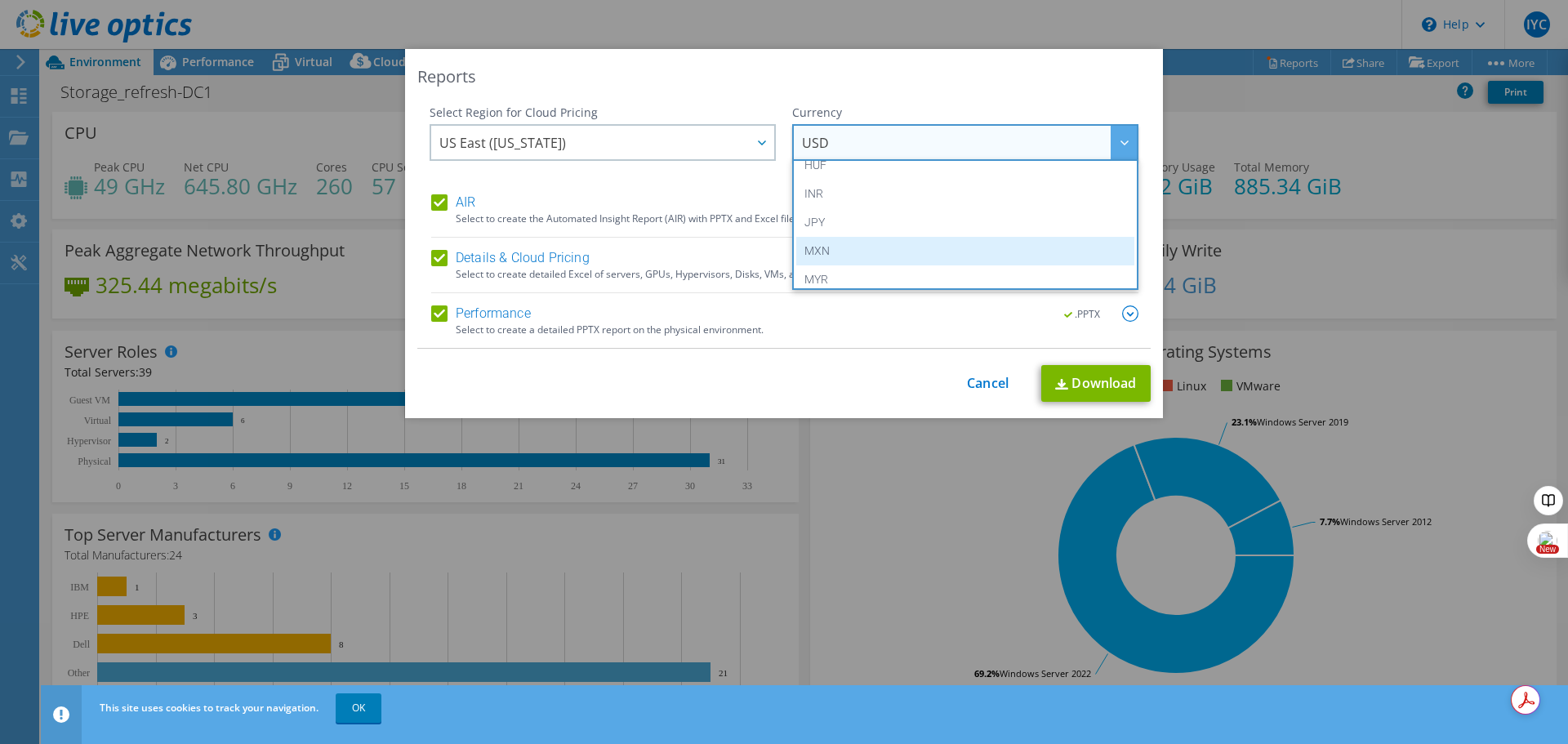
scroll to position [408, 0]
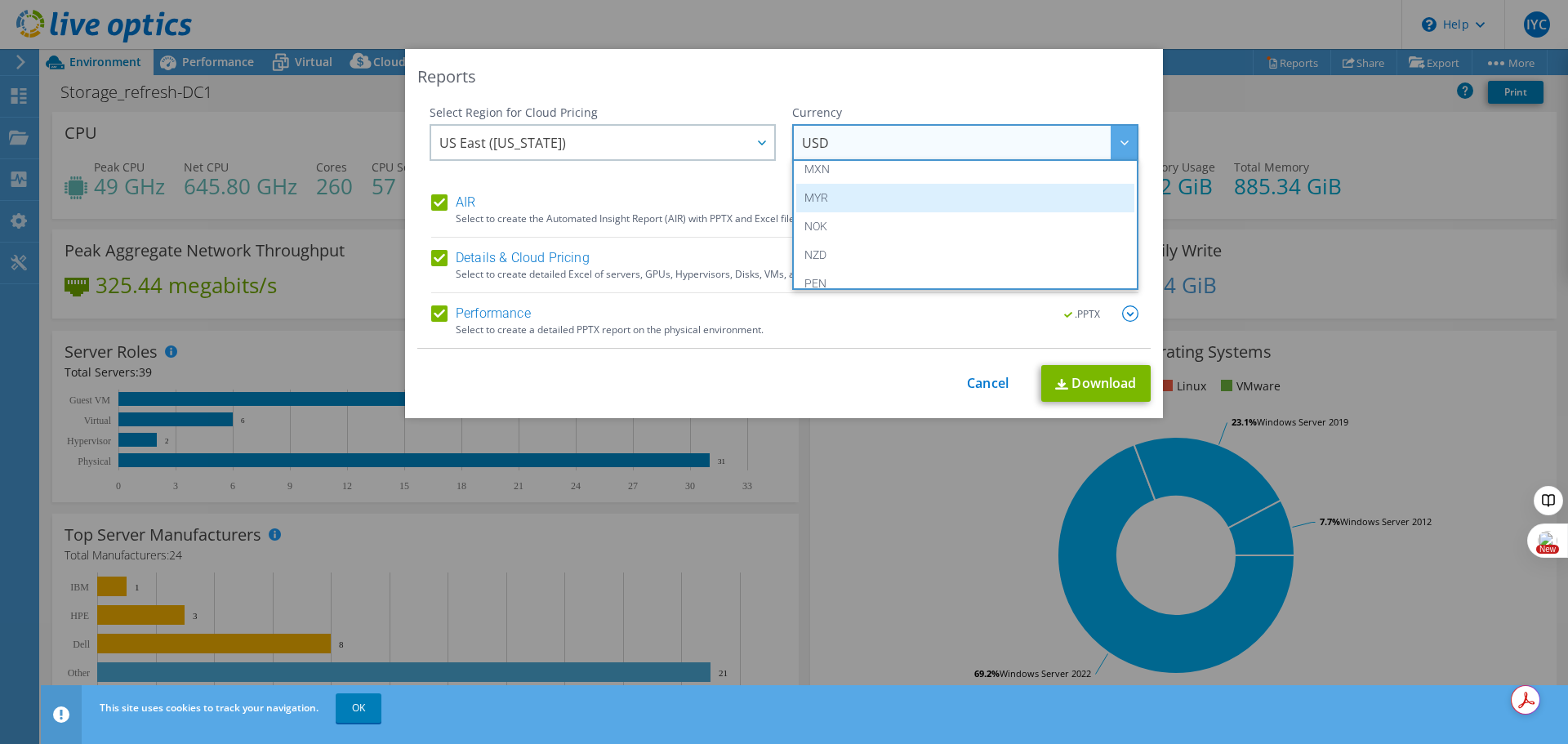
click at [981, 204] on li "MYR" at bounding box center [965, 197] width 338 height 29
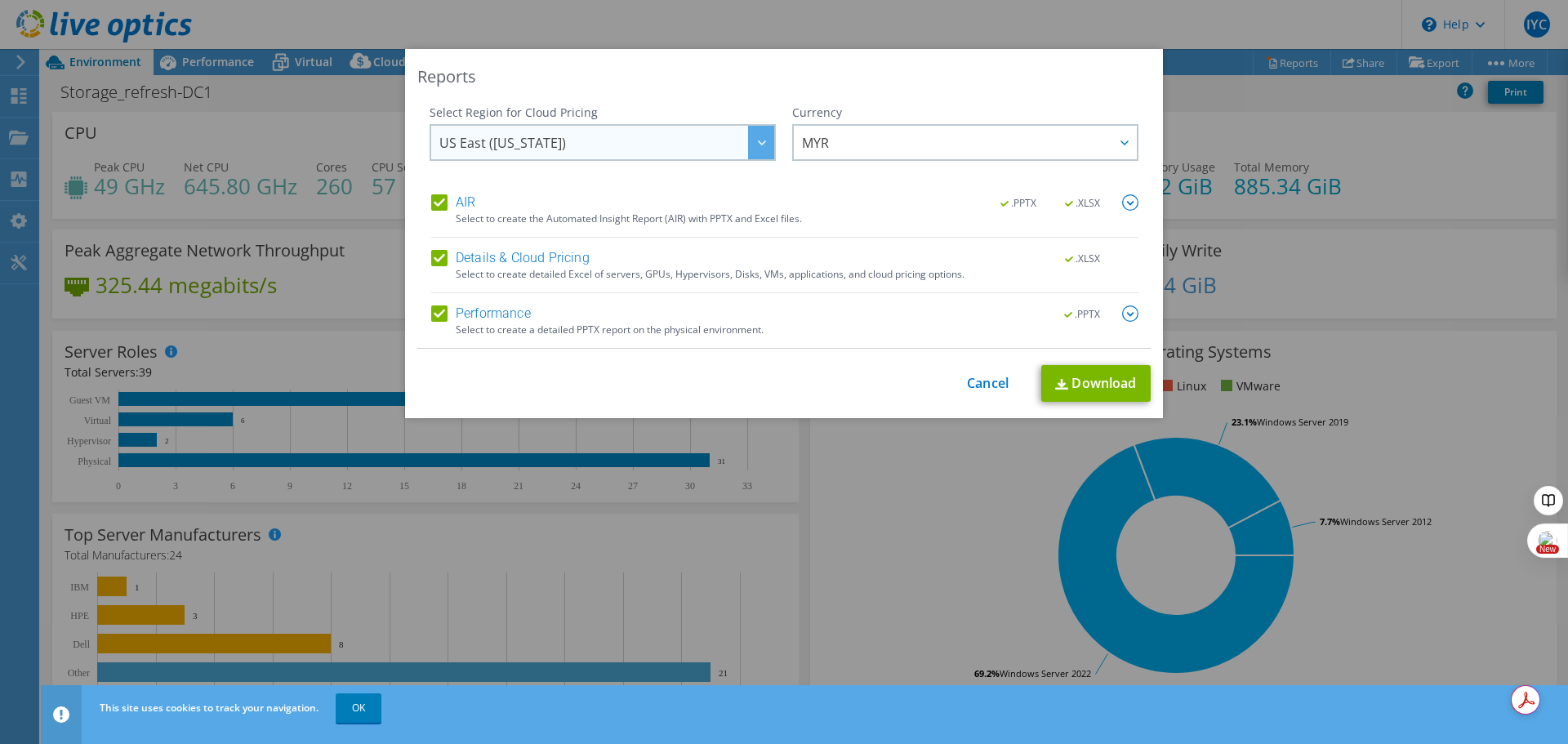
click at [750, 147] on div at bounding box center [761, 142] width 26 height 33
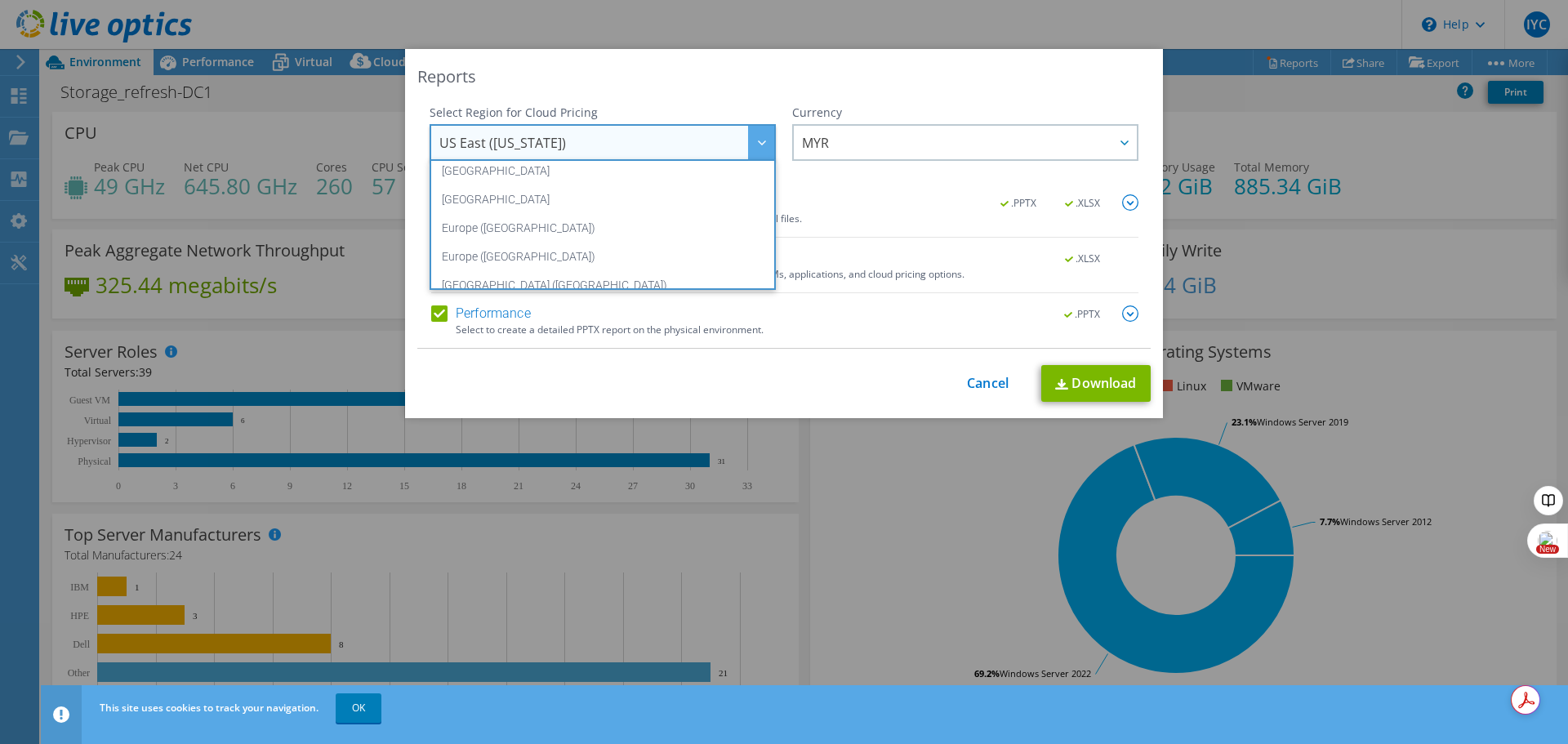
scroll to position [57, 0]
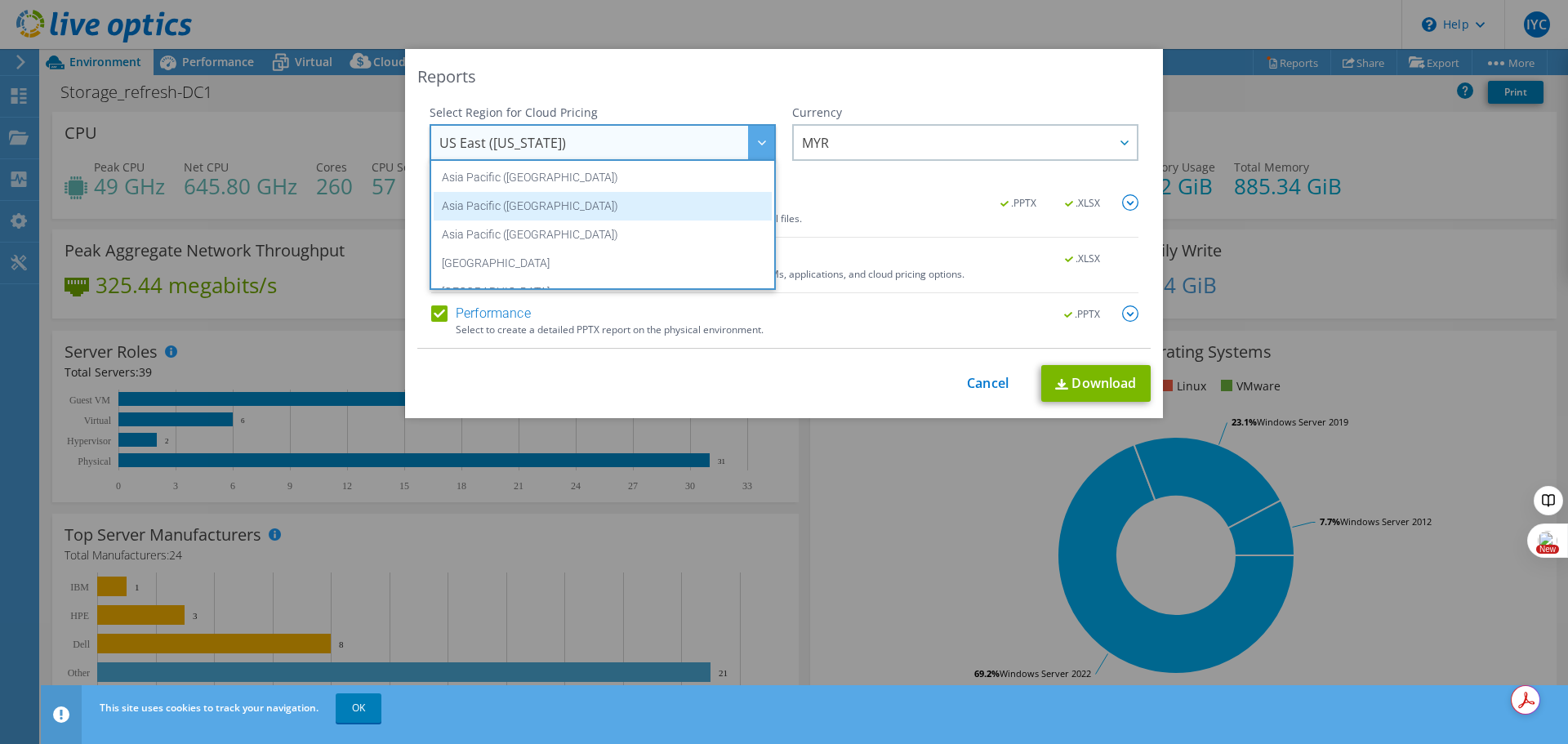
click at [681, 205] on li "Asia Pacific ([GEOGRAPHIC_DATA])" at bounding box center [602, 206] width 338 height 29
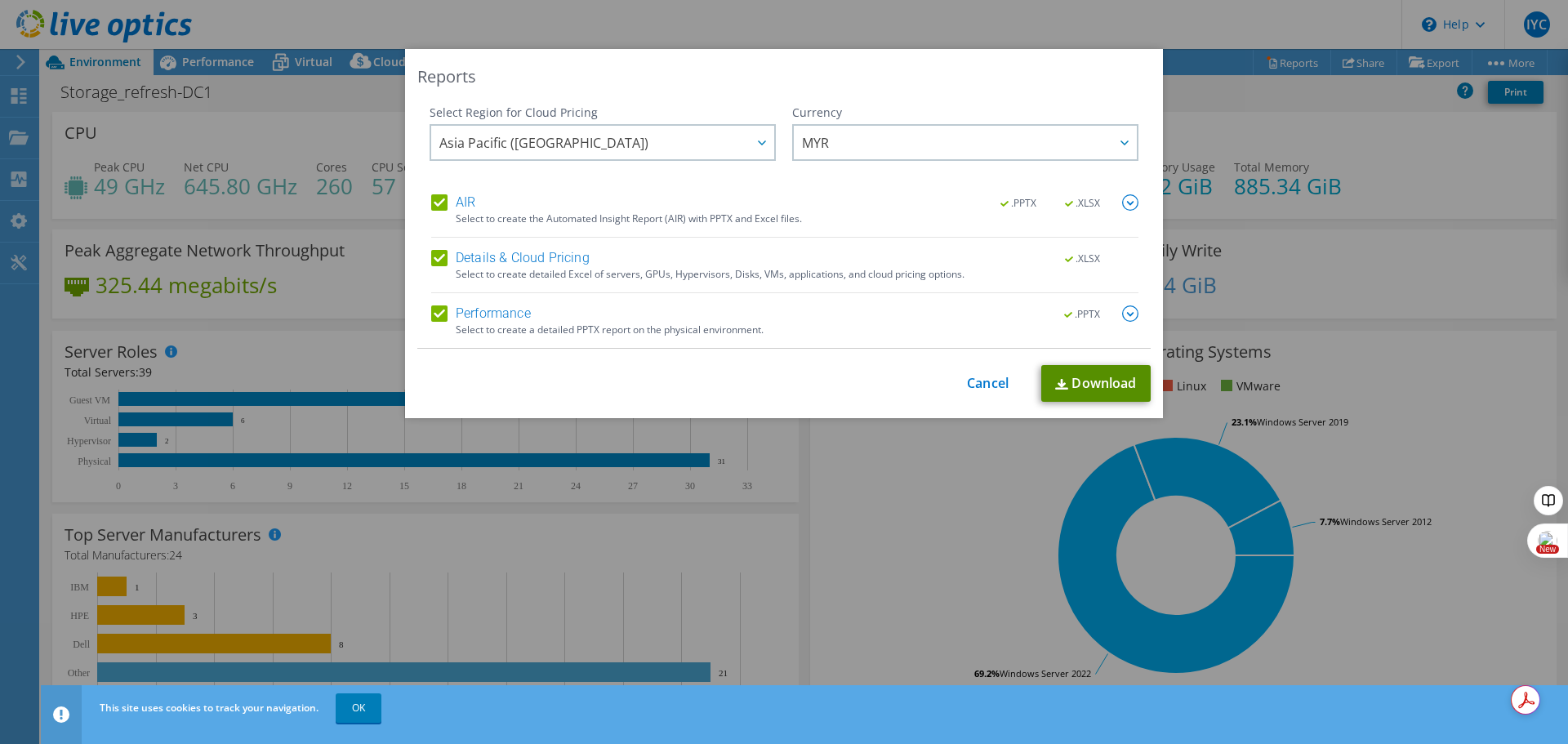
click at [1115, 388] on link "Download" at bounding box center [1096, 382] width 110 height 36
click at [970, 384] on link "Cancel" at bounding box center [987, 383] width 42 height 16
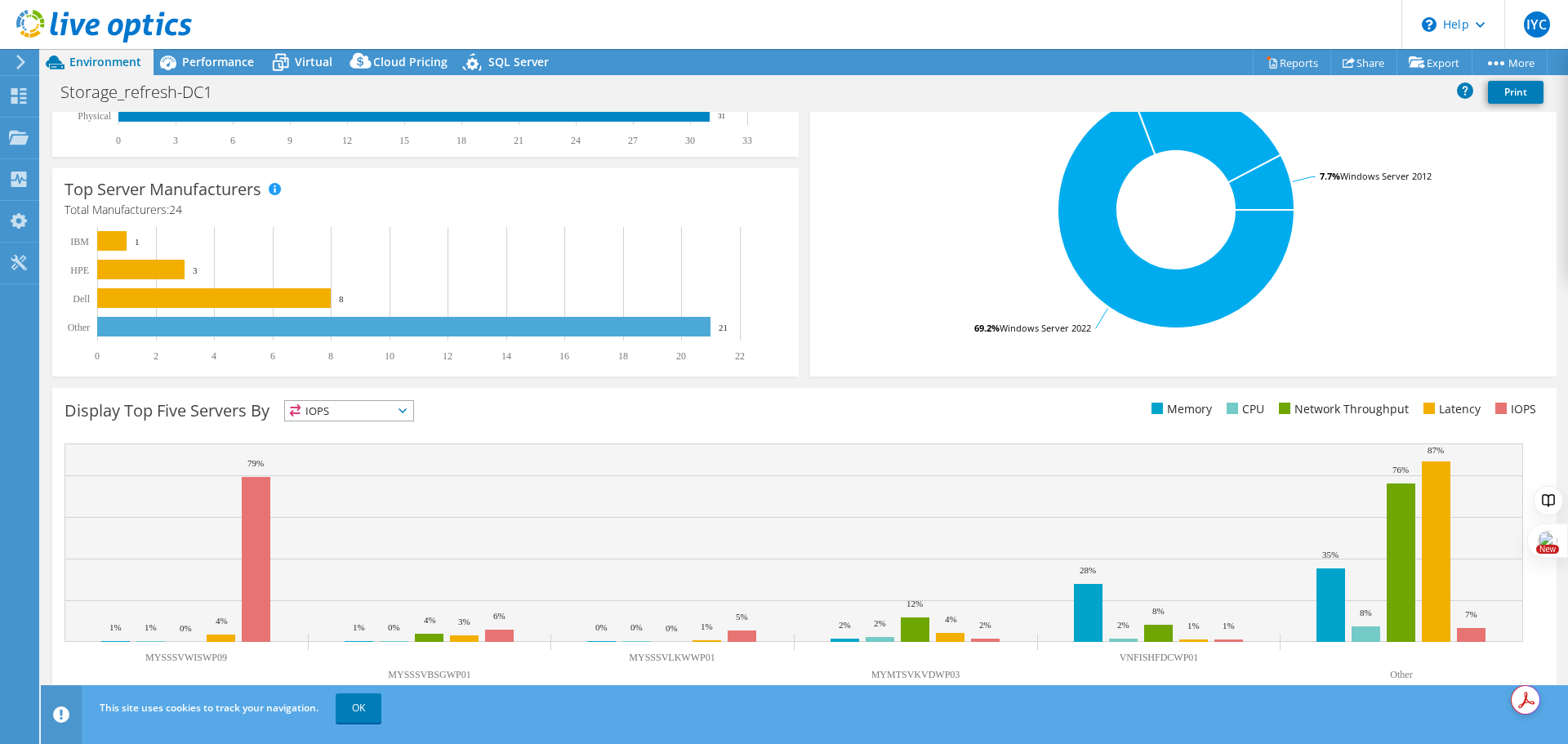
scroll to position [346, 0]
